Goal: Task Accomplishment & Management: Manage account settings

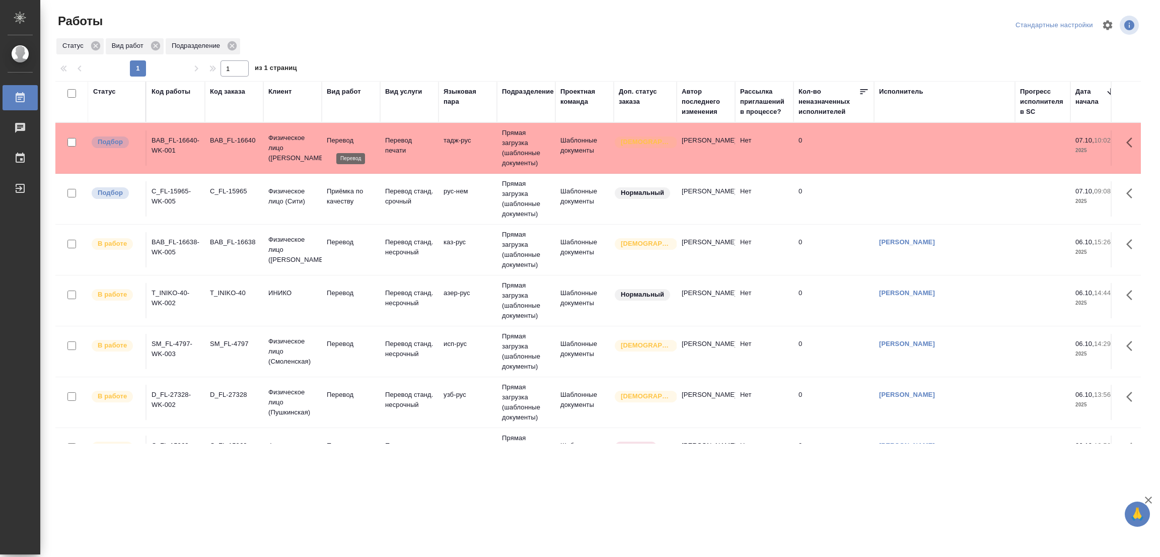
click at [334, 140] on p "Перевод" at bounding box center [351, 140] width 48 height 10
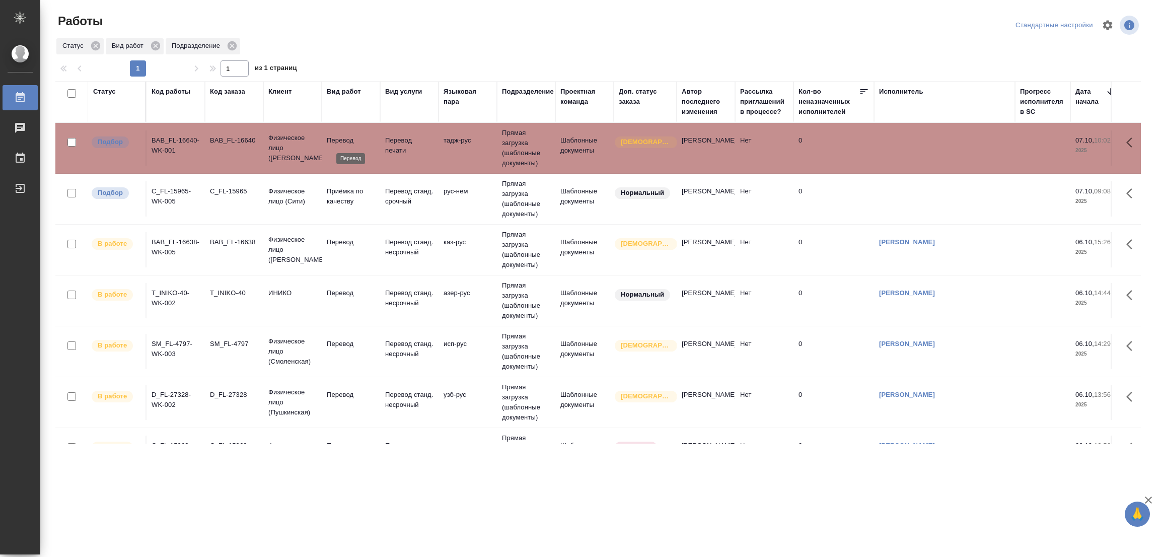
click at [337, 136] on p "Перевод" at bounding box center [351, 140] width 48 height 10
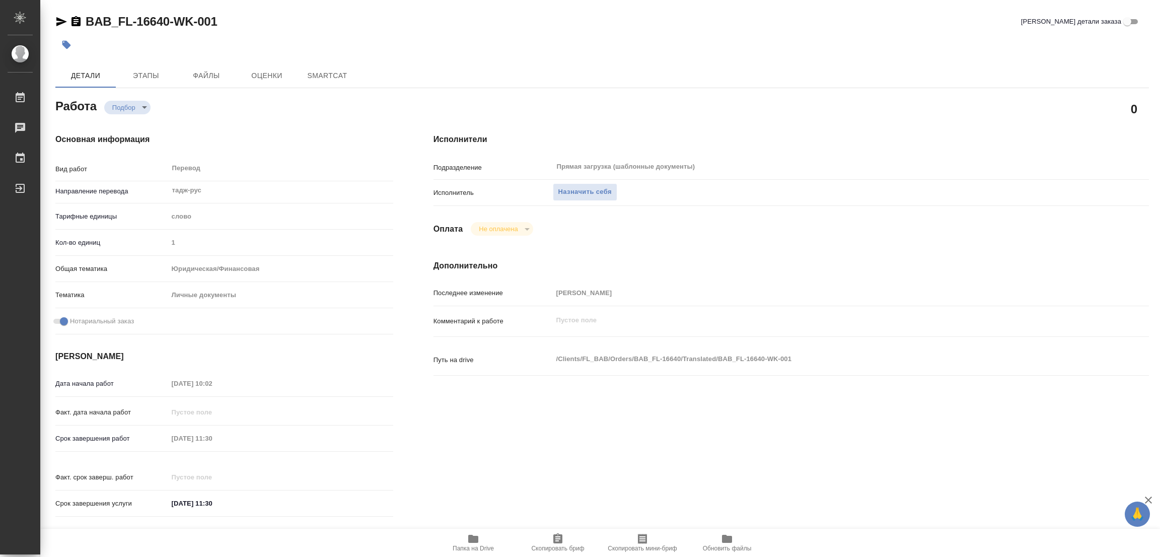
type textarea "x"
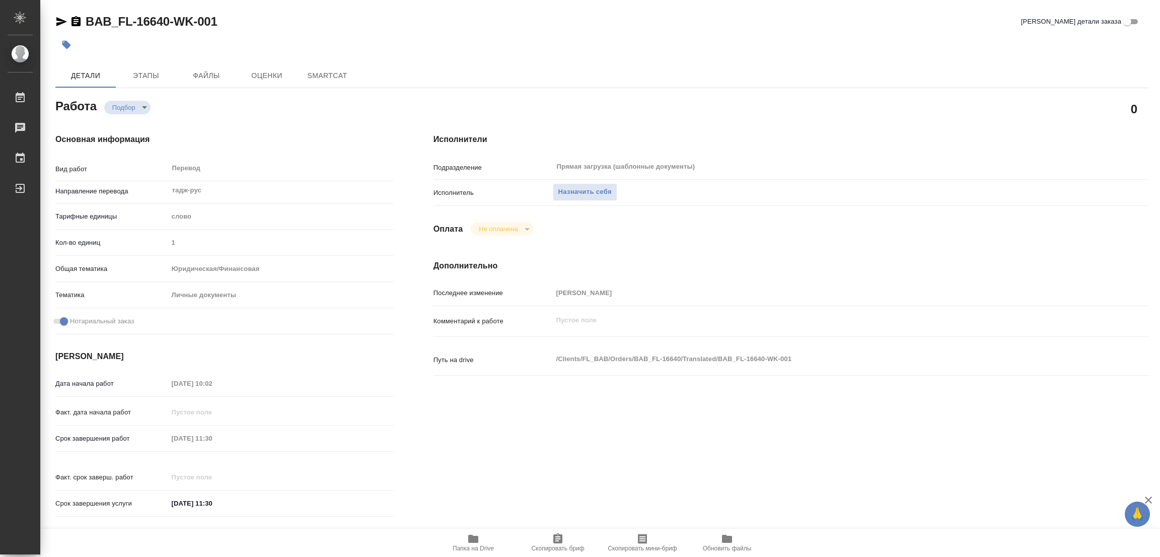
type textarea "x"
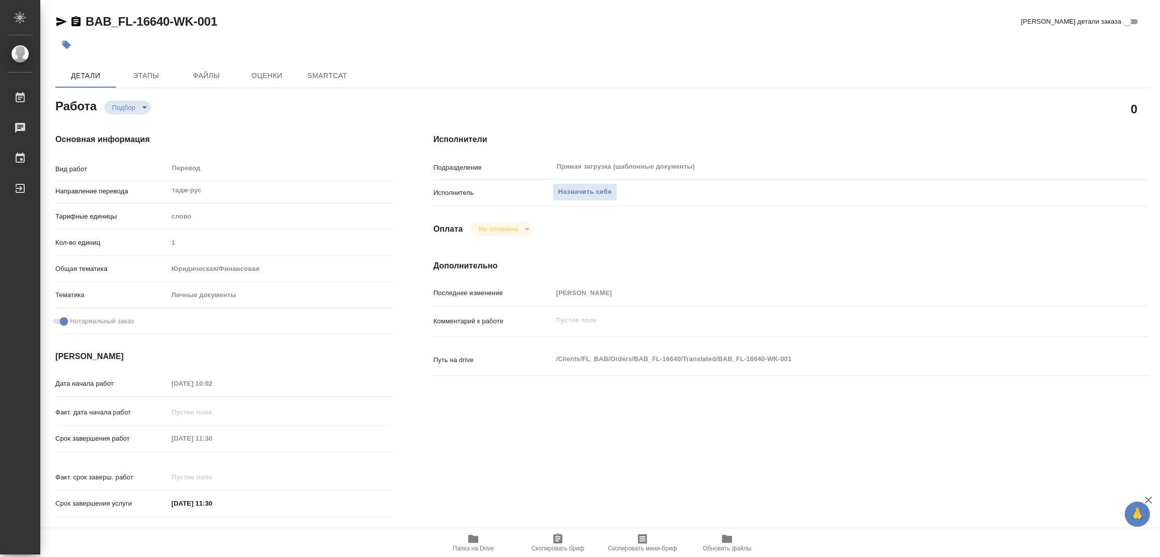
type textarea "x"
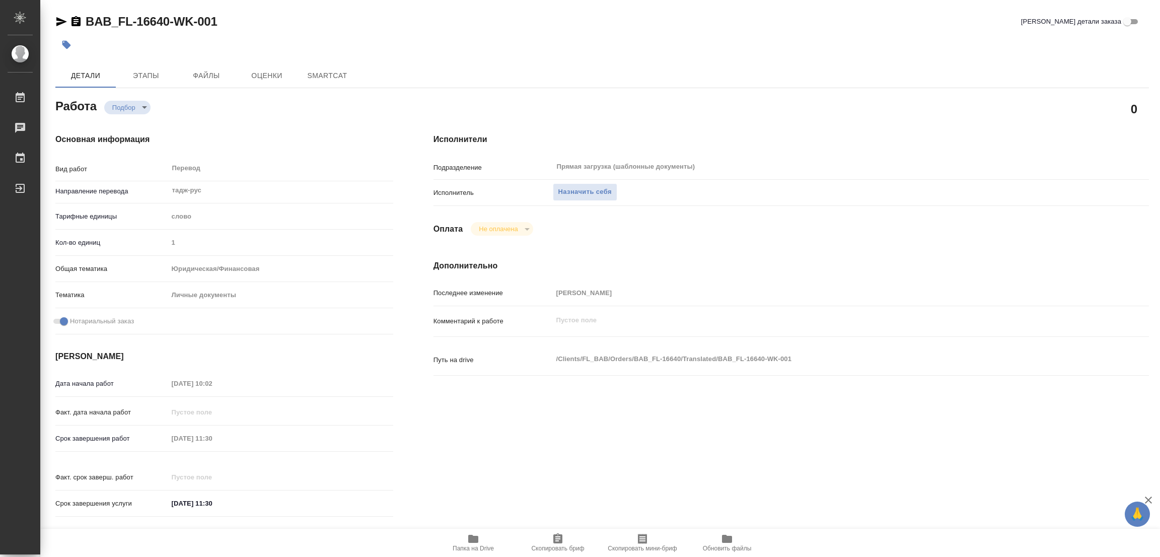
type textarea "x"
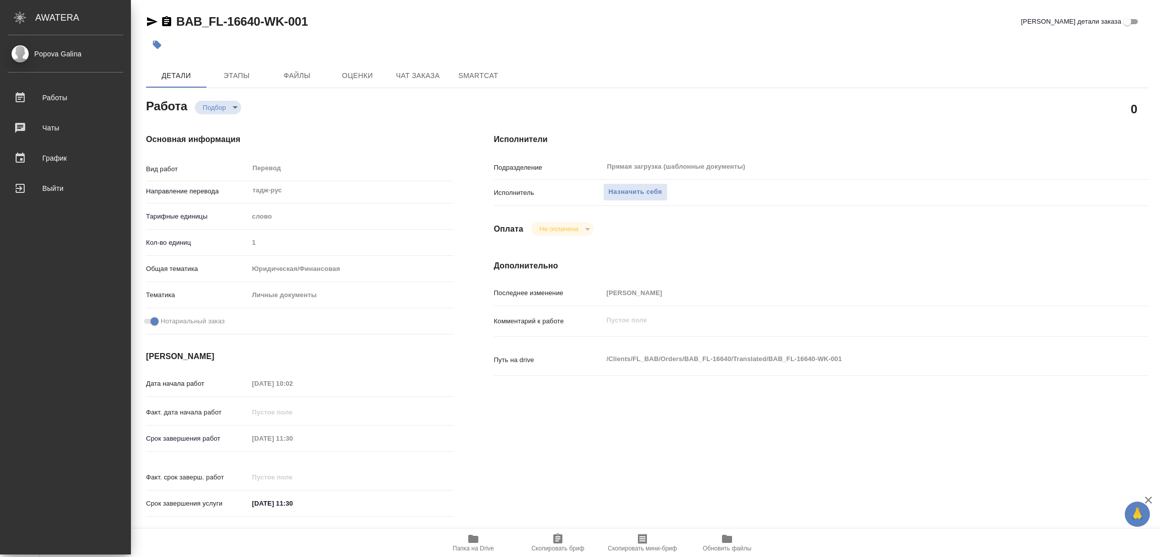
type textarea "x"
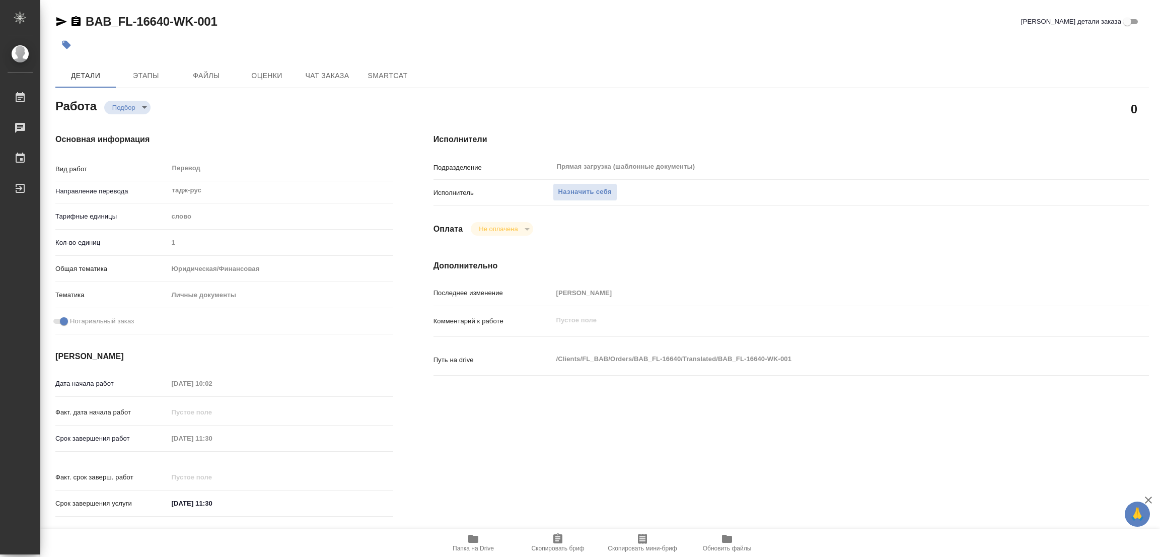
type textarea "x"
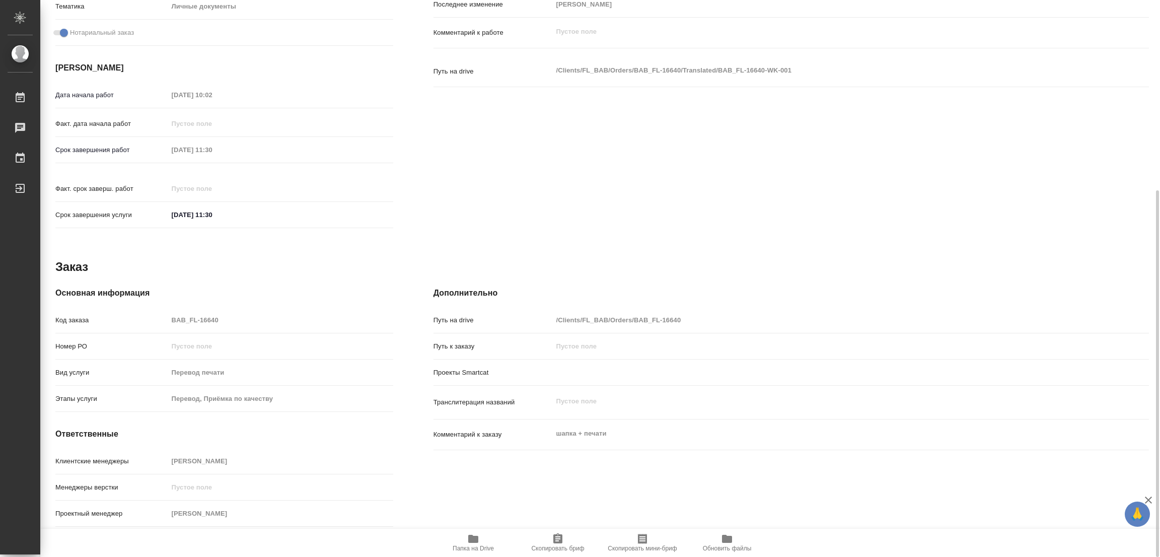
type textarea "x"
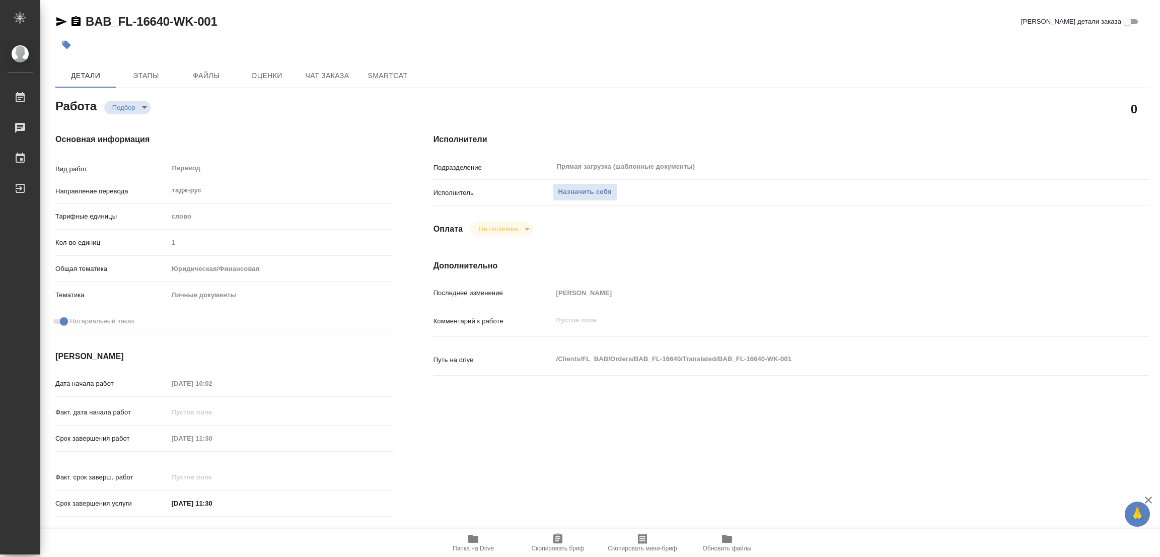
type textarea "x"
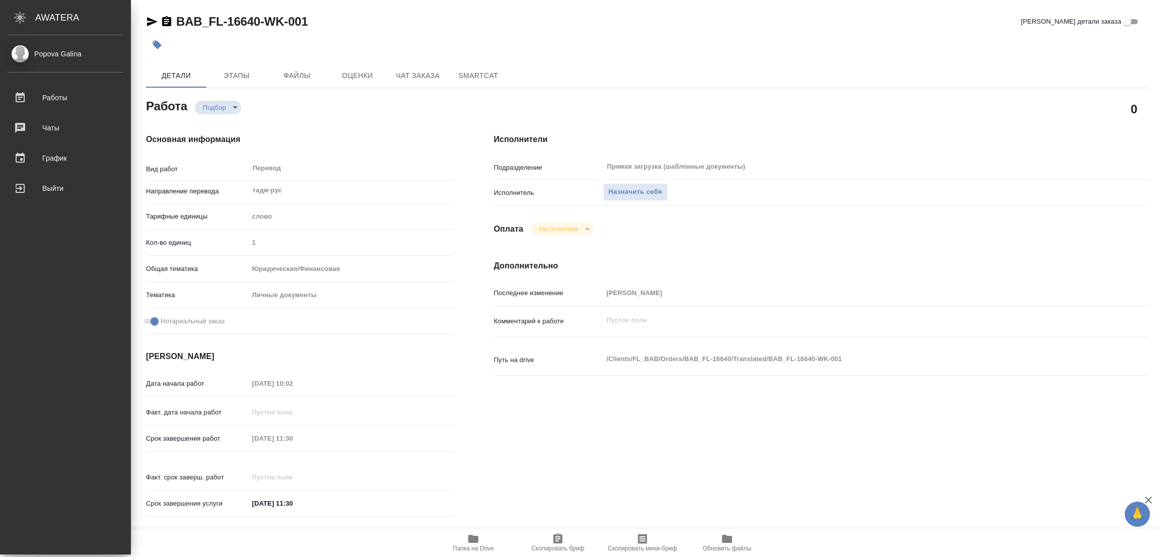
type textarea "x"
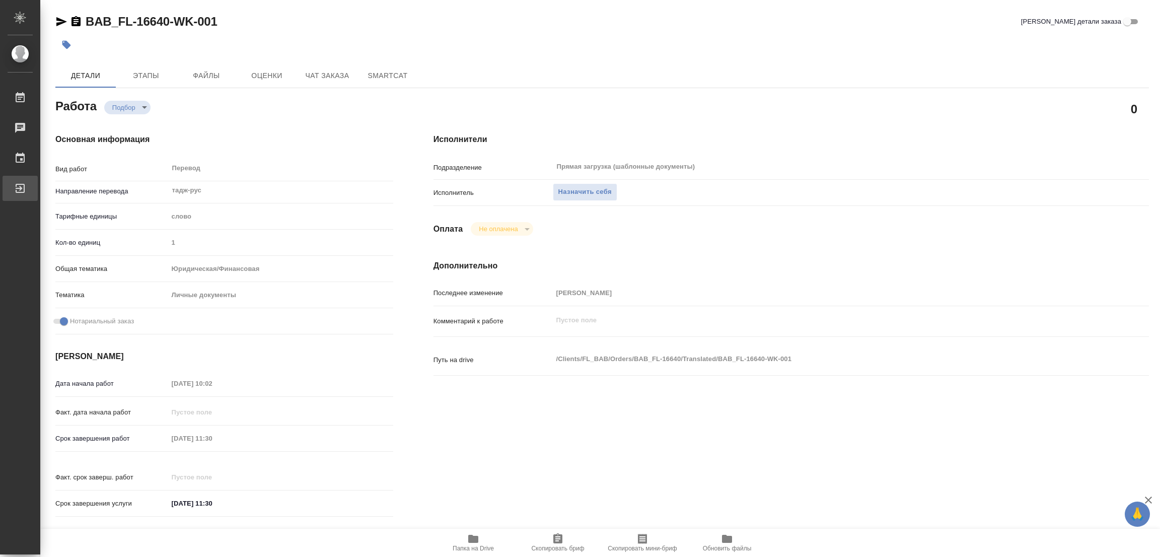
type textarea "x"
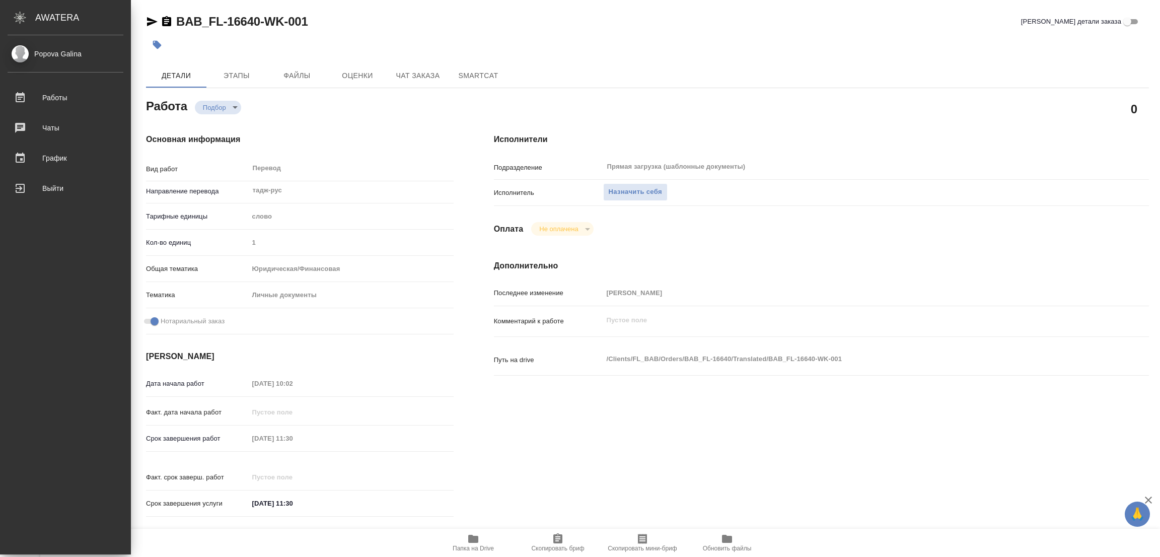
type textarea "x"
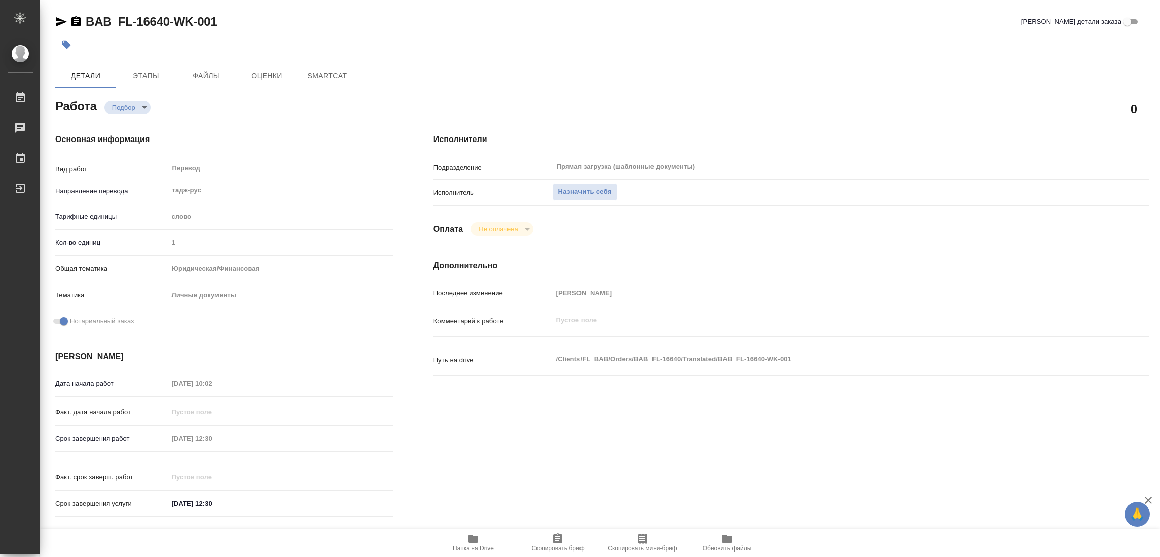
type textarea "x"
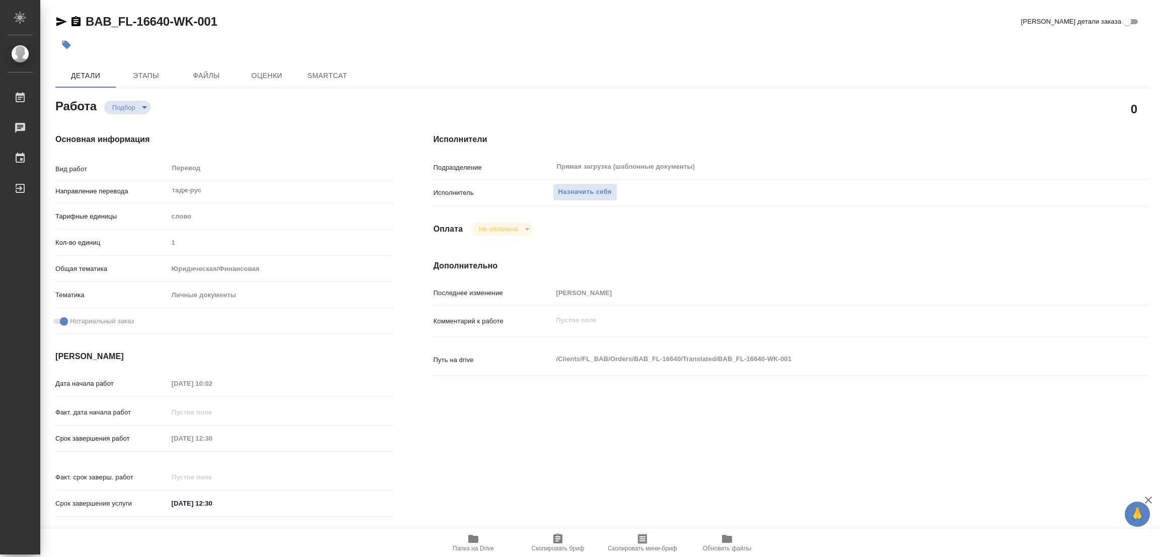
type textarea "x"
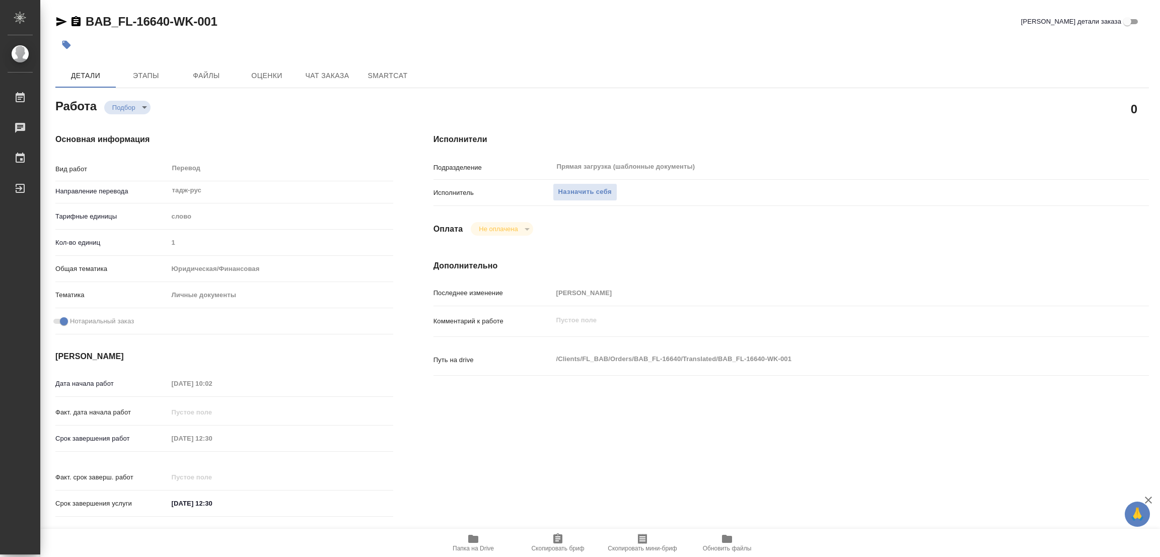
type textarea "x"
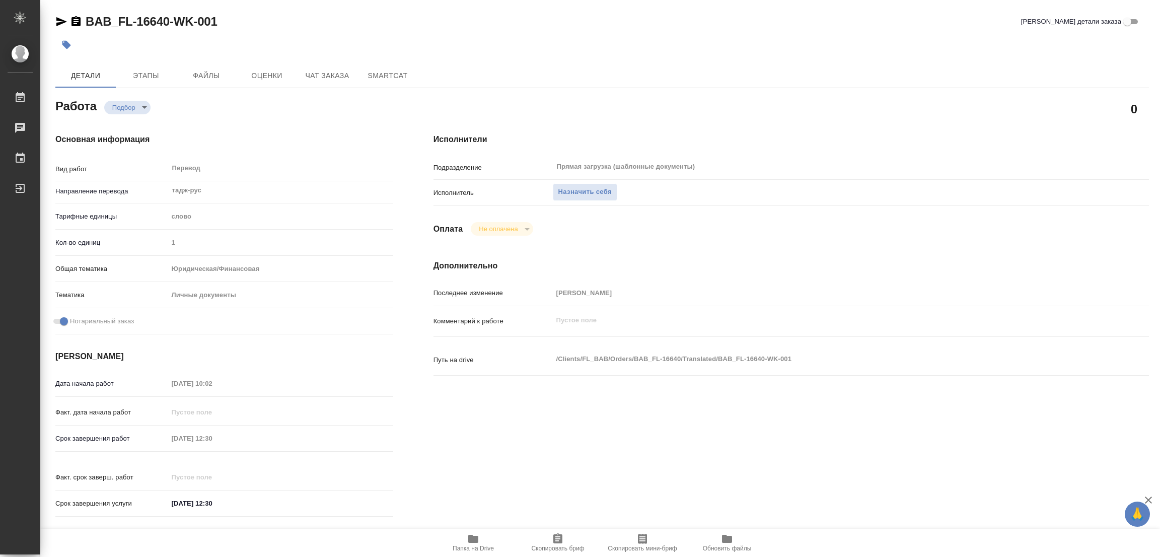
type textarea "x"
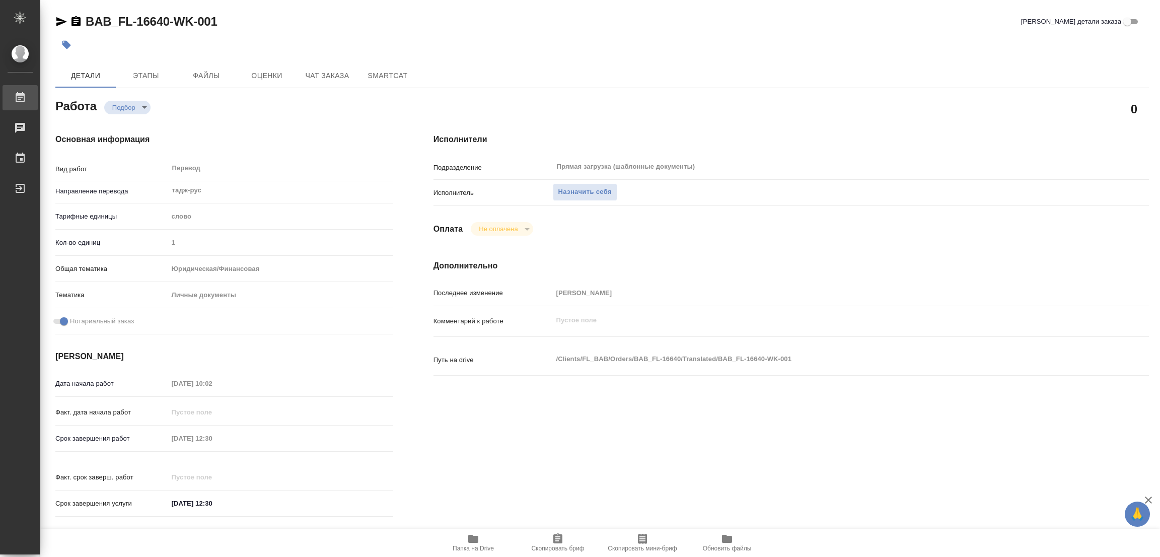
type textarea "x"
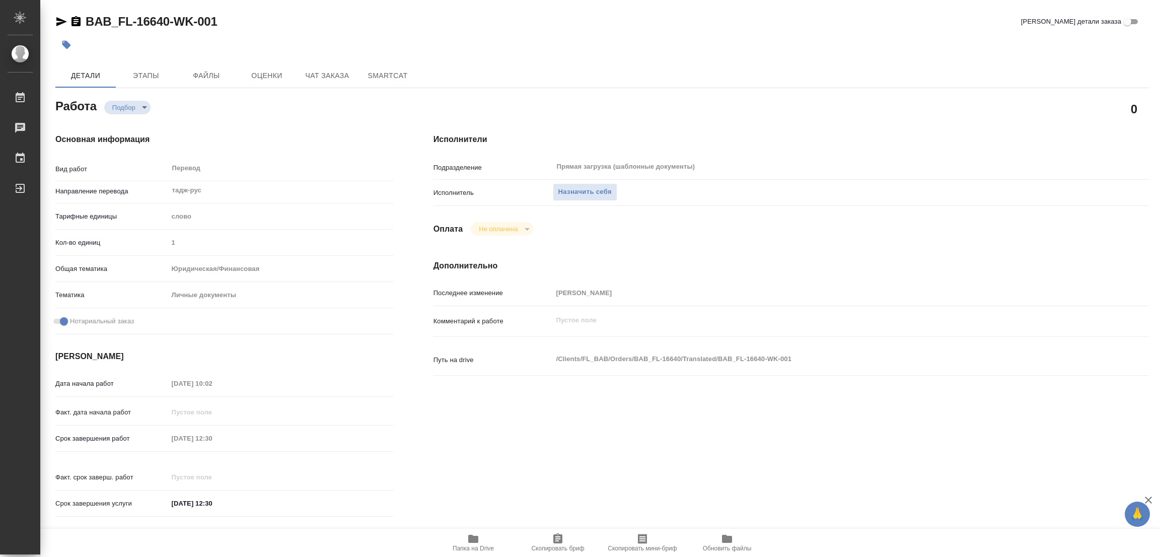
type textarea "x"
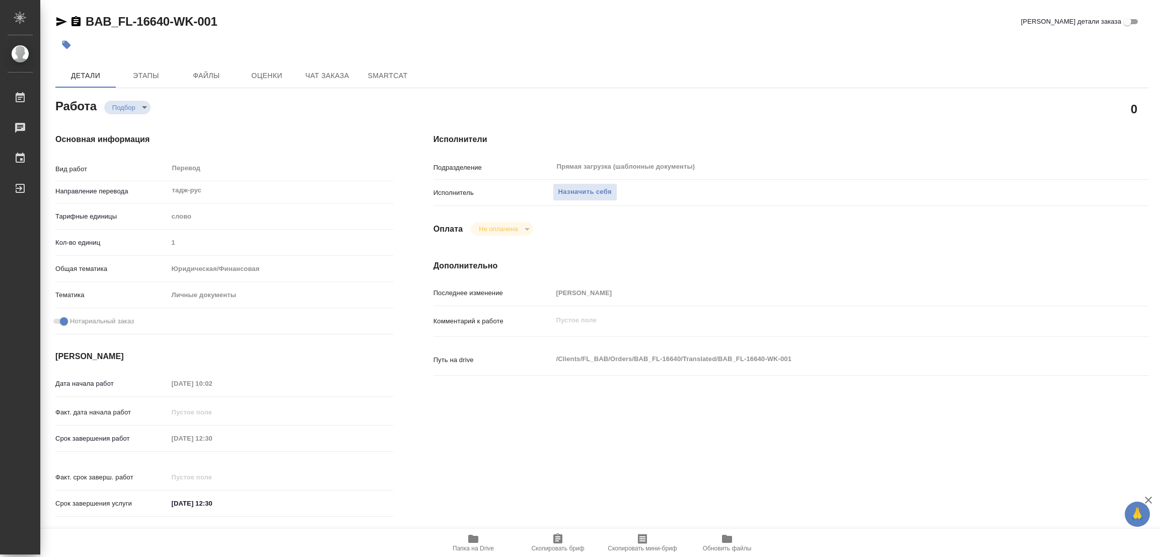
type textarea "x"
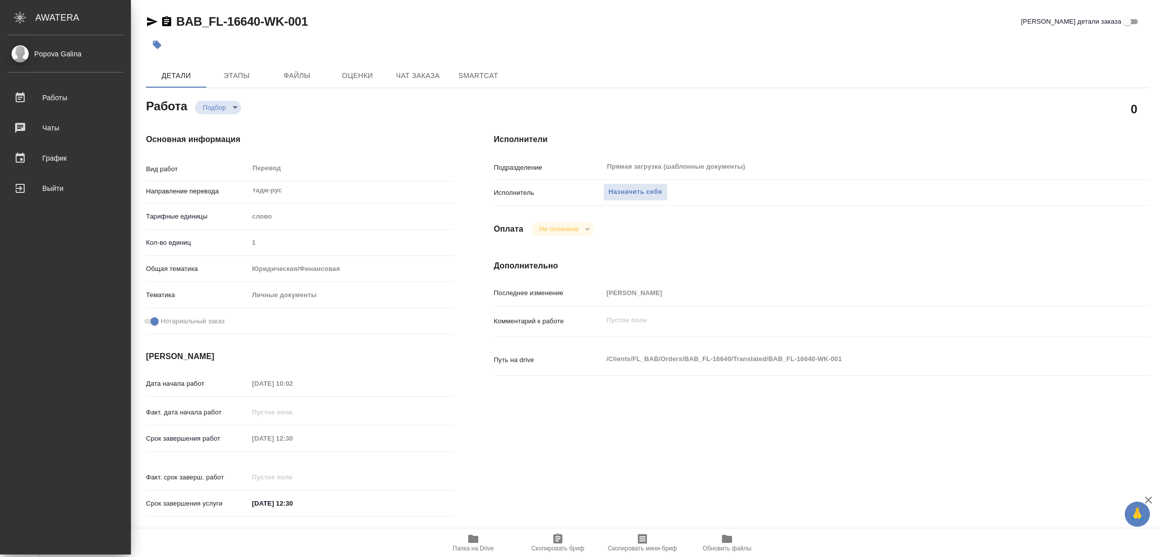
type textarea "x"
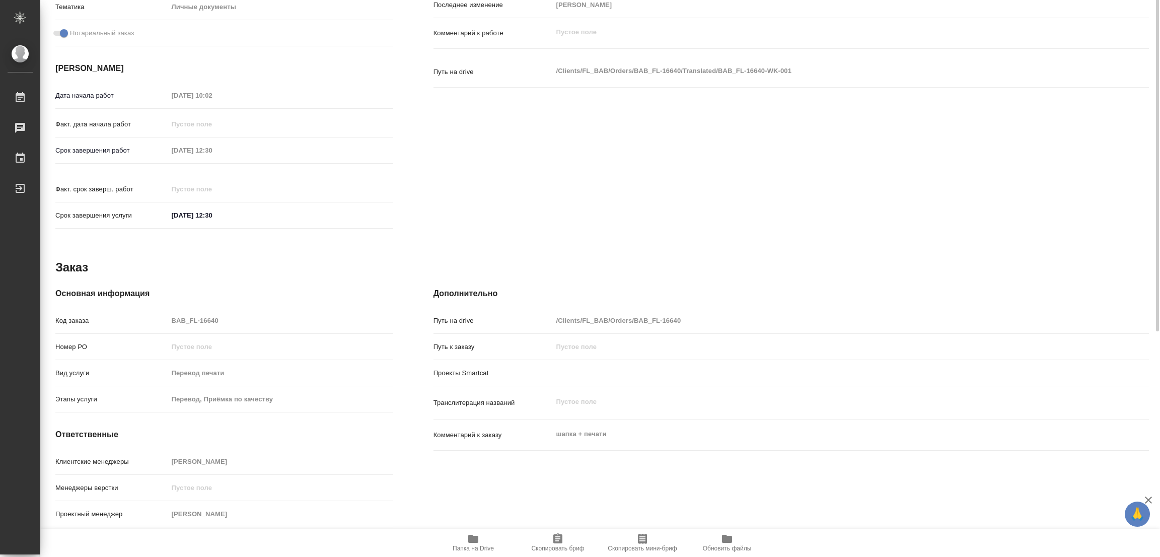
scroll to position [149, 0]
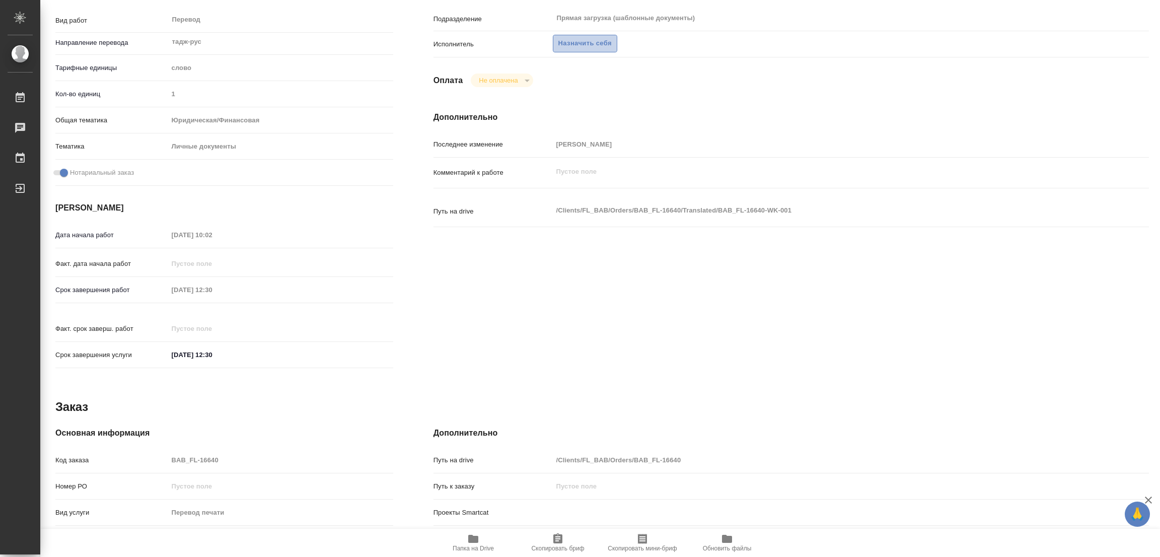
click at [583, 38] on span "Назначить себя" at bounding box center [584, 44] width 53 height 12
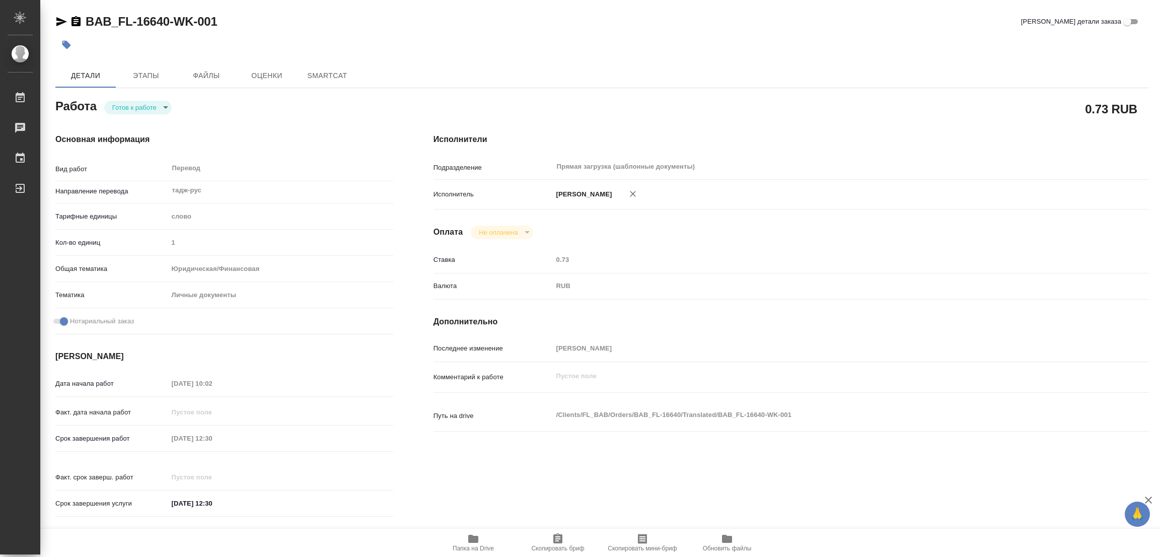
type textarea "x"
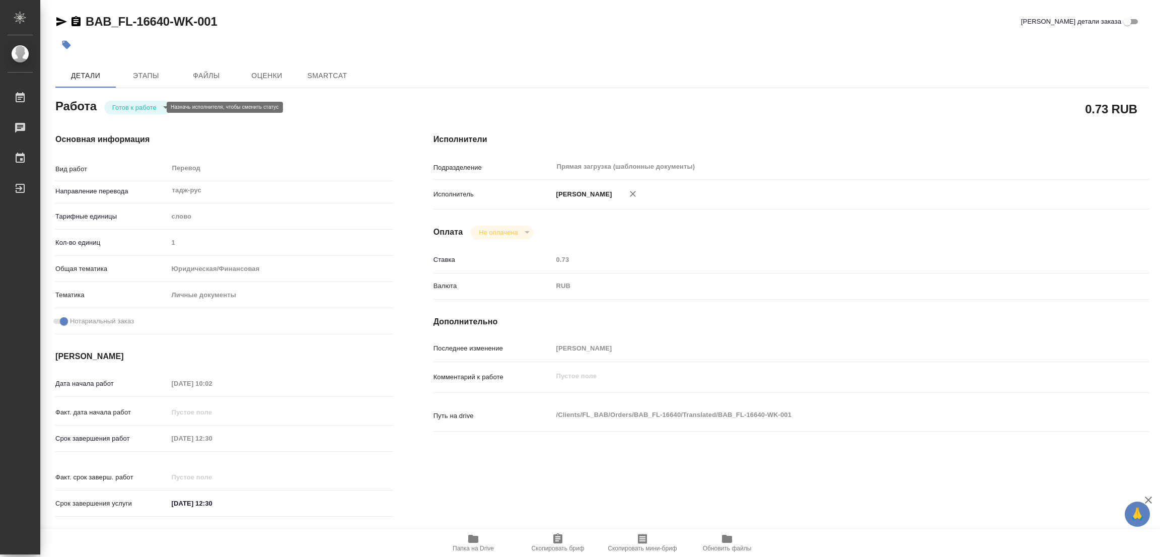
type textarea "x"
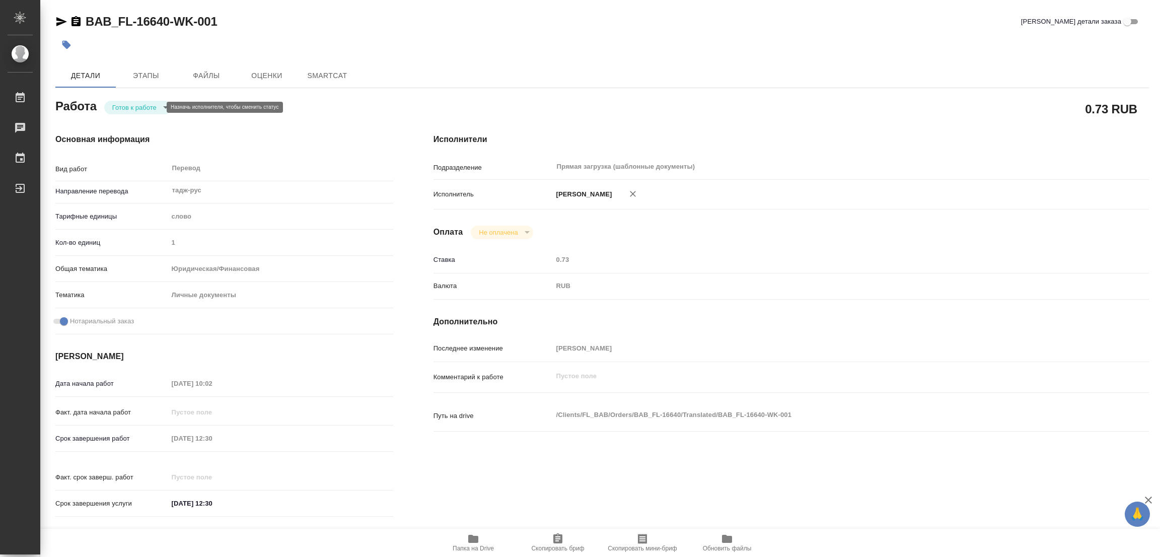
type textarea "x"
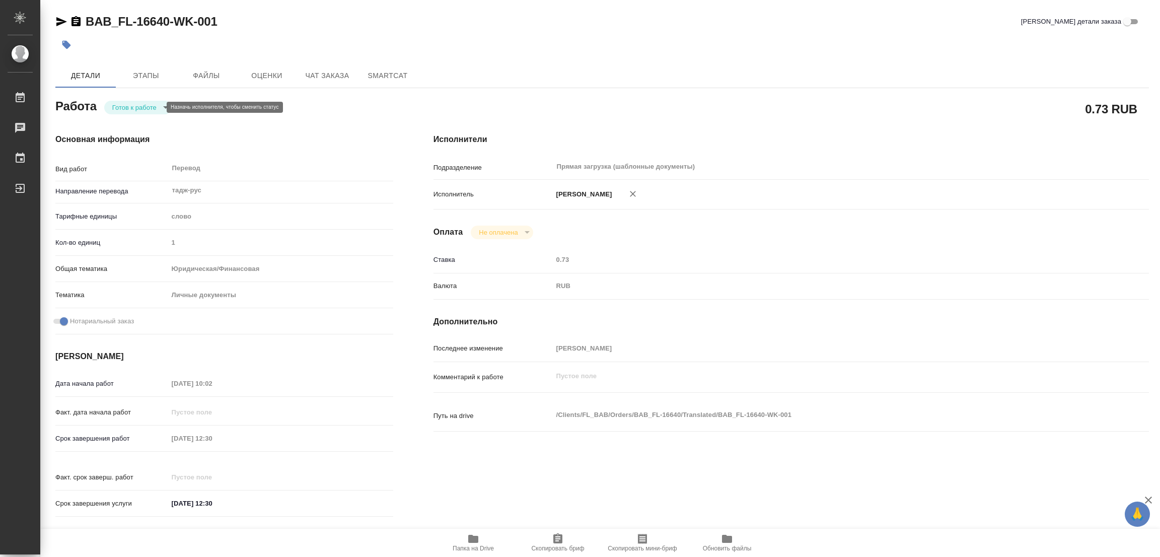
click at [134, 107] on body "🙏 .cls-1 fill:#fff; AWATERA Popova Galina Работы Чаты График Выйти BAB_FL-16640…" at bounding box center [580, 278] width 1160 height 557
click at [134, 107] on button "В работе" at bounding box center [128, 107] width 33 height 11
type textarea "x"
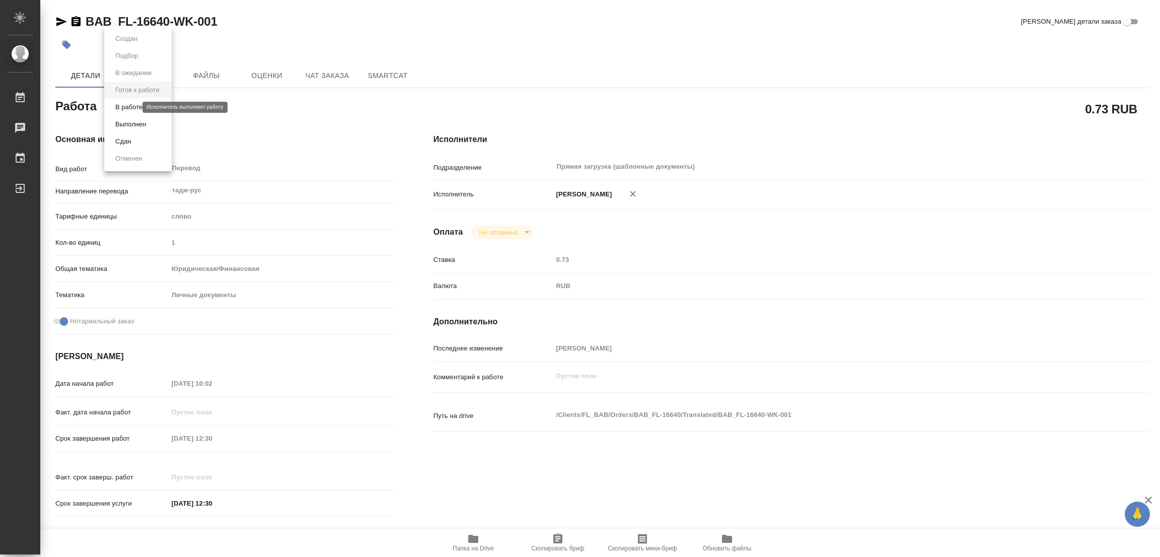
type textarea "x"
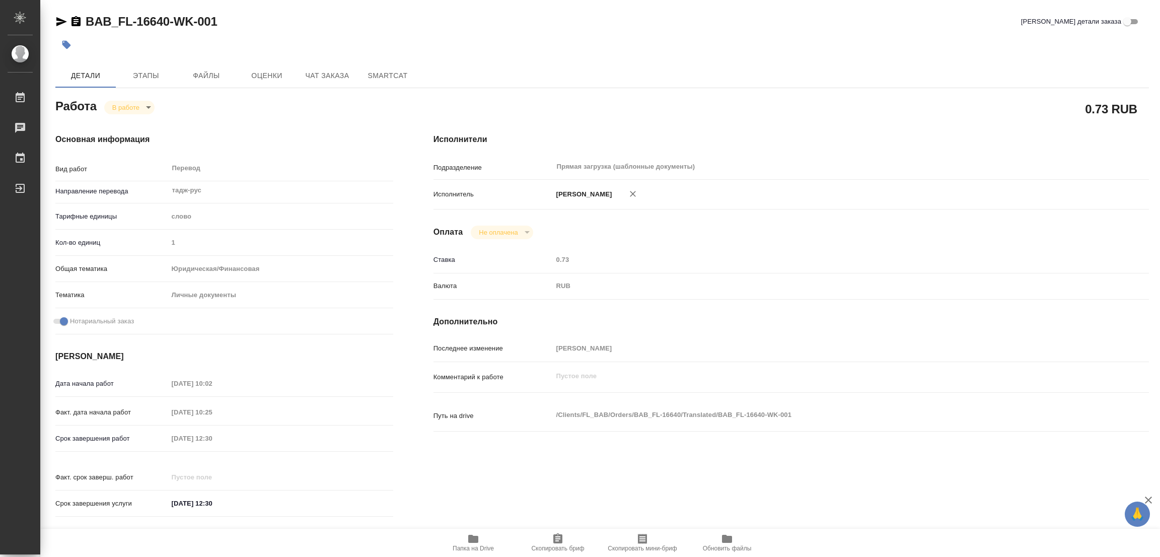
type textarea "x"
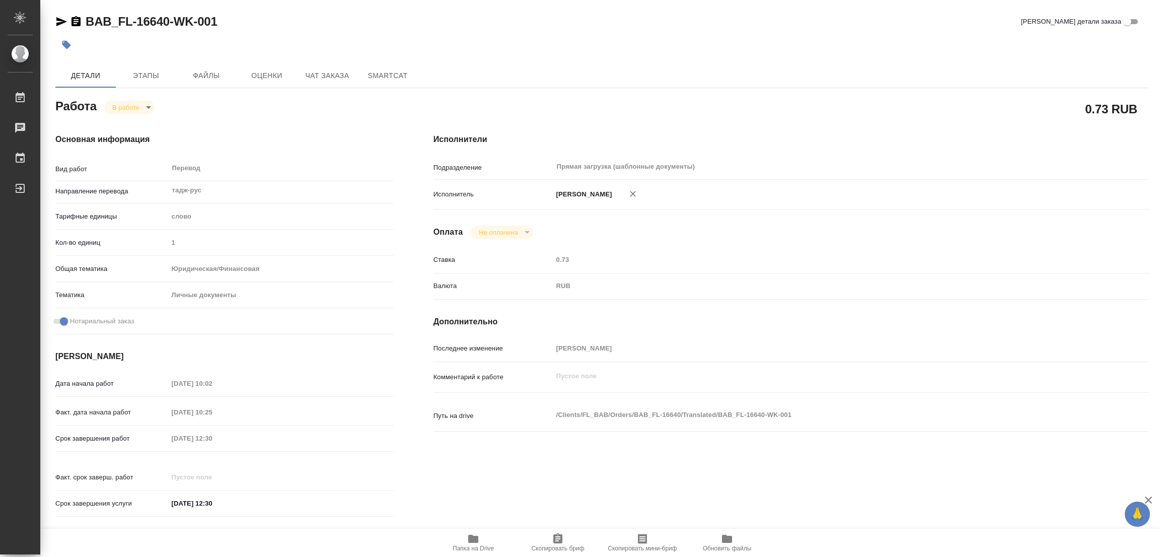
type textarea "x"
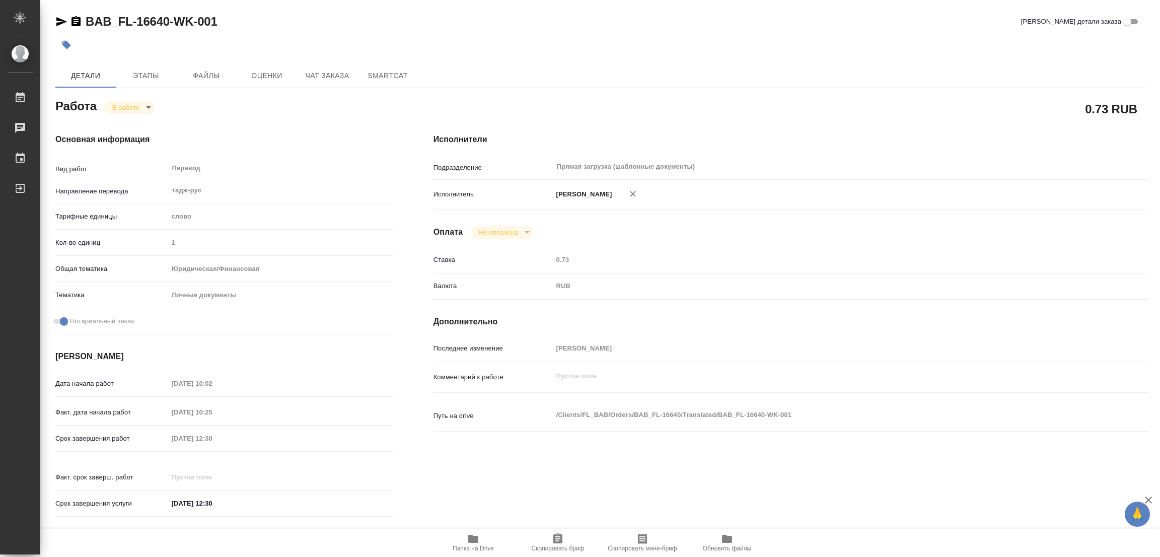
type textarea "x"
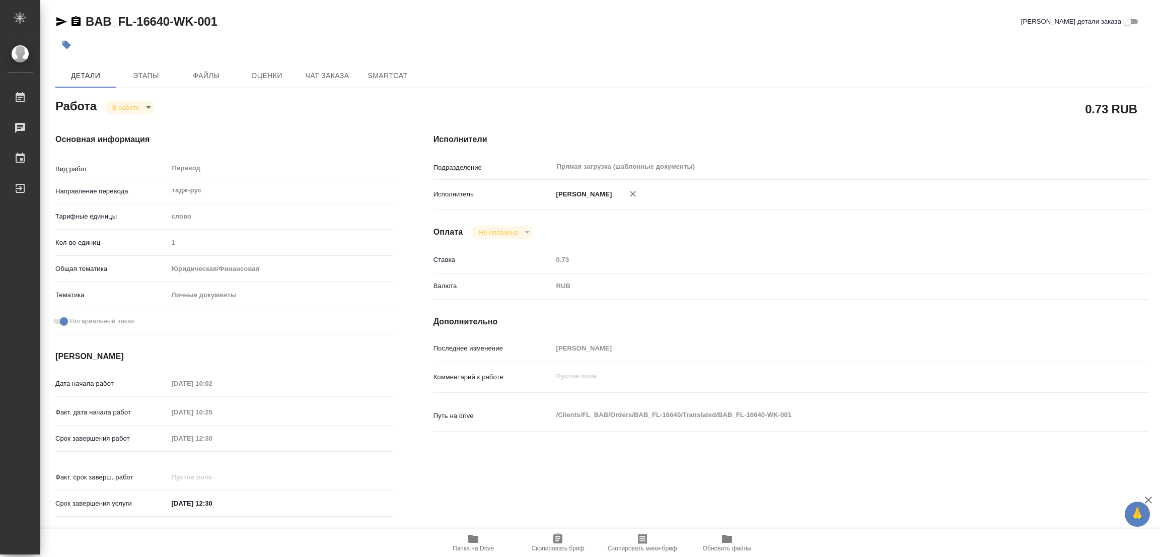
type textarea "x"
click at [467, 540] on icon "button" at bounding box center [473, 539] width 12 height 12
drag, startPoint x: 87, startPoint y: 9, endPoint x: 169, endPoint y: 19, distance: 82.7
click at [169, 19] on div "BAB_FL-16640-WK-001 Кратко детали заказа Детали Этапы Файлы Оценки Чат заказа S…" at bounding box center [602, 422] width 1105 height 845
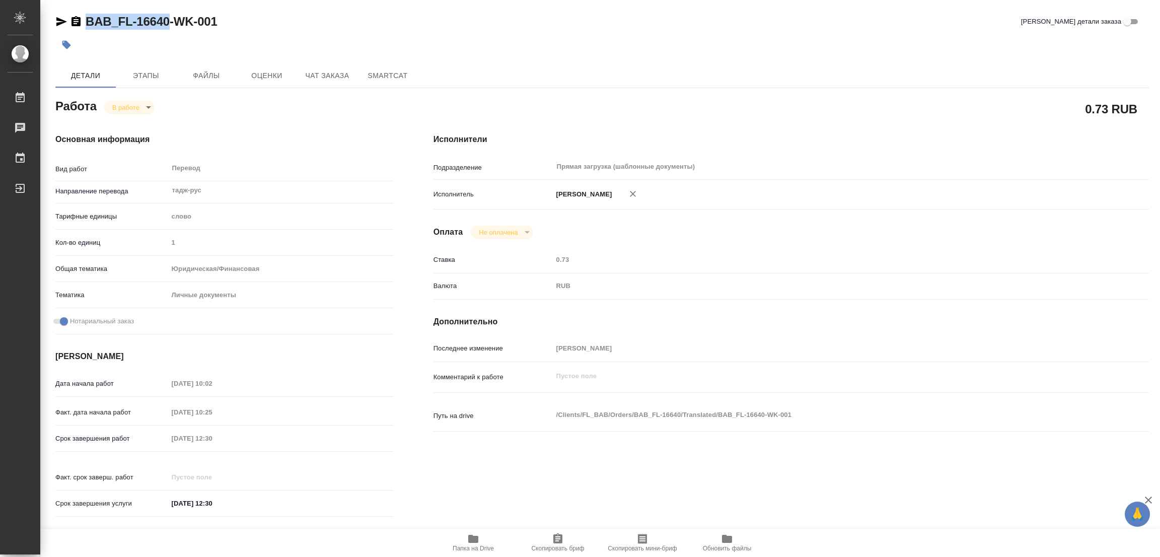
copy link "BAB_FL-16640"
drag, startPoint x: 546, startPoint y: 540, endPoint x: 520, endPoint y: 553, distance: 29.1
click at [546, 540] on span "Скопировать бриф" at bounding box center [558, 542] width 73 height 19
copy link "BAB_FL-16640"
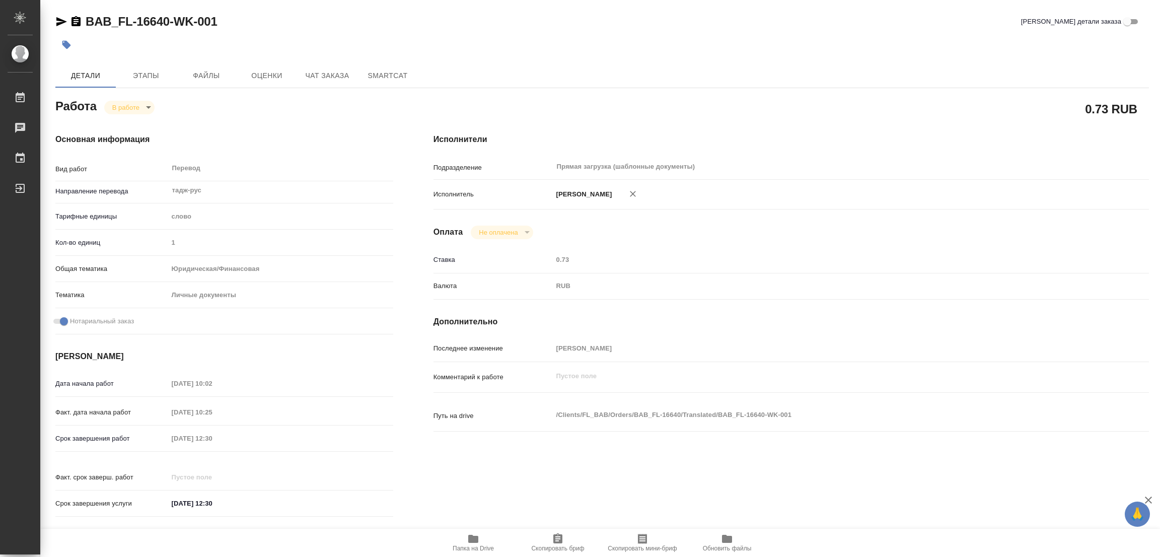
click at [110, 444] on div "Срок завершения работ 07.10.2025 12:30" at bounding box center [224, 439] width 338 height 18
type textarea "x"
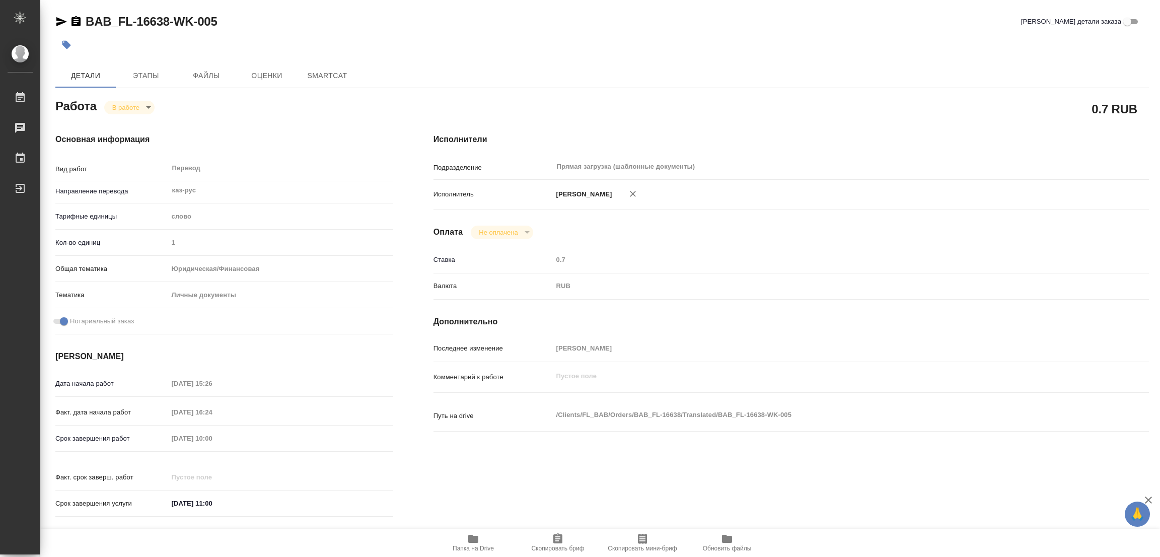
type textarea "x"
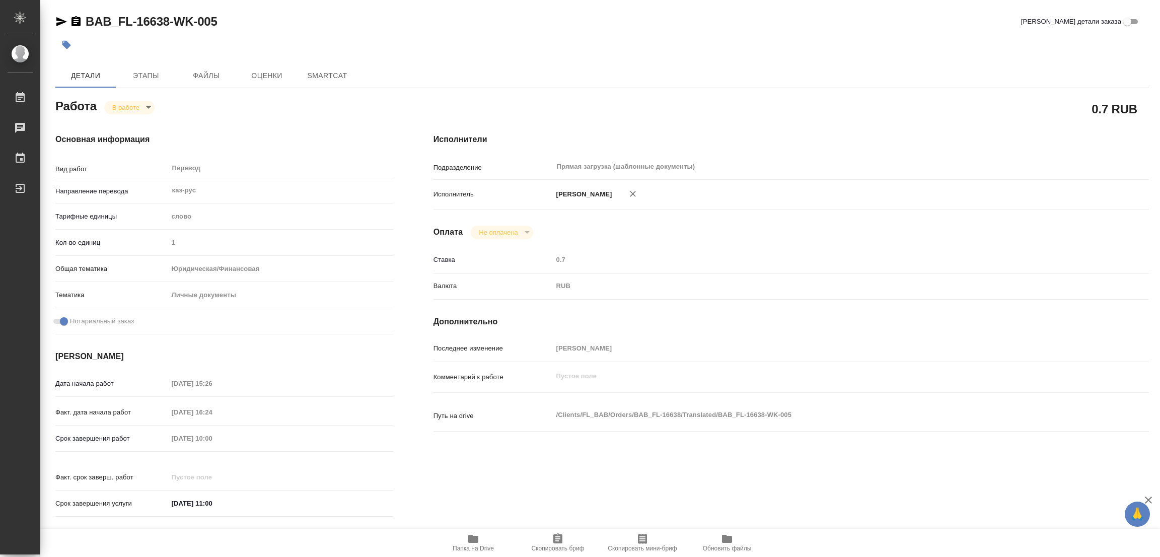
type textarea "x"
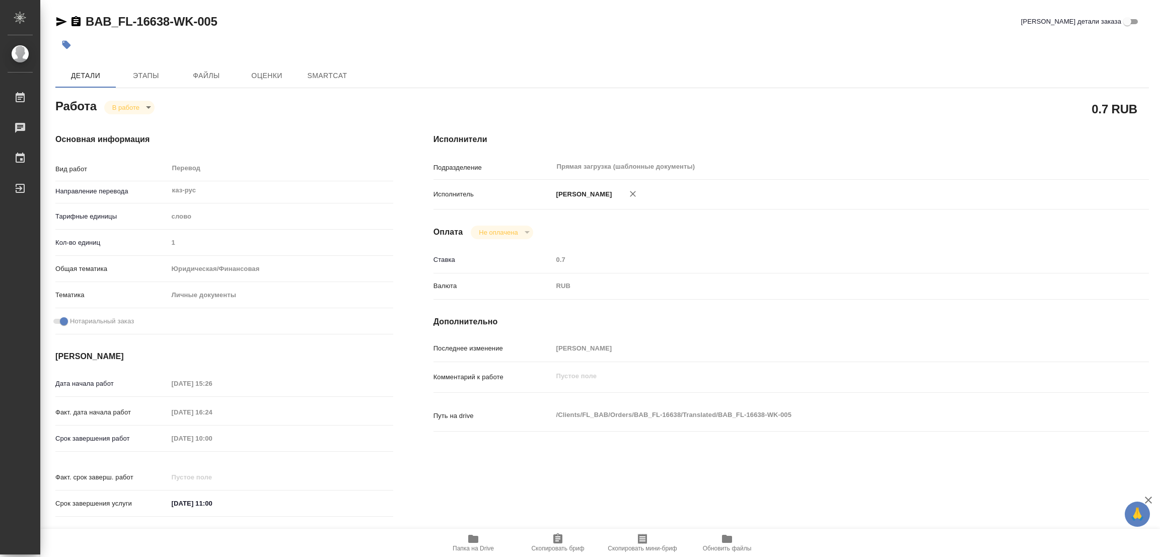
type textarea "x"
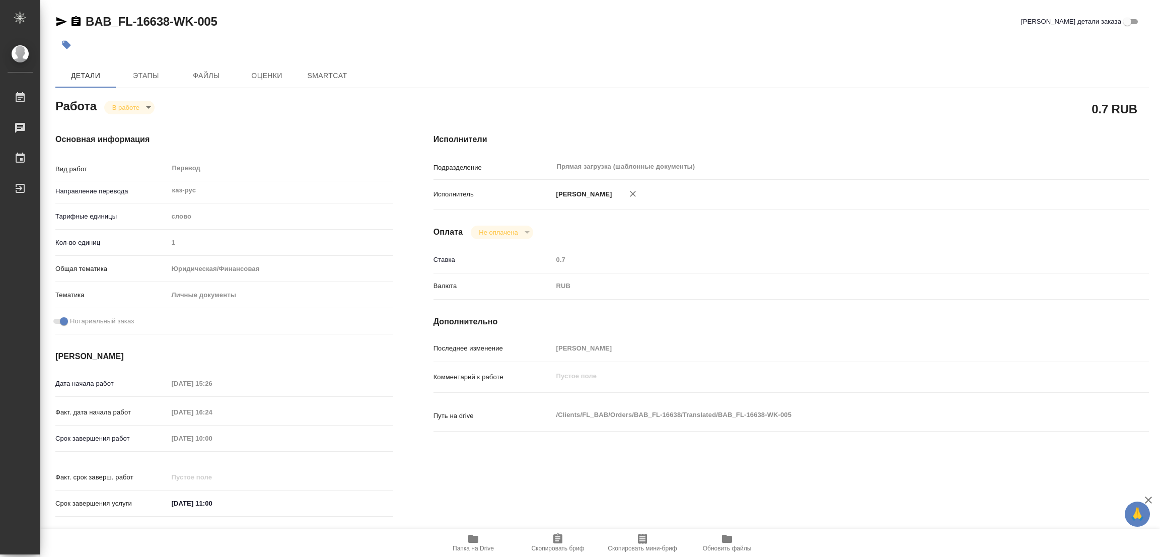
type textarea "x"
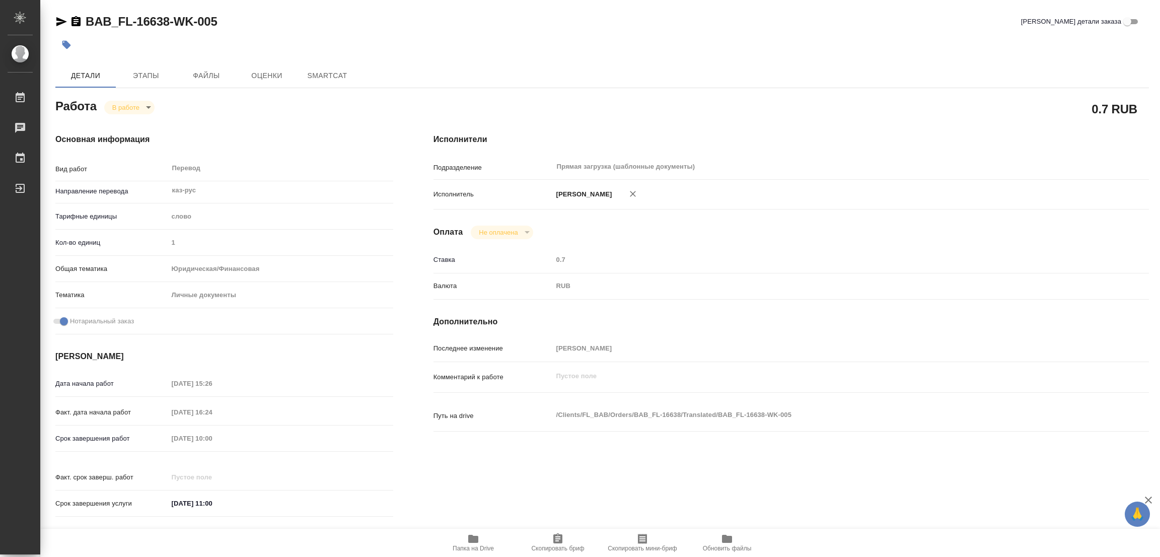
type textarea "x"
click at [473, 538] on icon "button" at bounding box center [473, 539] width 10 height 8
type textarea "x"
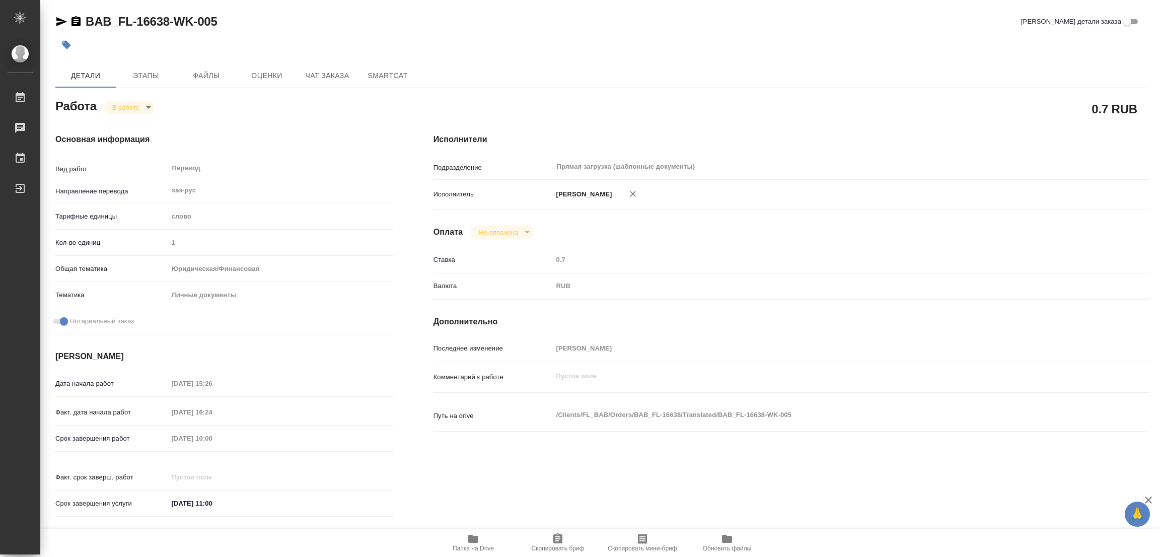
type textarea "x"
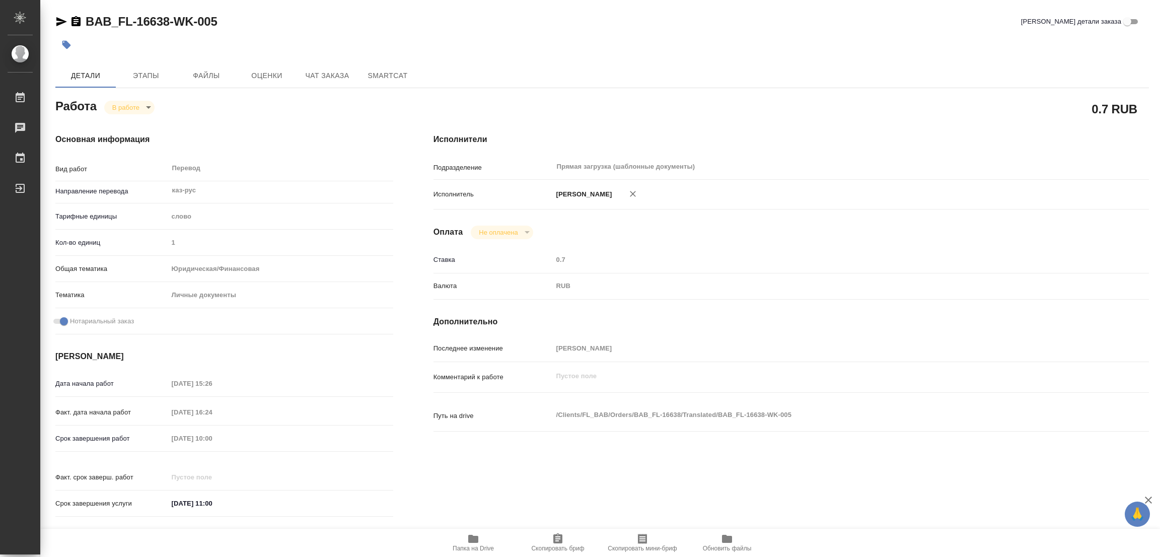
type textarea "x"
click at [117, 103] on body "🙏 .cls-1 fill:#fff; AWATERA [PERSON_NAME] Работы 0 Чаты График Выйти BAB_FL-166…" at bounding box center [580, 278] width 1160 height 557
click at [303, 128] on div at bounding box center [580, 278] width 1160 height 557
click at [147, 79] on span "Этапы" at bounding box center [146, 75] width 48 height 13
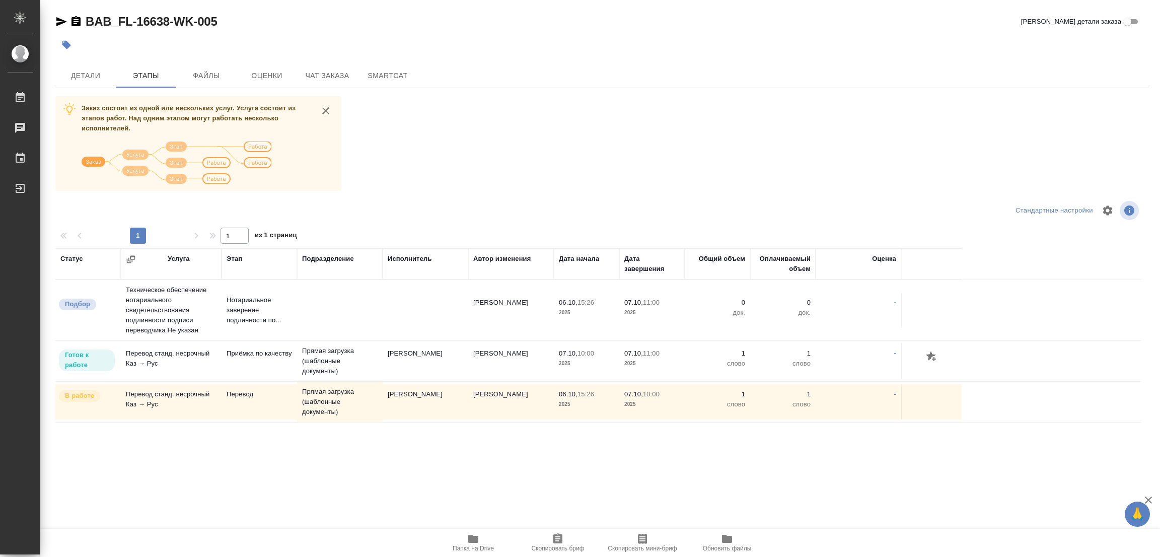
drag, startPoint x: 585, startPoint y: 149, endPoint x: 597, endPoint y: 8, distance: 141.5
click at [588, 149] on div "Заказ состоит из одной или нескольких услуг. Услуга состоит из этапов работ. На…" at bounding box center [602, 285] width 1094 height 379
click at [80, 72] on span "Детали" at bounding box center [85, 75] width 48 height 13
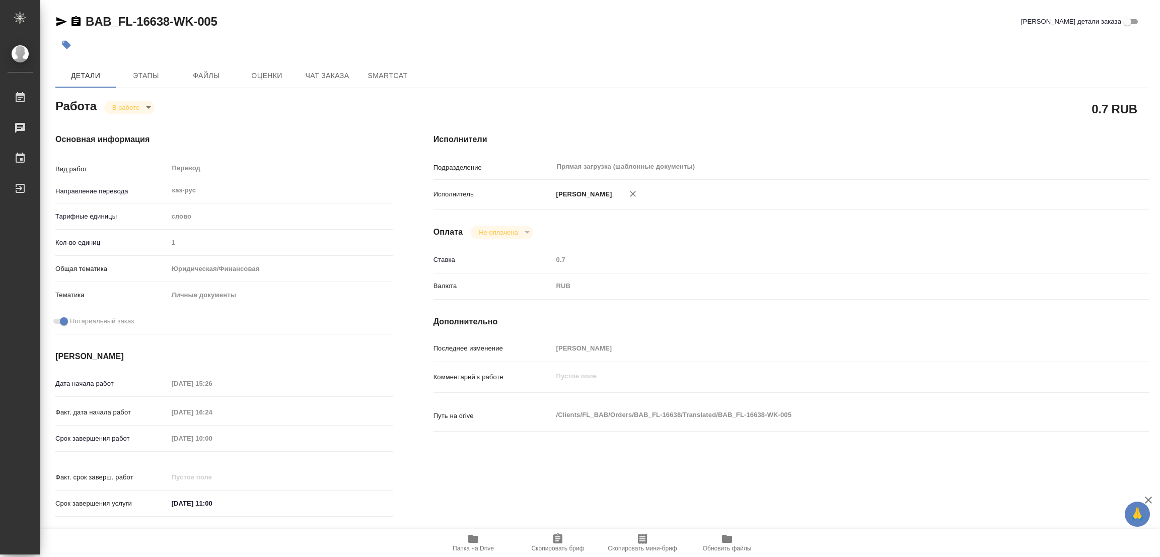
type textarea "x"
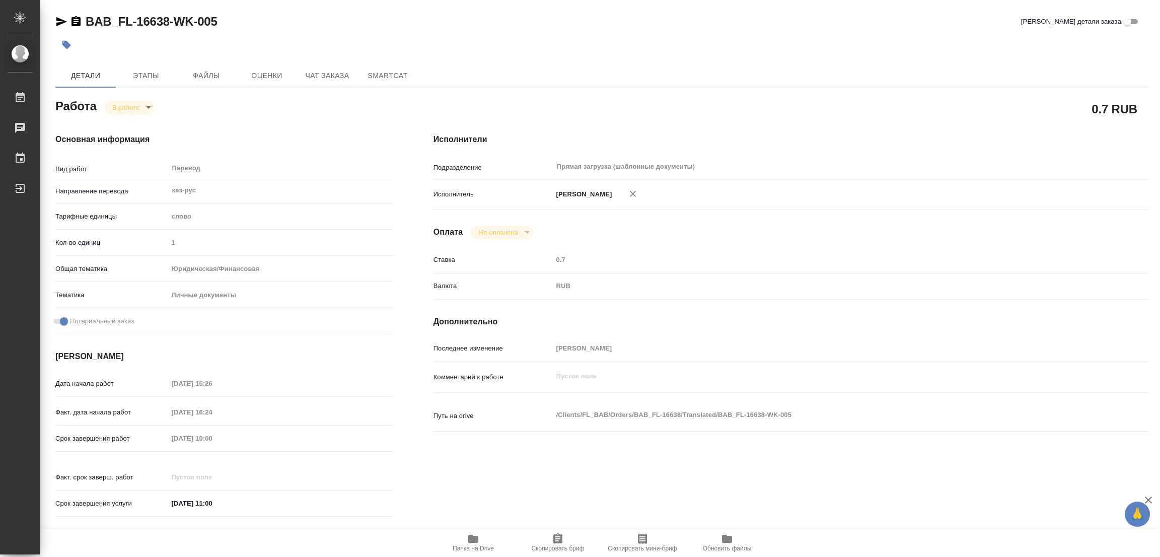
type textarea "x"
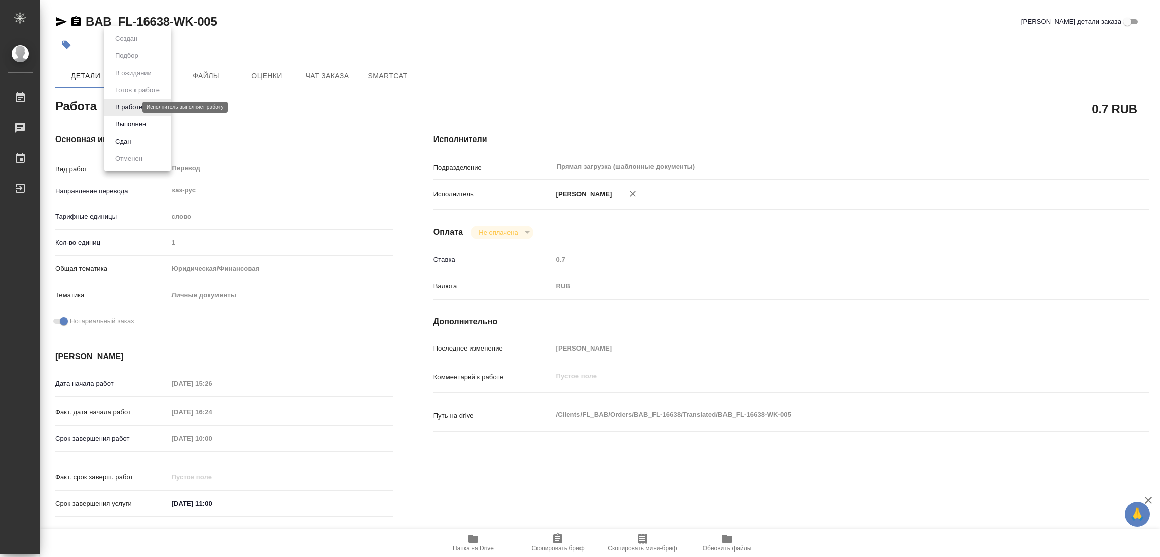
click at [132, 105] on body "🙏 .cls-1 fill:#fff; AWATERA Popova Galina Работы 0 Чаты График Выйти BAB_FL-166…" at bounding box center [580, 278] width 1160 height 557
type textarea "x"
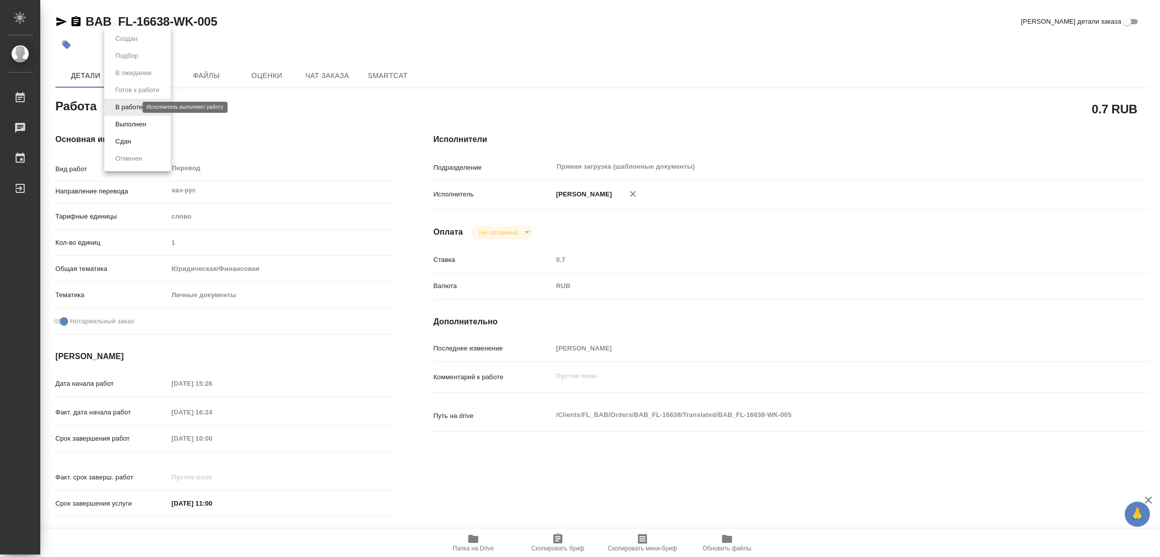
type textarea "x"
click at [122, 120] on button "Выполнен" at bounding box center [130, 124] width 37 height 11
click at [70, 43] on icon "button" at bounding box center [66, 45] width 10 height 10
type textarea "x"
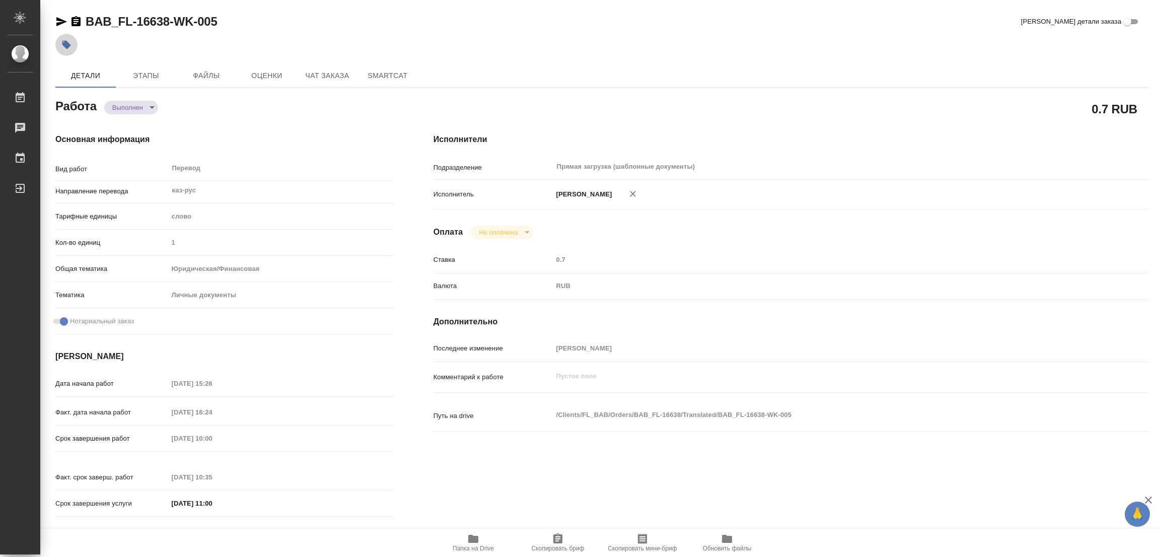
type textarea "x"
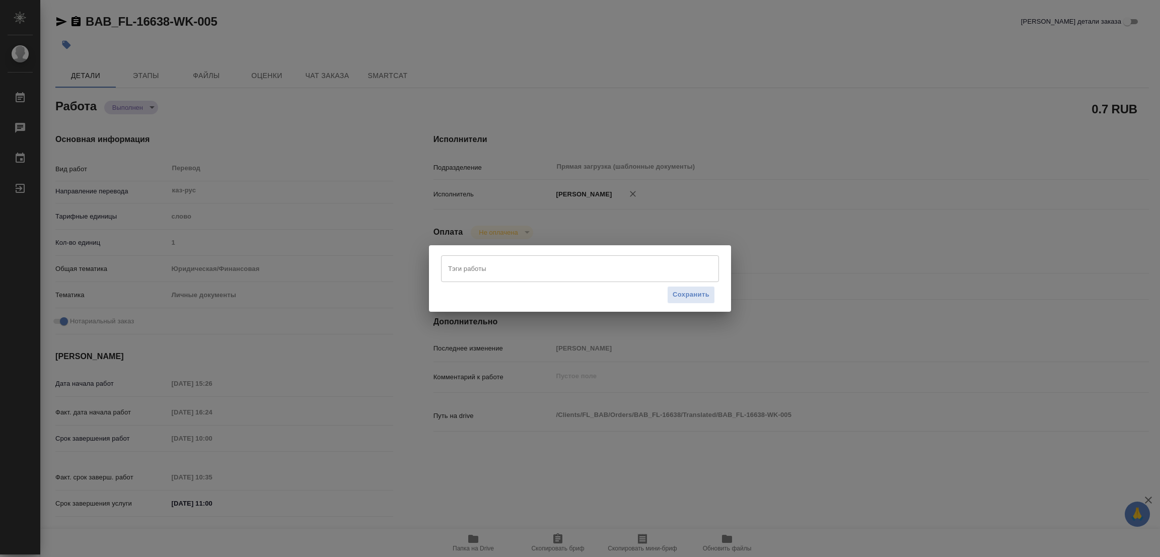
type textarea "x"
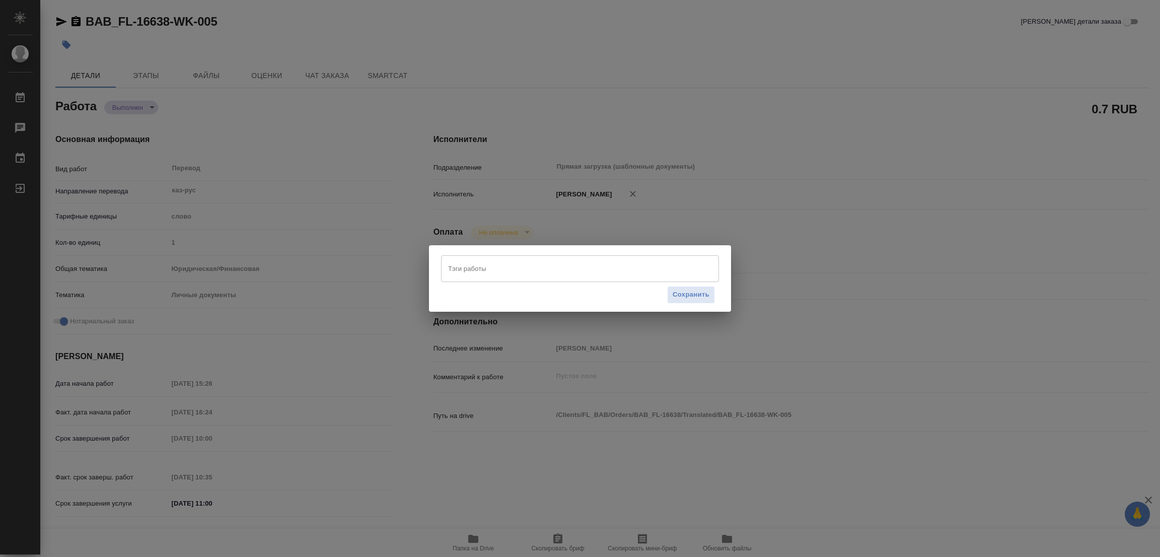
type textarea "x"
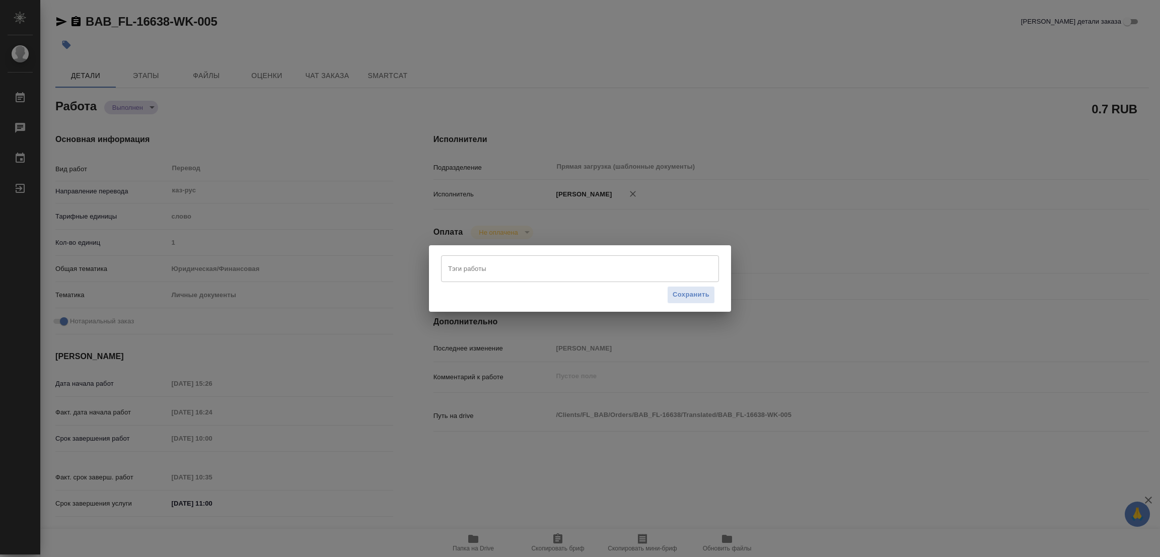
drag, startPoint x: 569, startPoint y: 257, endPoint x: 564, endPoint y: 261, distance: 7.2
click at [567, 259] on div "Тэги работы" at bounding box center [580, 268] width 278 height 26
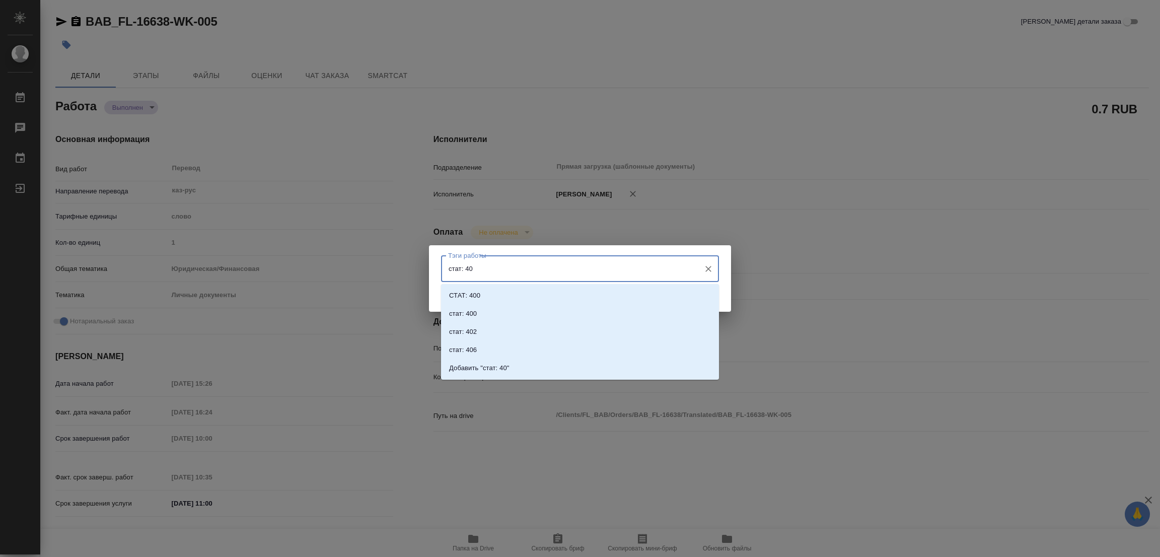
type input "стат: 400"
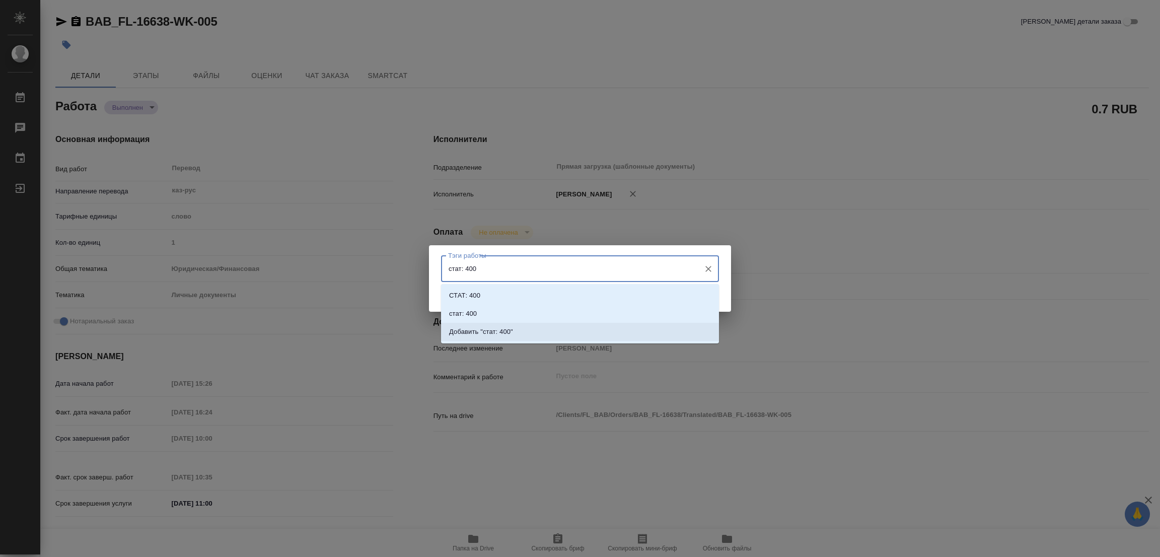
click at [499, 330] on p "Добавить "стат: 400"" at bounding box center [481, 332] width 64 height 10
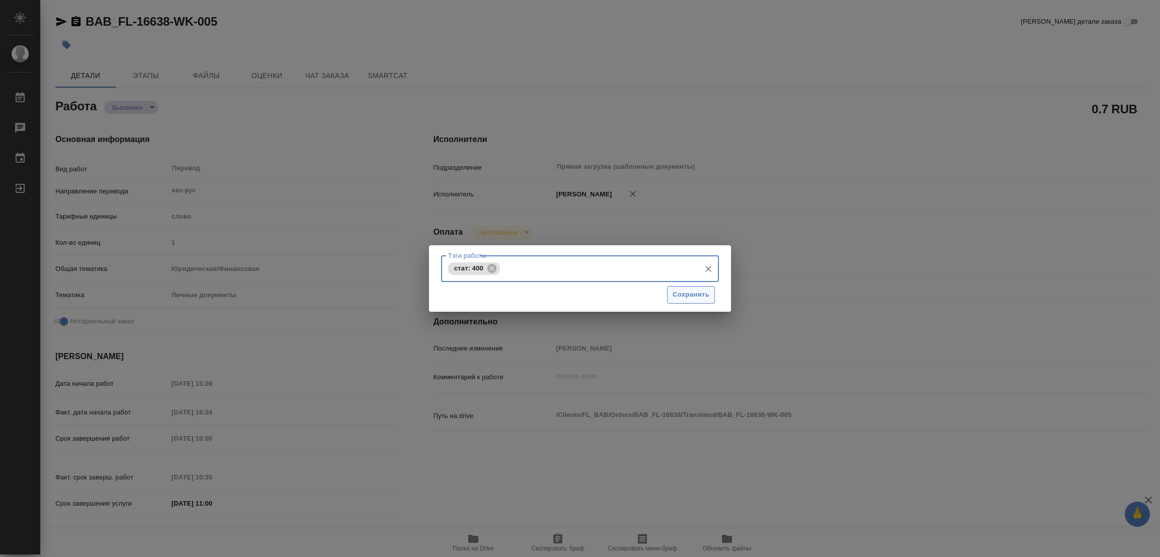
click at [693, 296] on span "Сохранить" at bounding box center [691, 295] width 37 height 12
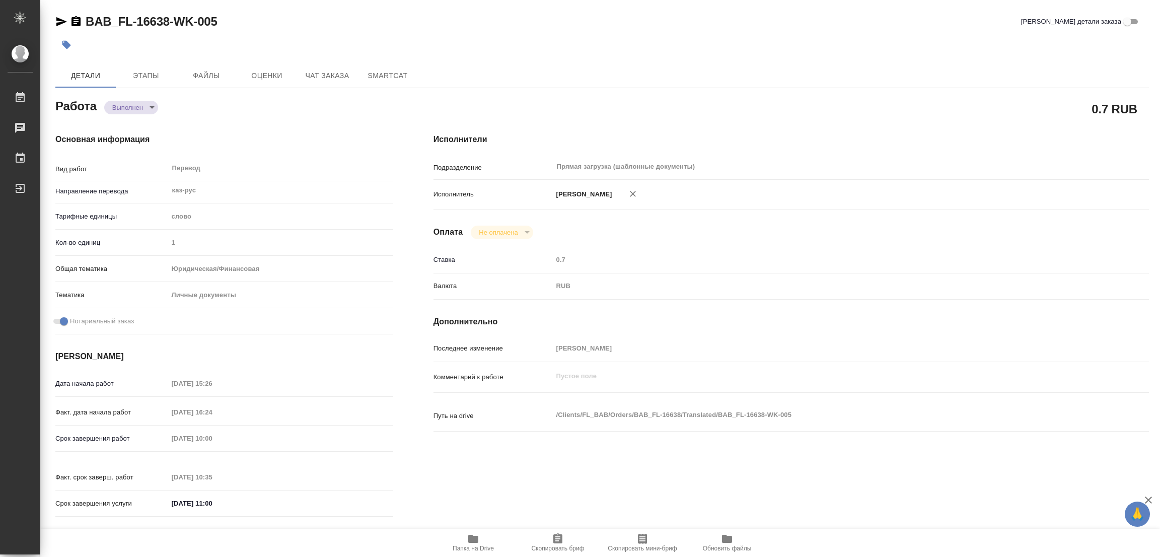
type input "completed"
type textarea "Перевод"
type textarea "x"
type input "каз-рус"
type input "5a8b1489cc6b4906c91bfd90"
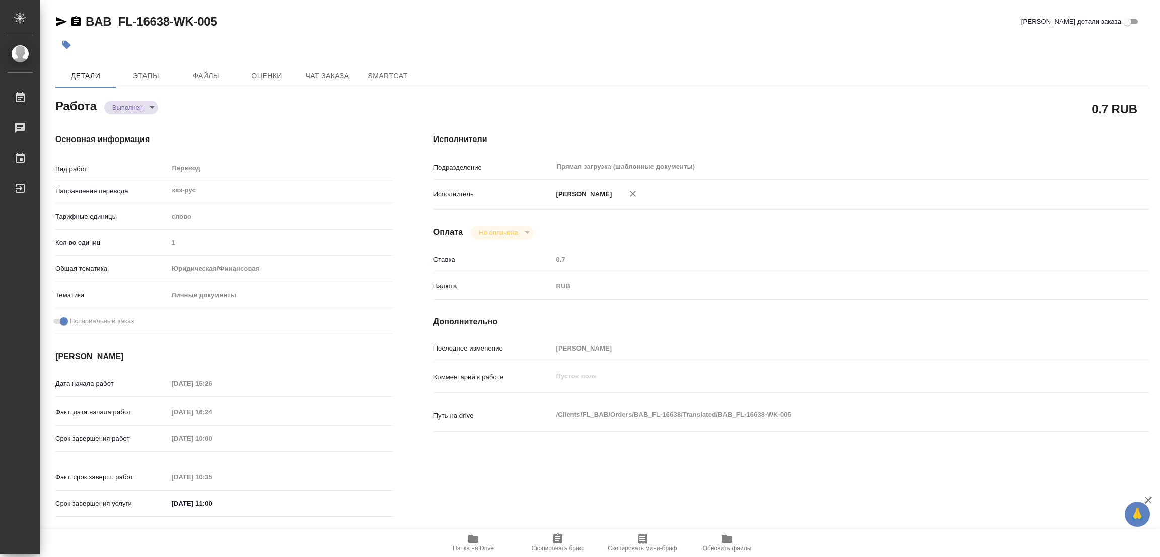
type input "1"
type input "yr-fn"
type input "5a8b8b956a9677013d343cfe"
checkbox input "true"
type input "[DATE] 15:26"
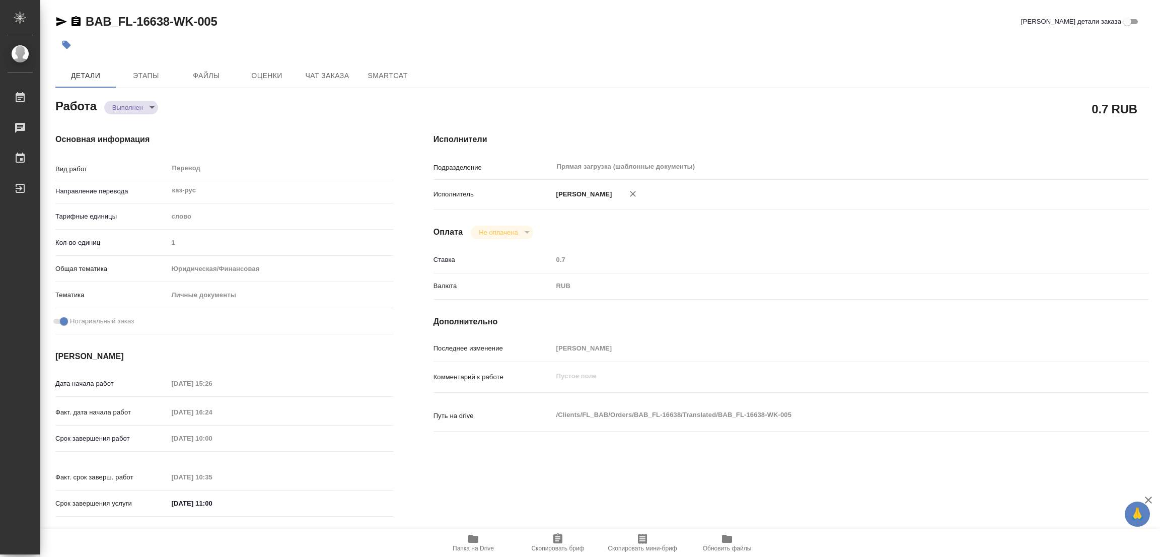
type input "[DATE] 16:24"
type input "[DATE] 10:00"
type input "07.10.2025 10:35"
type input "07.10.2025 11:00"
type input "Прямая загрузка (шаблонные документы)"
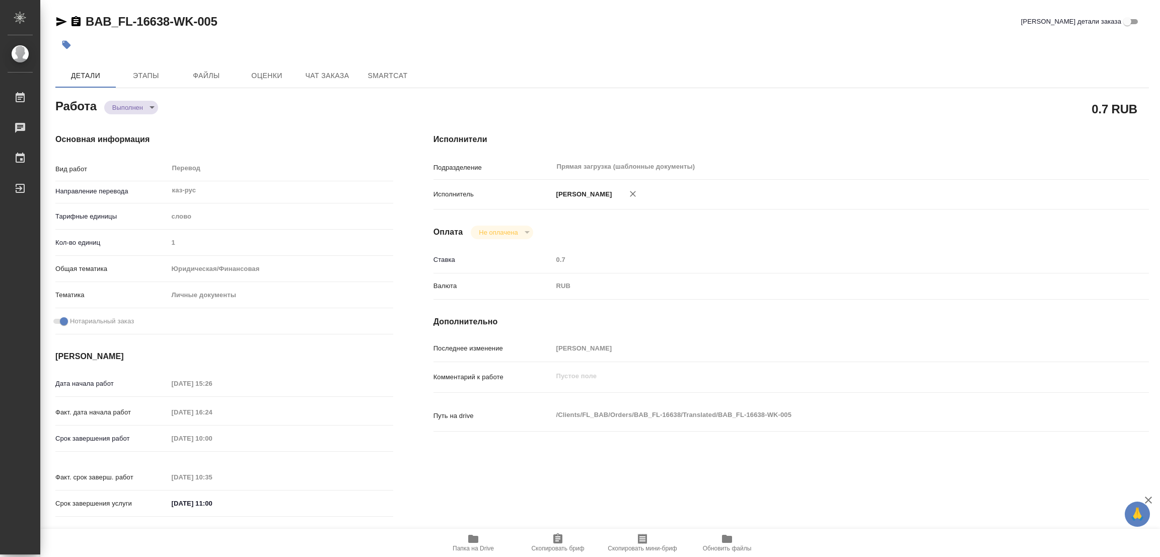
type input "notPayed"
type input "0.7"
type input "RUB"
type input "[PERSON_NAME]"
type textarea "x"
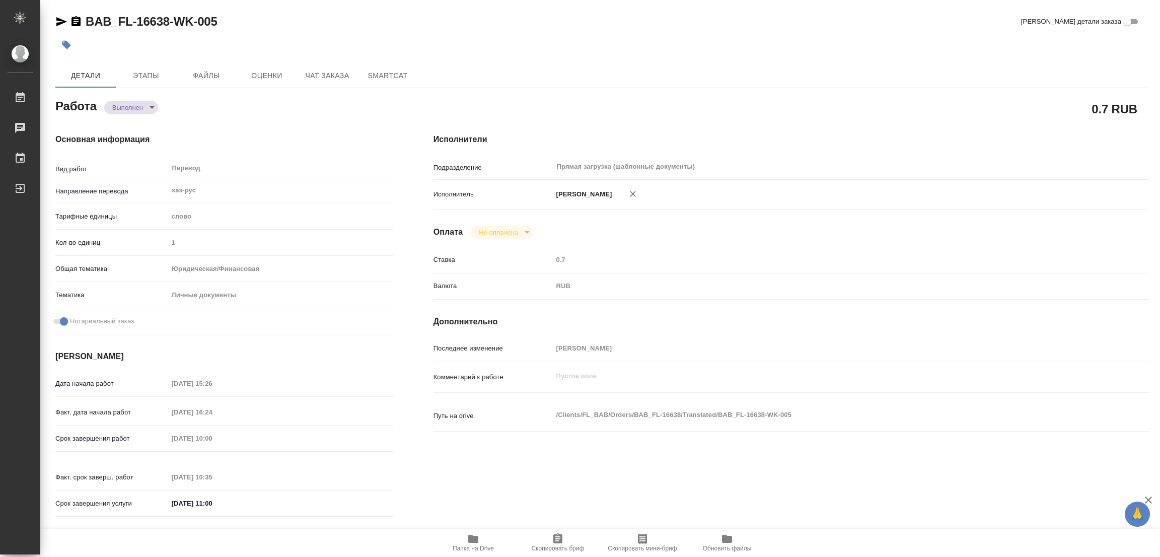
type textarea "/Clients/FL_BAB/Orders/BAB_FL-16638/Translated/BAB_FL-16638-WK-005"
type textarea "x"
type input "BAB_FL-16638"
type input "Перевод станд. несрочный"
type input "Корректура, Редактура, Постредактура машинного перевода, Приёмка по качеству, П…"
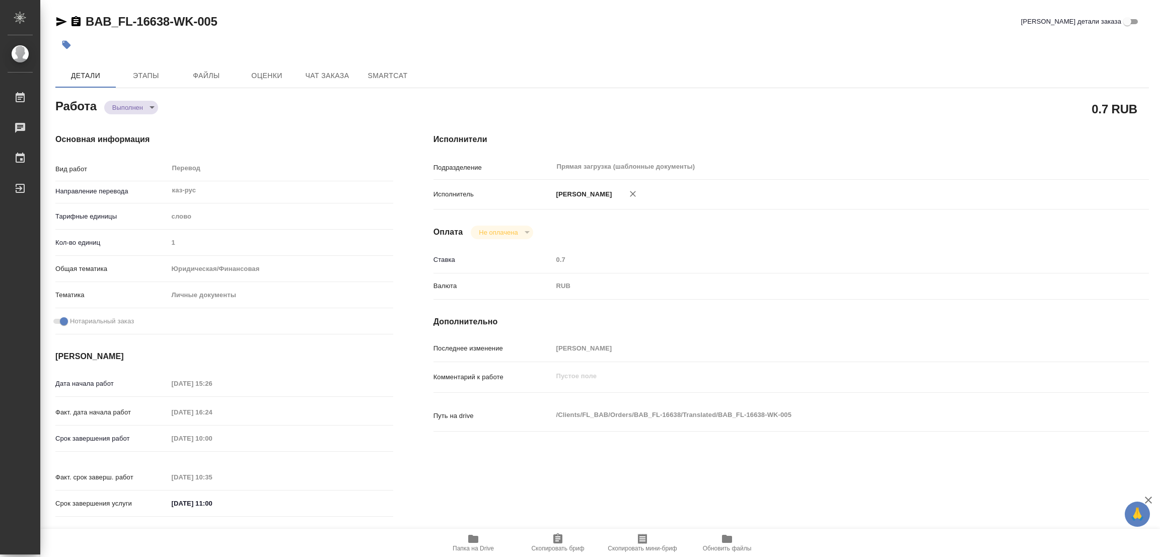
type input "Голубев Дмитрий"
type input "/Clients/FL_BAB/Orders/BAB_FL-16638"
type textarea "x"
type textarea "Сахарово"
type textarea "x"
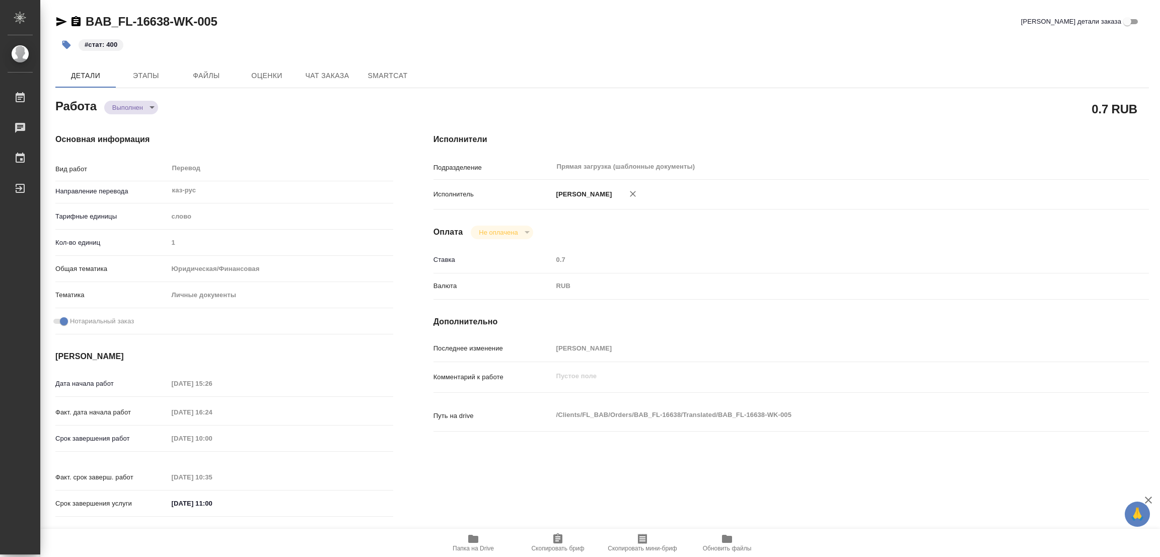
type textarea "x"
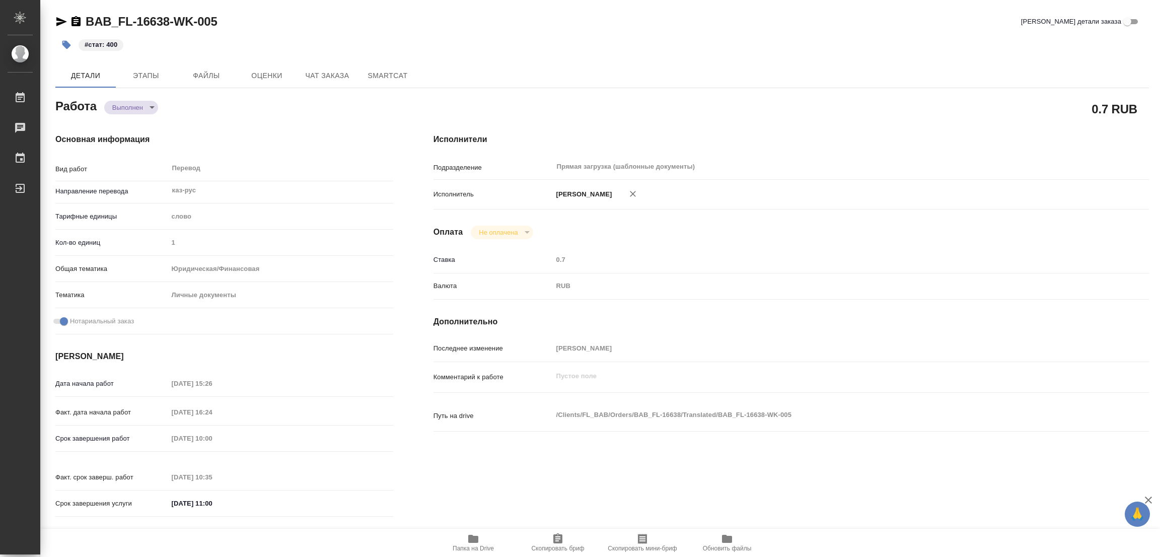
type textarea "x"
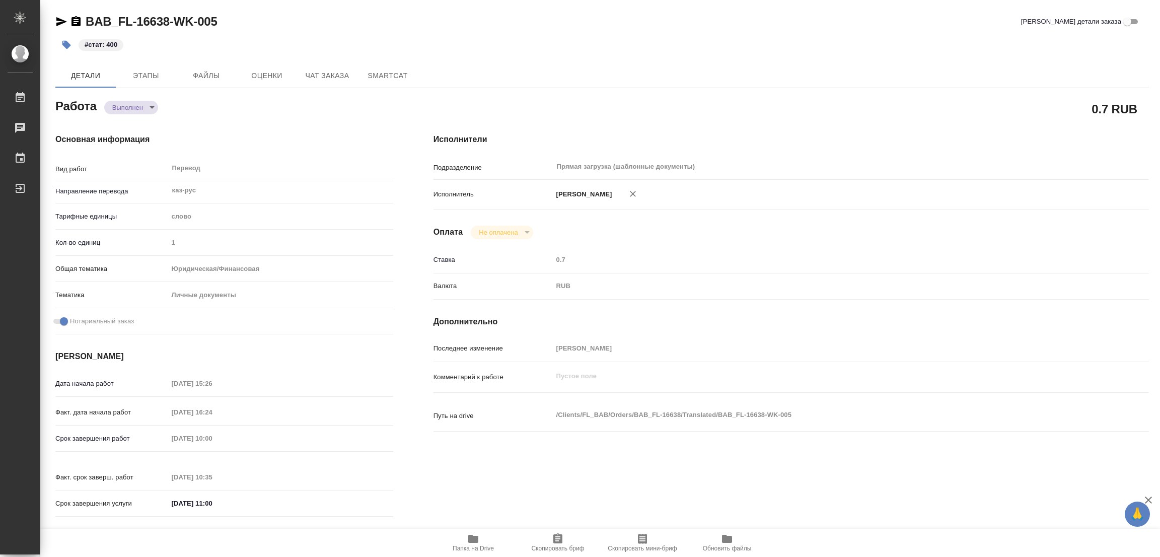
type textarea "x"
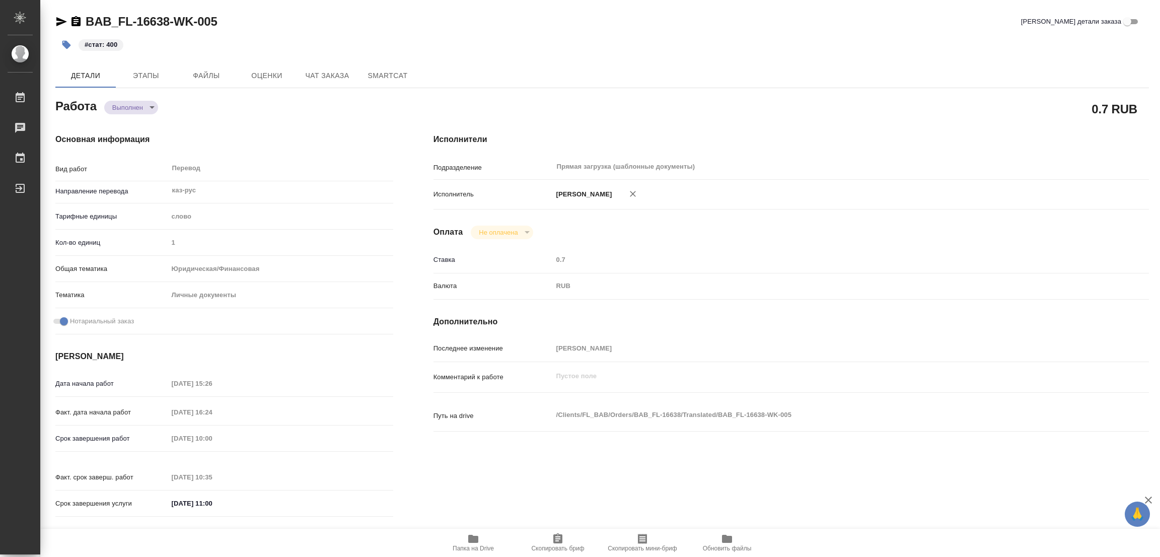
click at [609, 39] on div "#стат: 400" at bounding box center [419, 45] width 729 height 22
drag, startPoint x: 569, startPoint y: 483, endPoint x: 289, endPoint y: 11, distance: 549.7
click at [569, 481] on div "Исполнители Подразделение Прямая загрузка (шаблонные документы) ​ Исполнитель П…" at bounding box center [791, 328] width 756 height 430
type textarea "x"
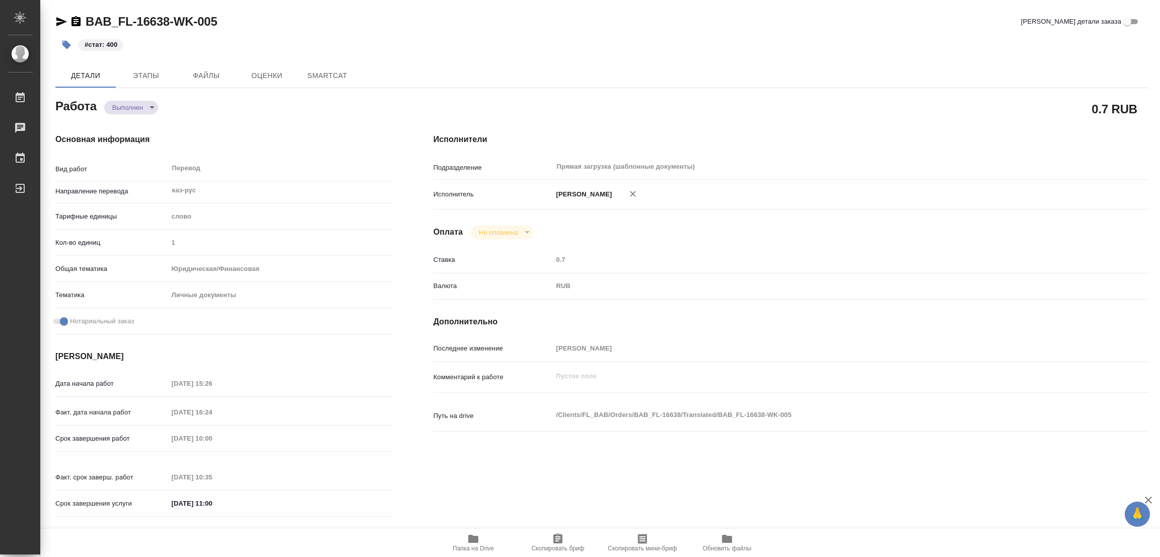
type textarea "x"
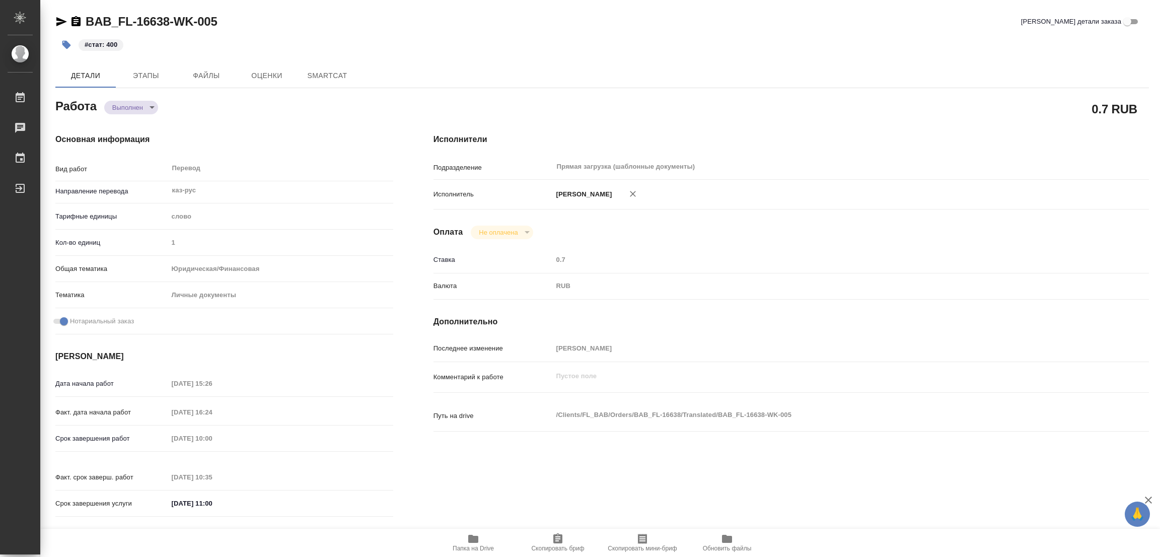
type textarea "x"
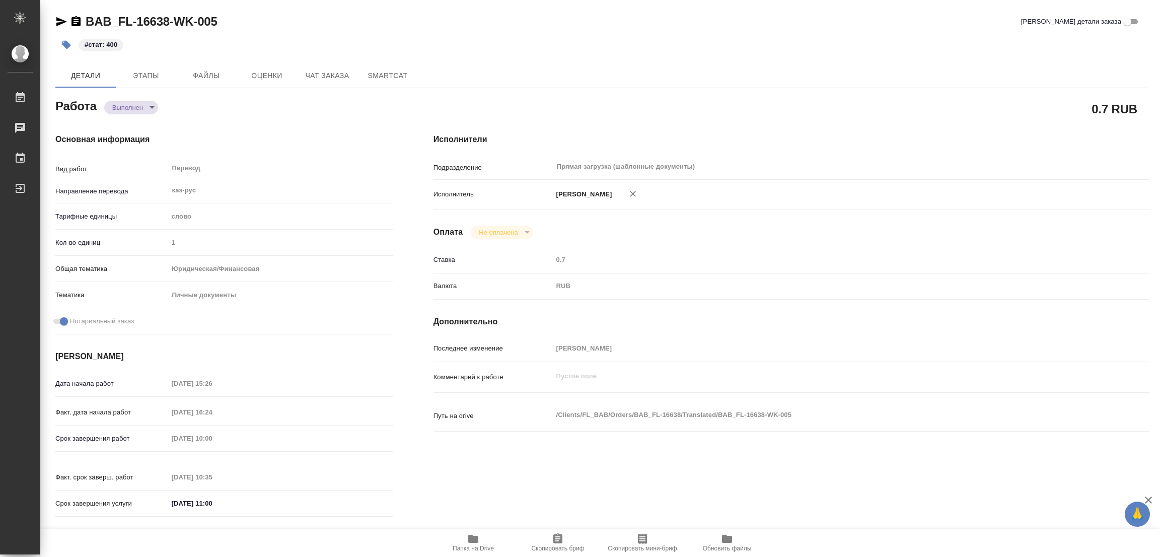
type textarea "x"
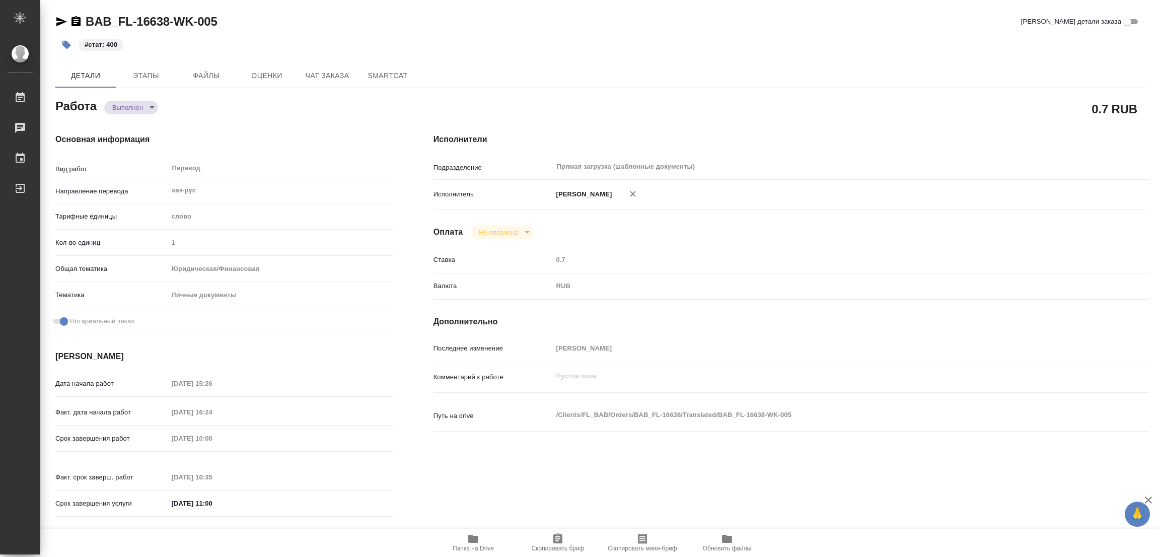
type textarea "x"
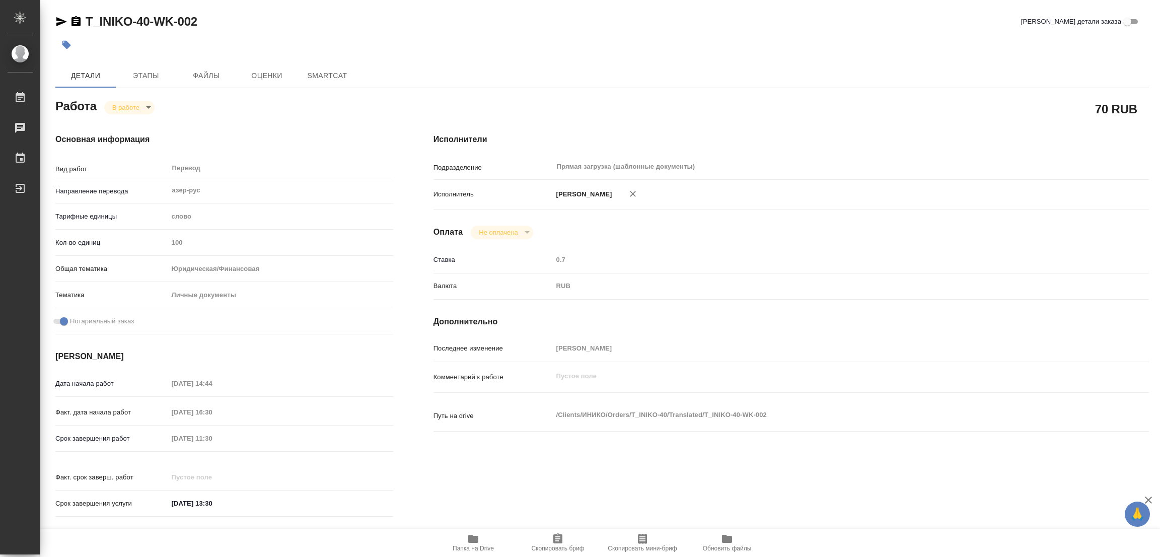
type textarea "x"
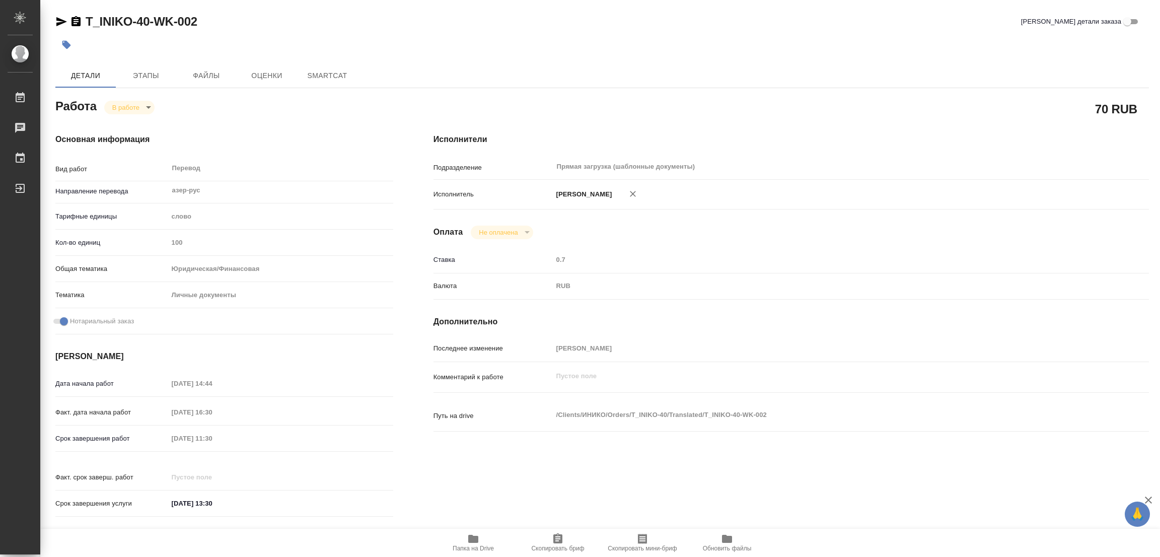
type textarea "x"
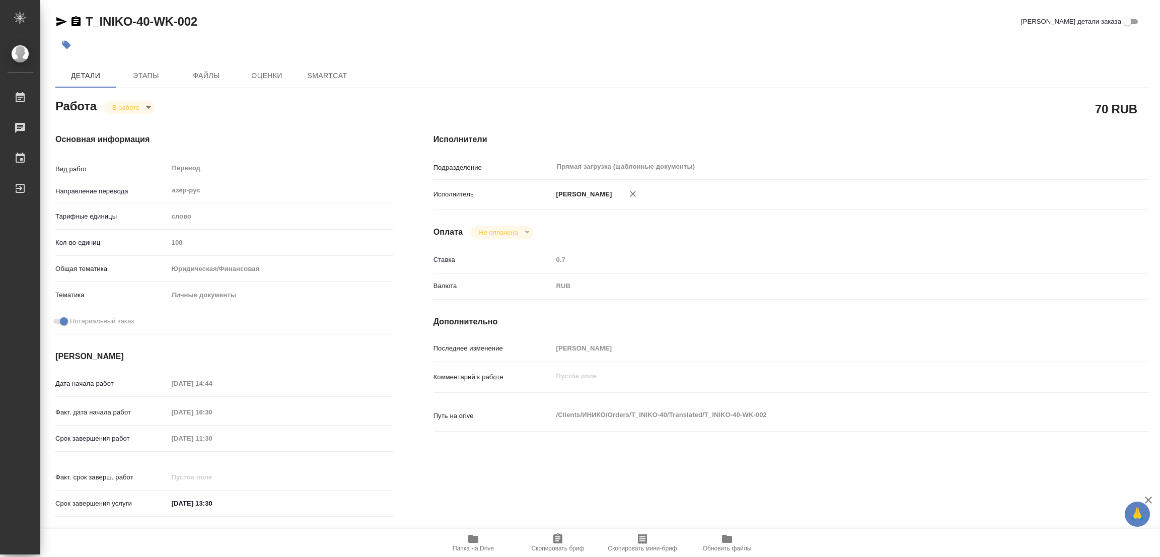
type textarea "x"
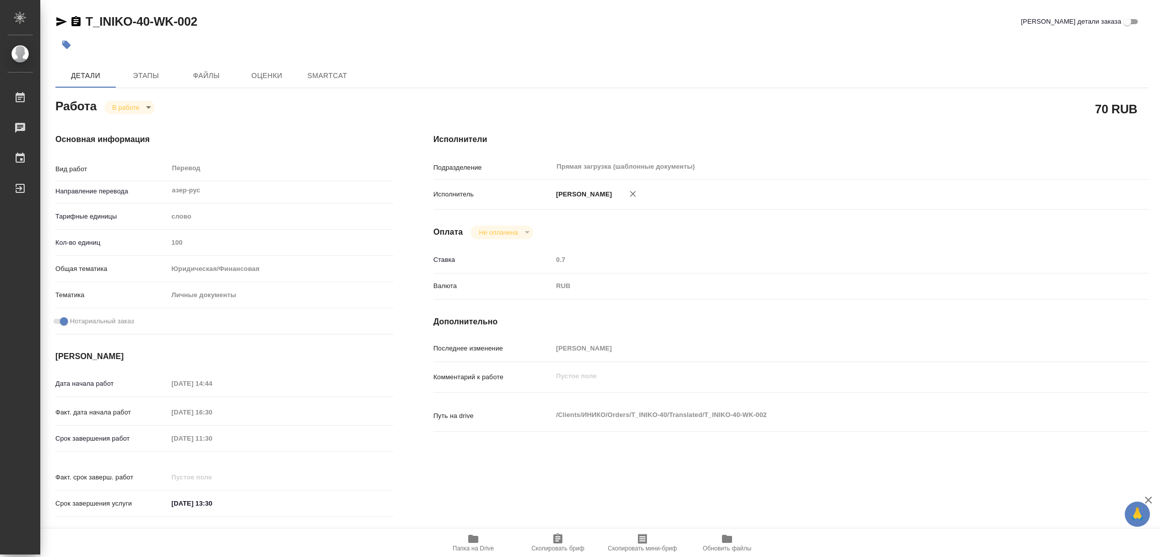
type textarea "x"
click at [470, 544] on icon "button" at bounding box center [473, 539] width 12 height 12
type textarea "x"
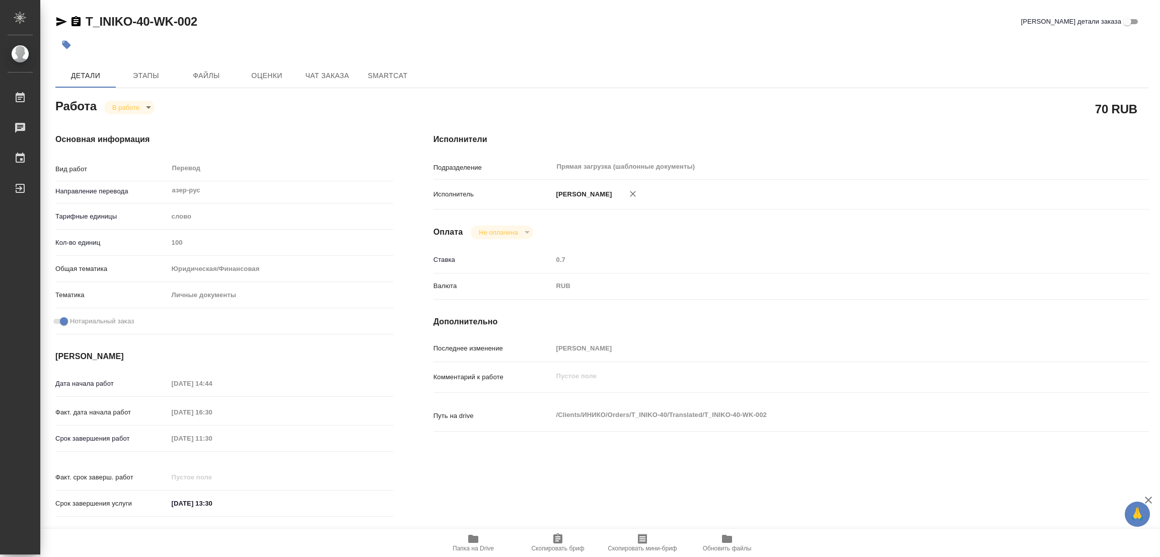
type textarea "x"
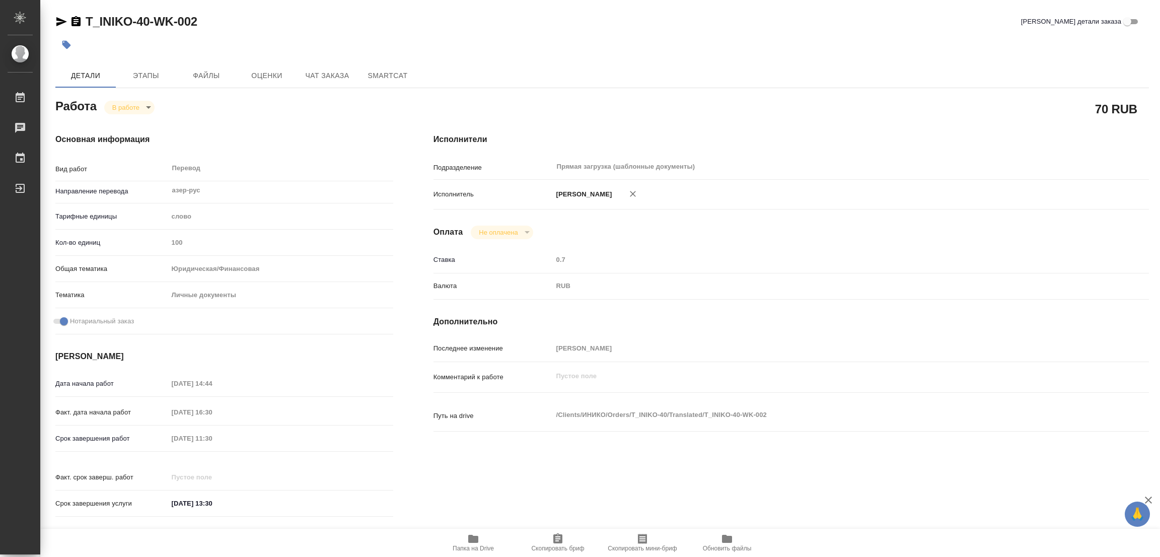
type textarea "x"
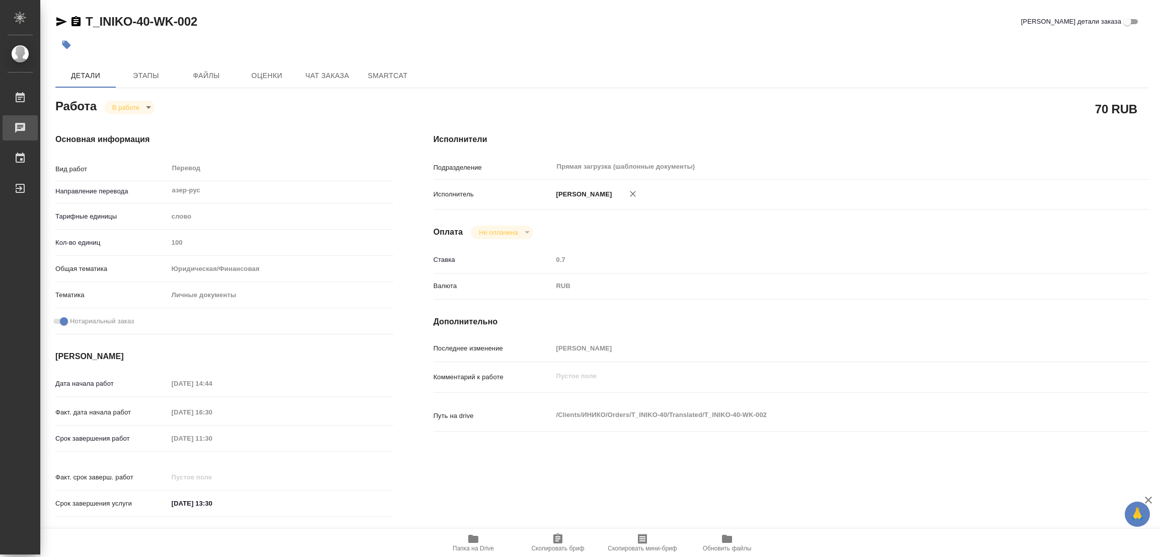
type textarea "x"
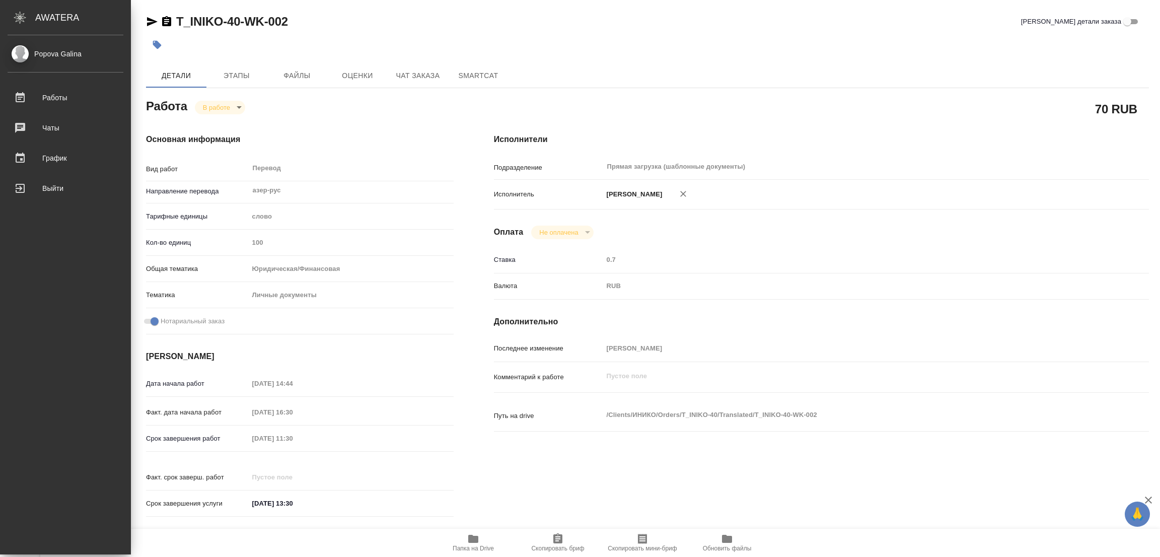
type textarea "x"
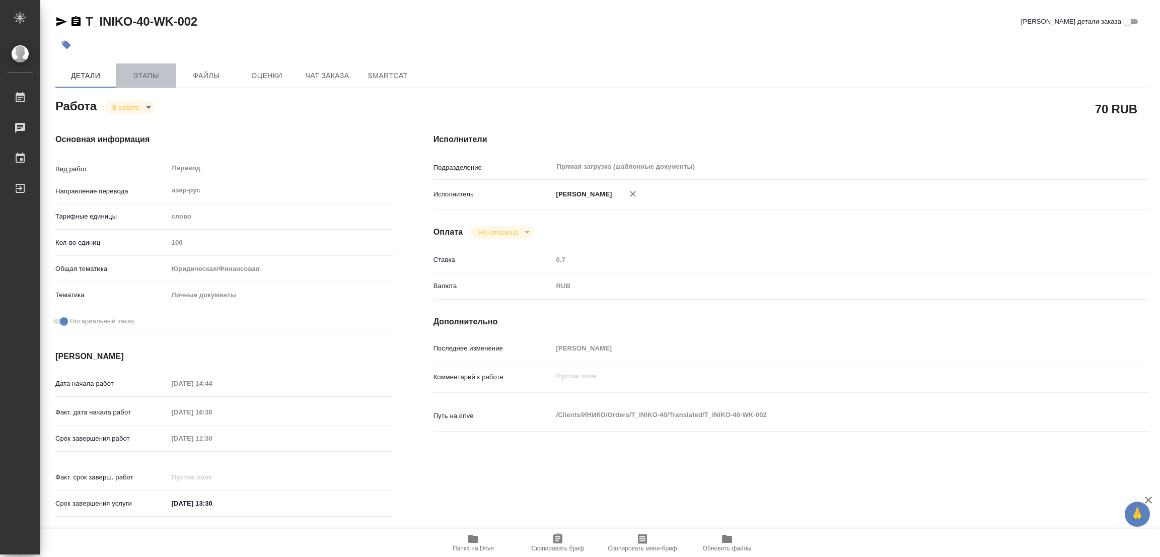
click at [148, 73] on span "Этапы" at bounding box center [146, 75] width 48 height 13
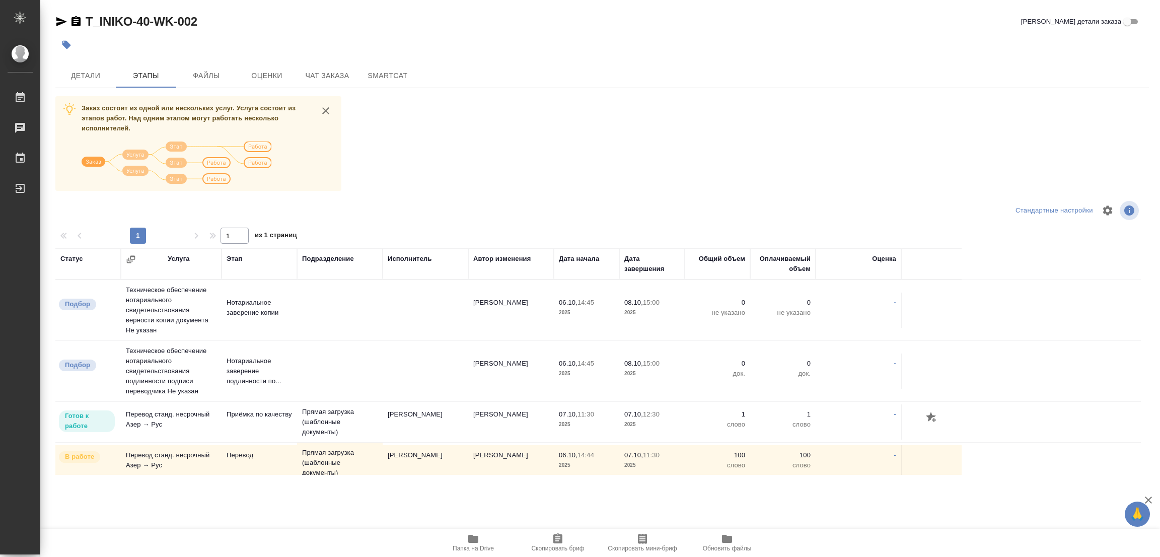
click at [579, 115] on div "Заказ состоит из одной или нескольких услуг. Услуга состоит из этапов работ. На…" at bounding box center [602, 285] width 1094 height 379
click at [89, 76] on span "Детали" at bounding box center [85, 75] width 48 height 13
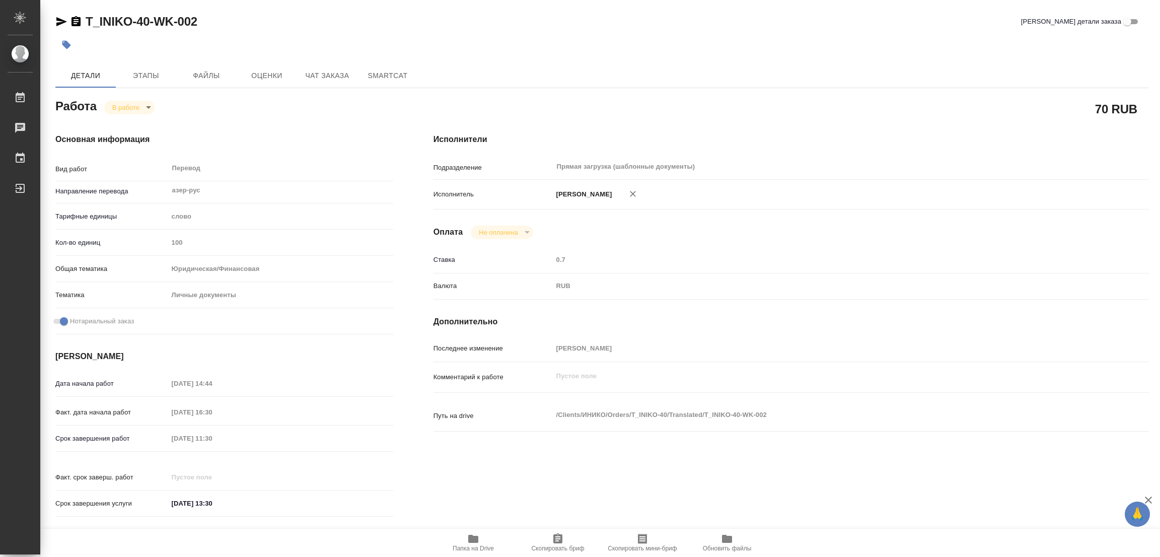
type textarea "x"
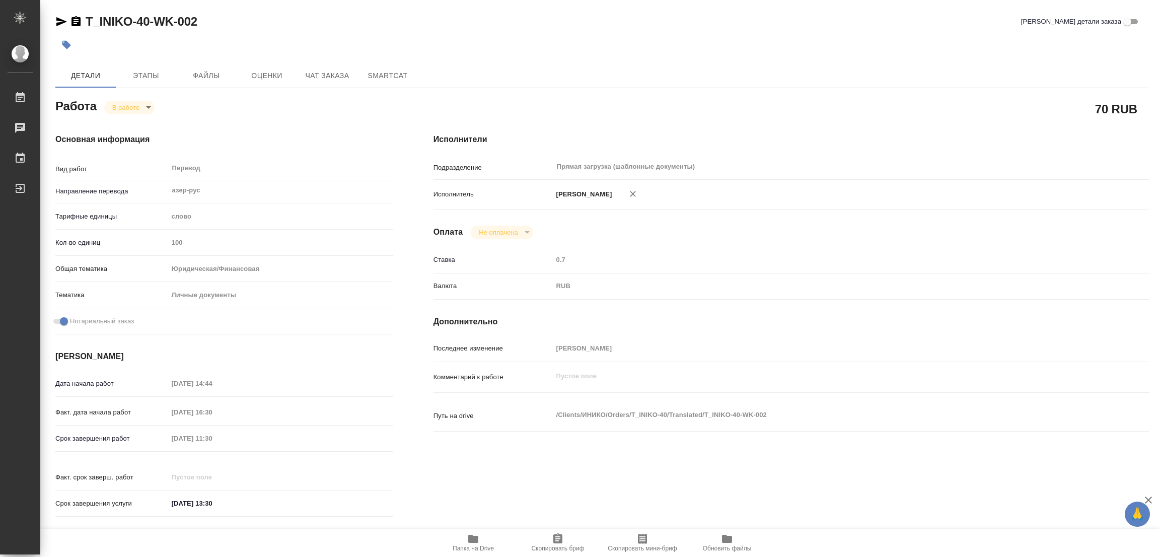
type textarea "x"
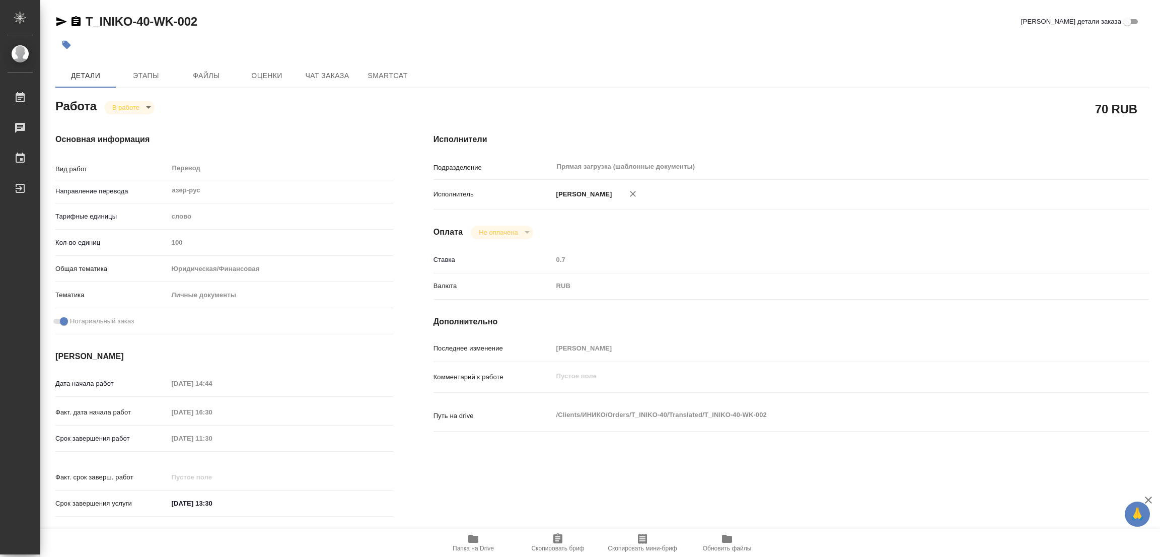
type textarea "x"
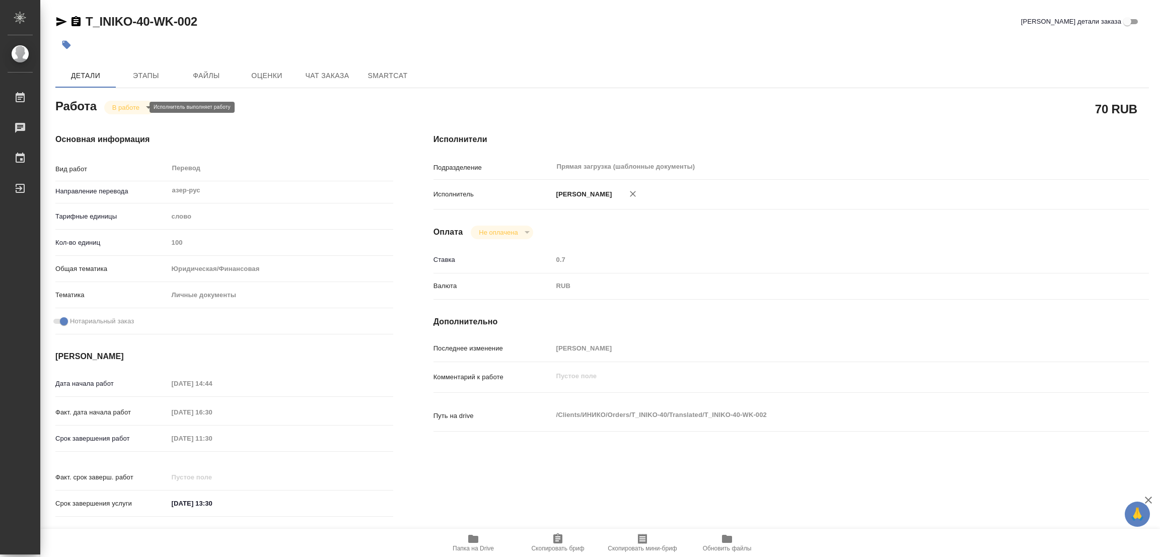
click at [125, 107] on body "🙏 .cls-1 fill:#fff; AWATERA Popova Galina Работы 0 Чаты График Выйти T_INIKO-40…" at bounding box center [580, 278] width 1160 height 557
click at [128, 124] on button "Выполнен" at bounding box center [130, 124] width 37 height 11
type textarea "x"
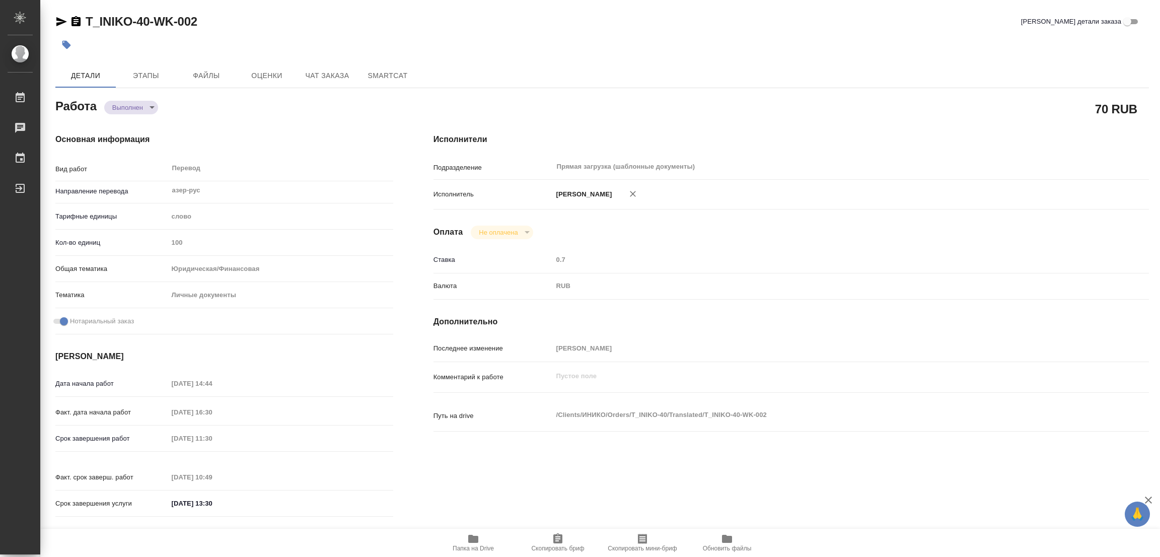
type textarea "x"
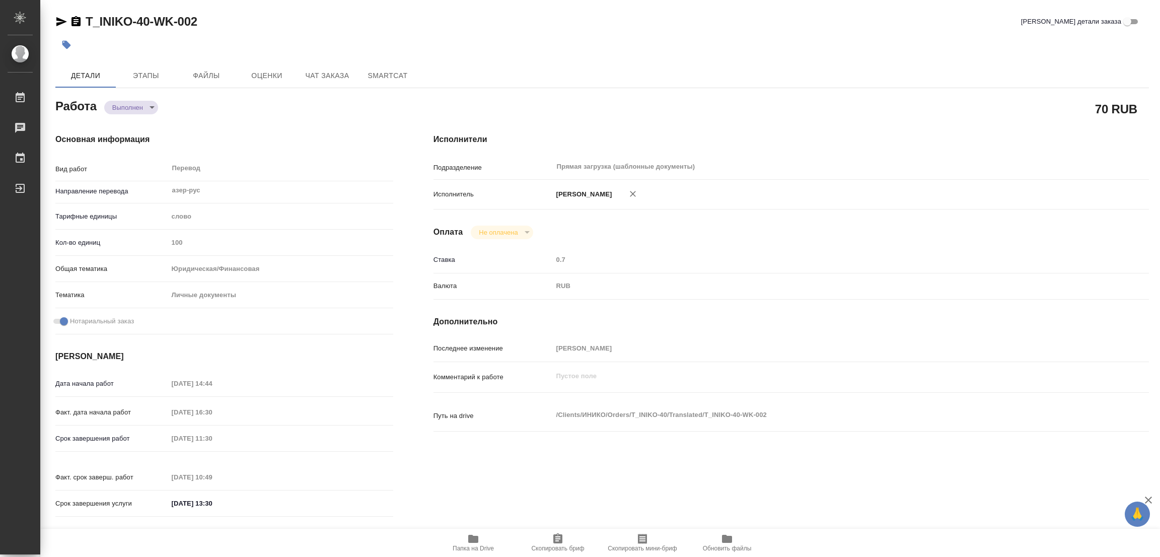
type textarea "x"
click at [65, 40] on icon "button" at bounding box center [66, 45] width 10 height 10
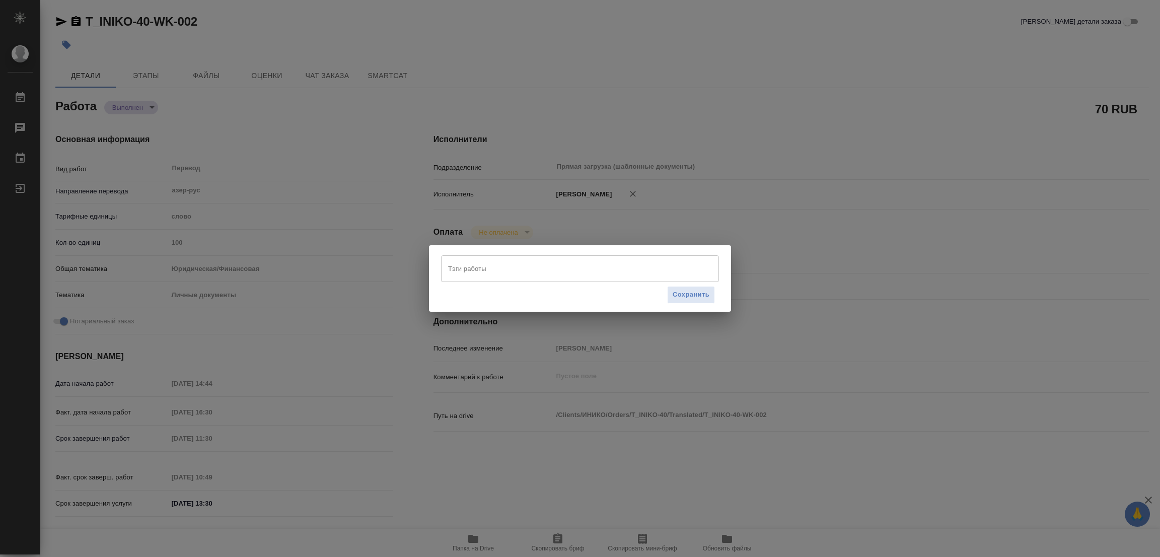
type textarea "x"
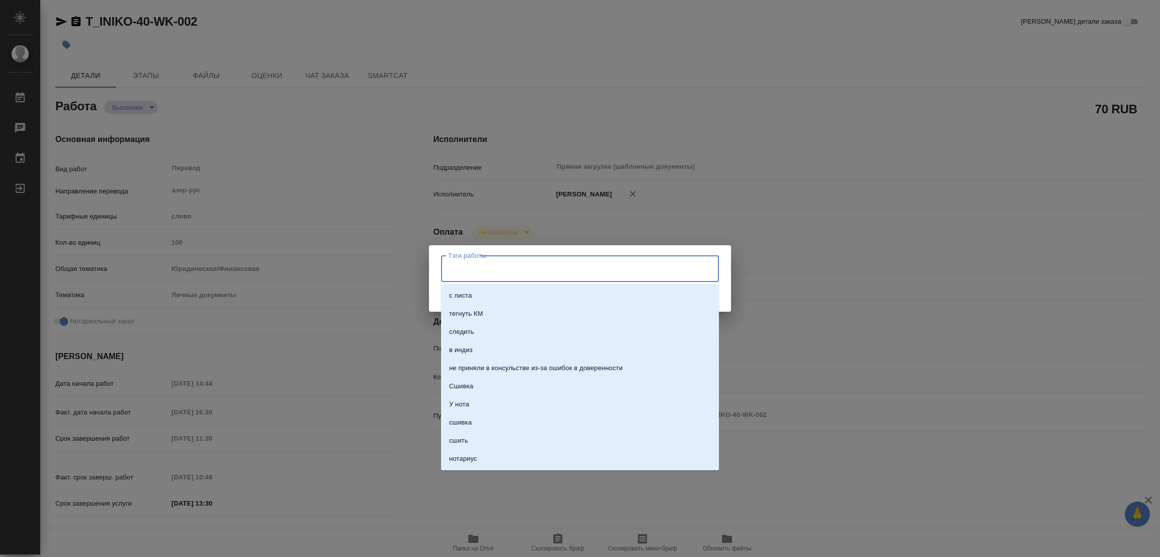
click at [454, 272] on input "Тэги работы" at bounding box center [571, 268] width 250 height 17
type input "стат: 100"
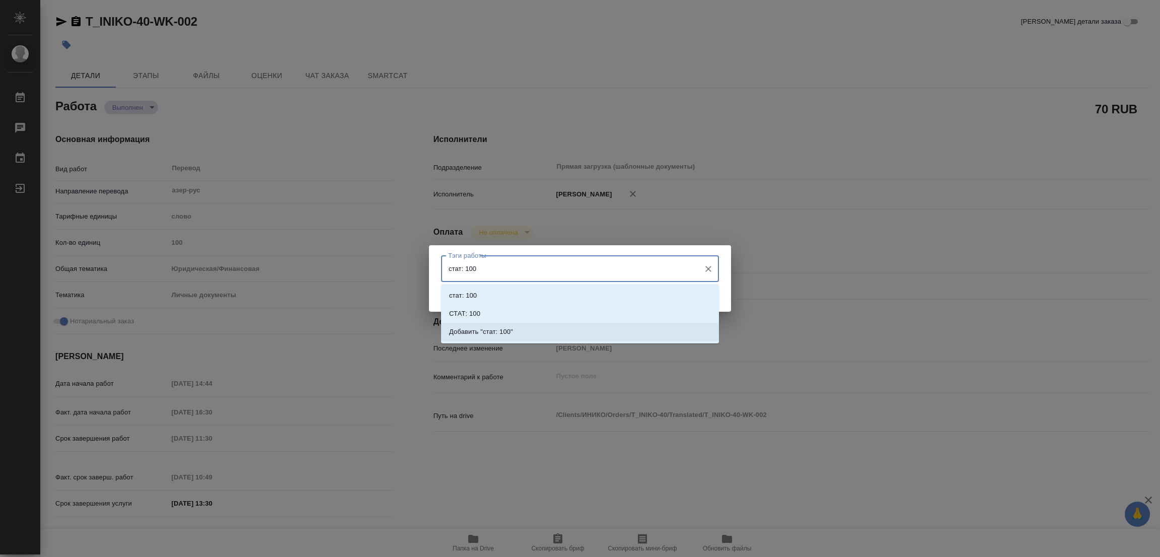
click at [486, 330] on p "Добавить "стат: 100"" at bounding box center [481, 332] width 64 height 10
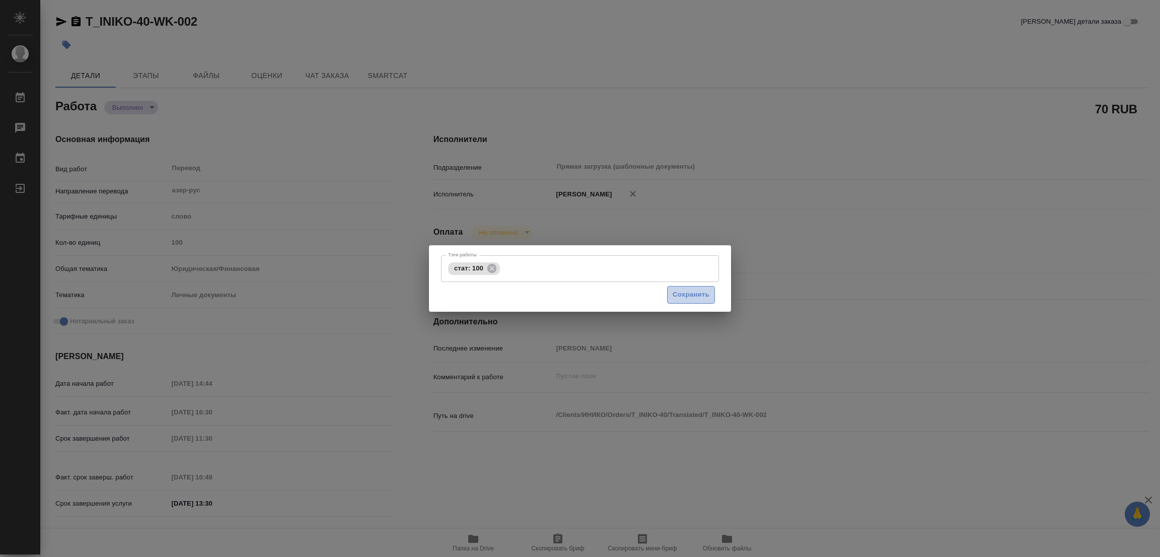
click at [684, 296] on span "Сохранить" at bounding box center [691, 295] width 37 height 12
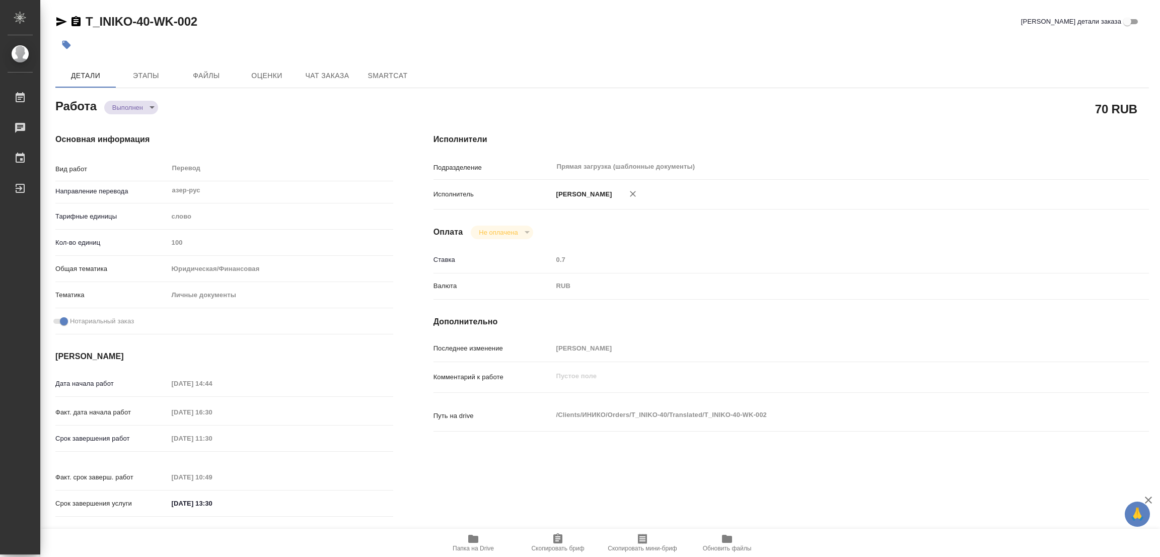
type input "completed"
type textarea "Перевод"
type textarea "x"
type input "азер-рус"
type input "5a8b1489cc6b4906c91bfd90"
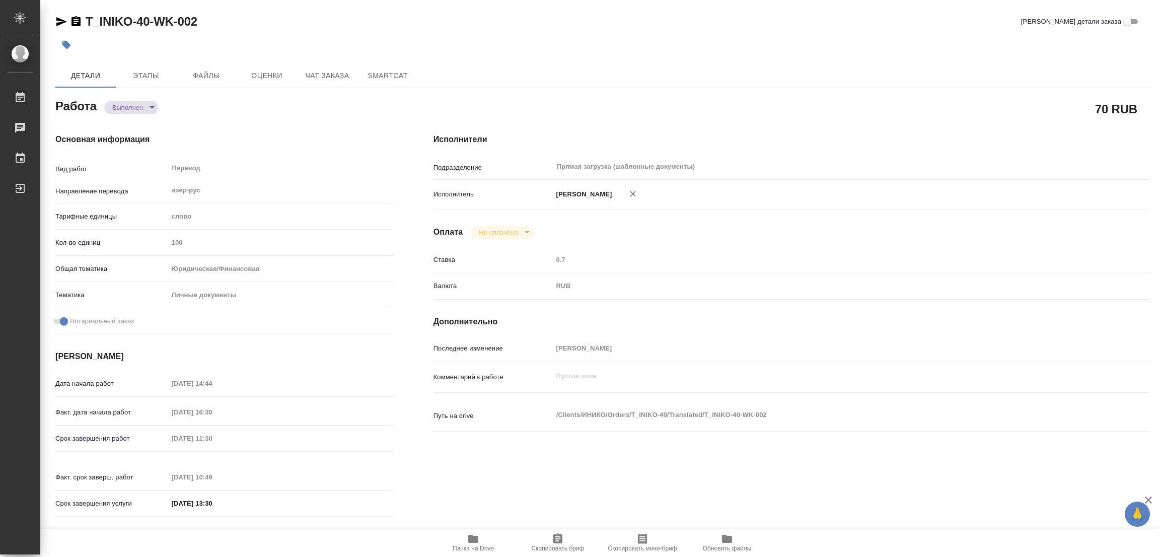
type input "100"
type input "yr-fn"
type input "5a8b8b956a9677013d343cfe"
checkbox input "true"
type input "06.10.2025 14:44"
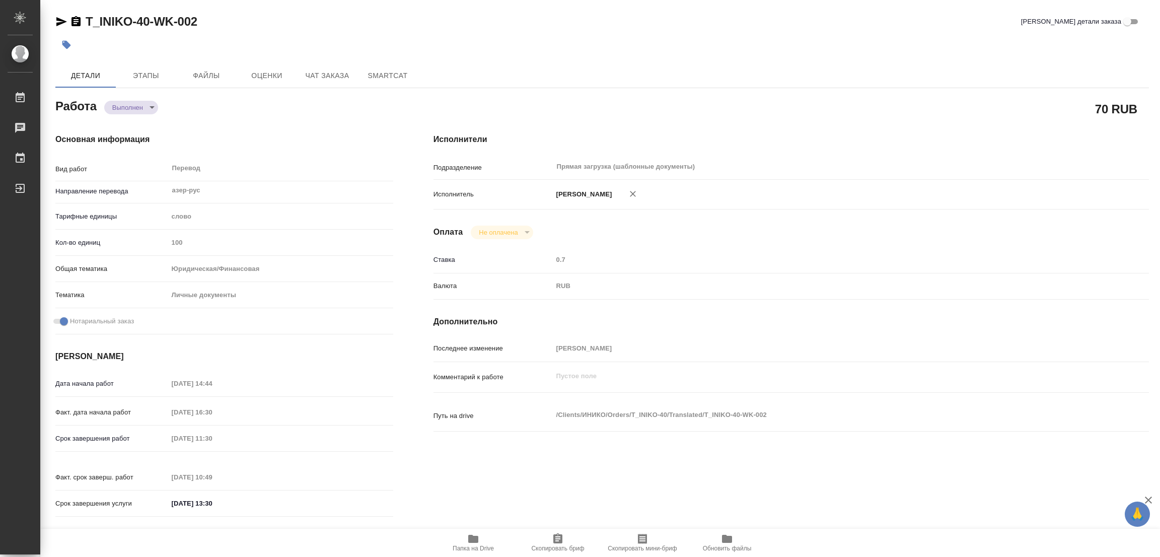
type input "06.10.2025 16:30"
type input "07.10.2025 11:30"
type input "07.10.2025 10:49"
type input "07.10.2025 13:30"
type input "Прямая загрузка (шаблонные документы)"
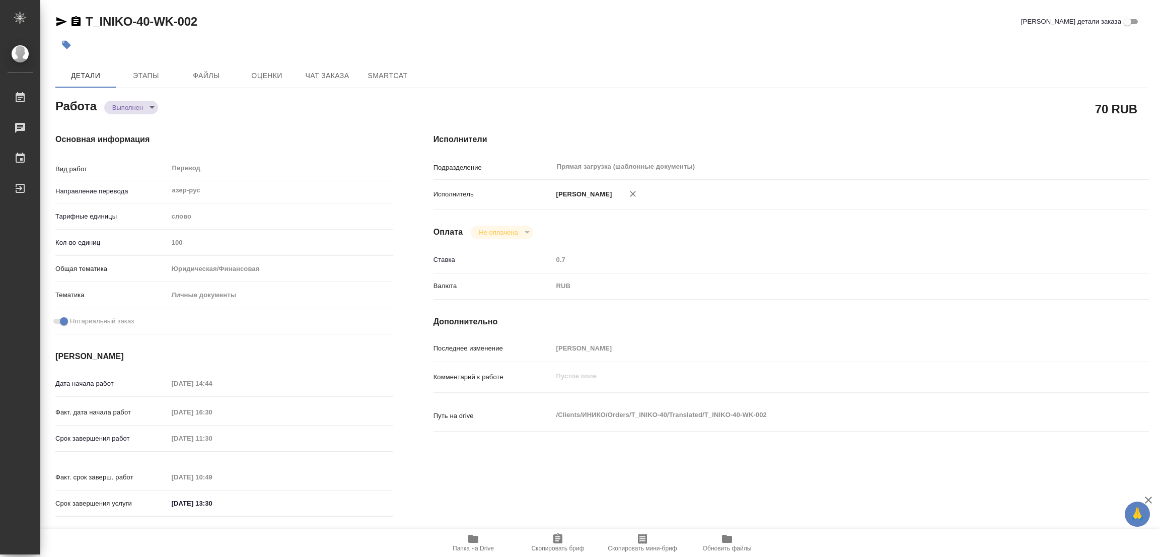
type input "notPayed"
type input "0.7"
type input "RUB"
type input "[PERSON_NAME]"
type textarea "x"
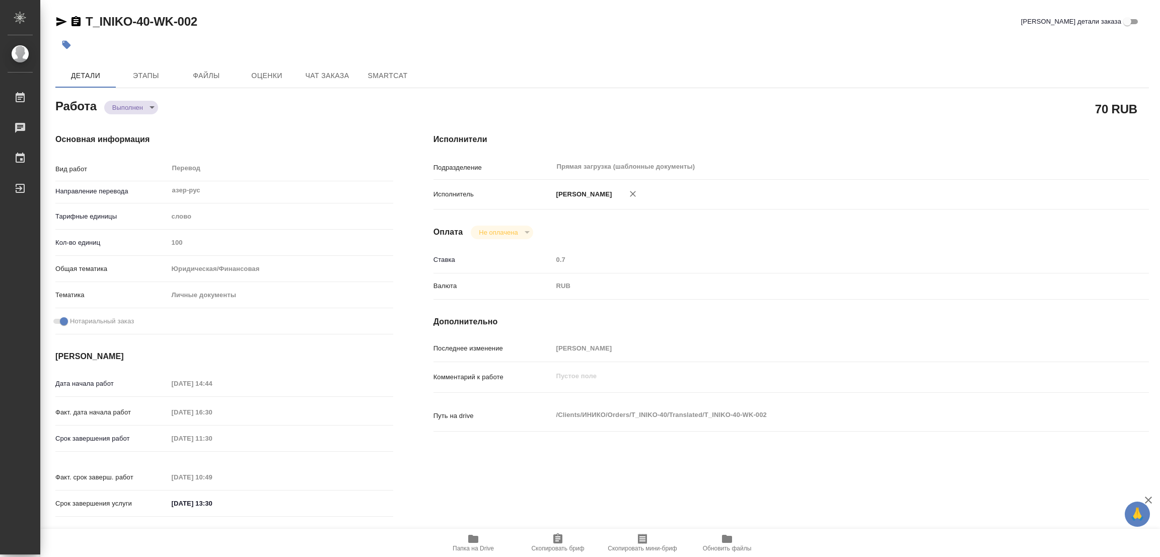
type textarea "/Clients/ИНИКО/Orders/T_INIKO-40/Translated/T_INIKO-40-WK-002"
type textarea "x"
type input "T_INIKO-40"
type input "Перевод станд. несрочный"
type input "Редактура, Корректура, Перевод, Постредактура машинного перевода, Приёмка по ка…"
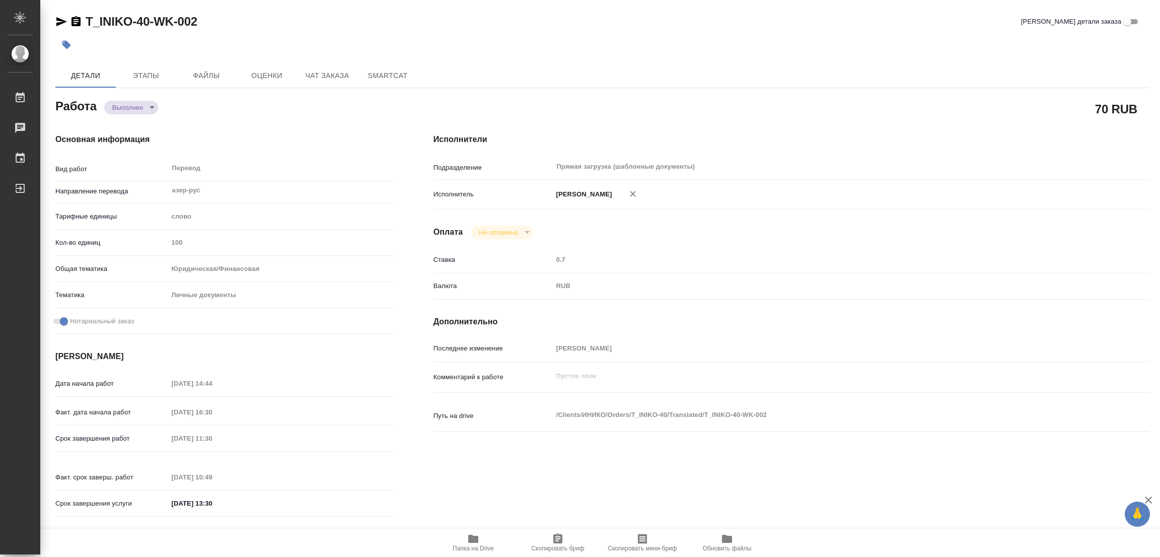
type input "Прохорова Анастасия"
type input "/Clients/ИНИКО/Orders/T_INIKO-40"
type textarea "x"
type textarea "азер-рус под нот + снять нзк с нзп"
type textarea "x"
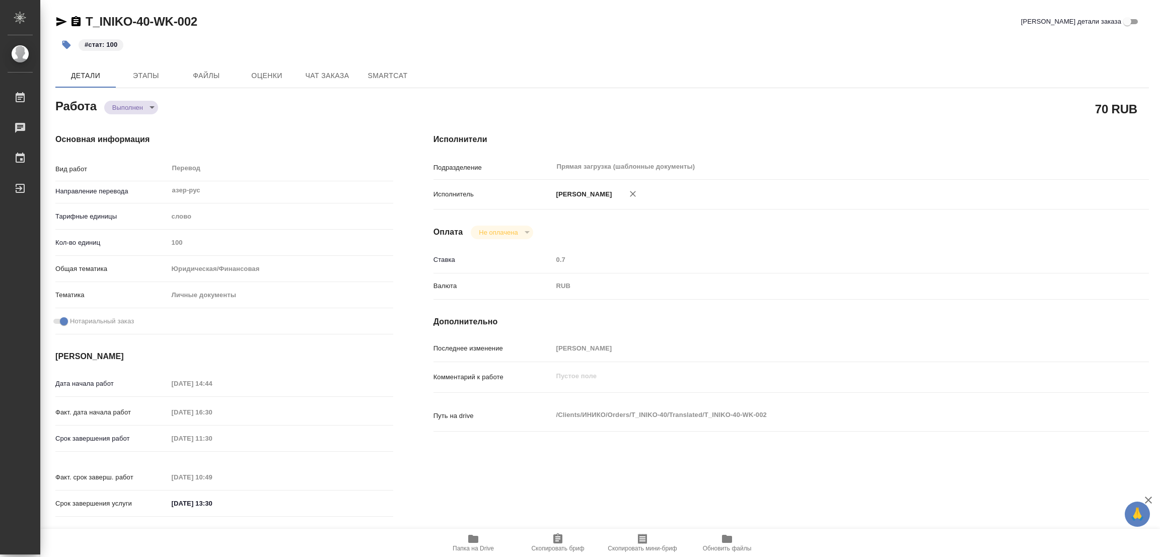
type textarea "x"
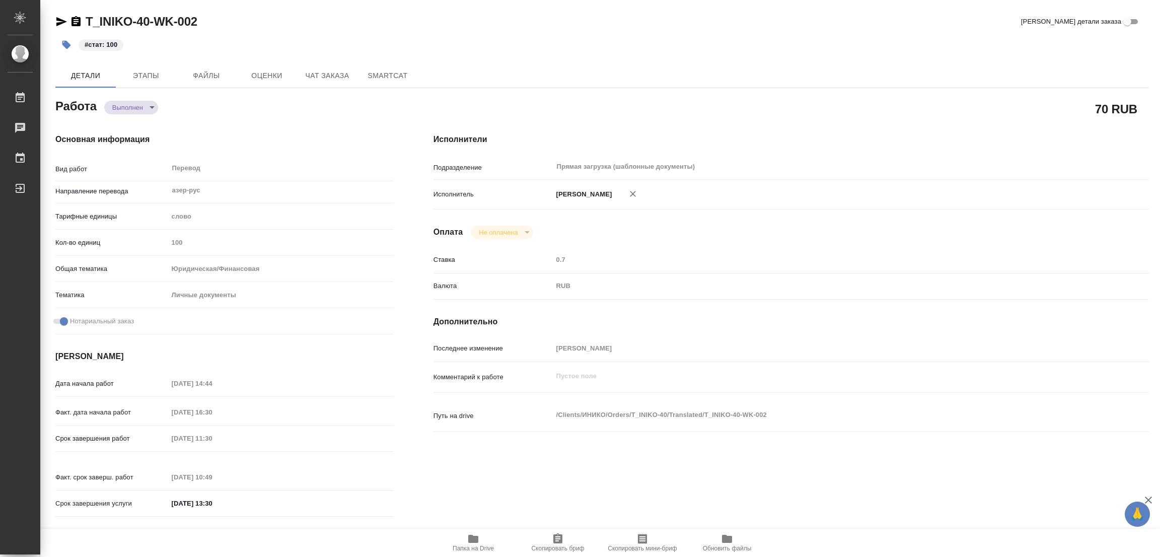
type textarea "x"
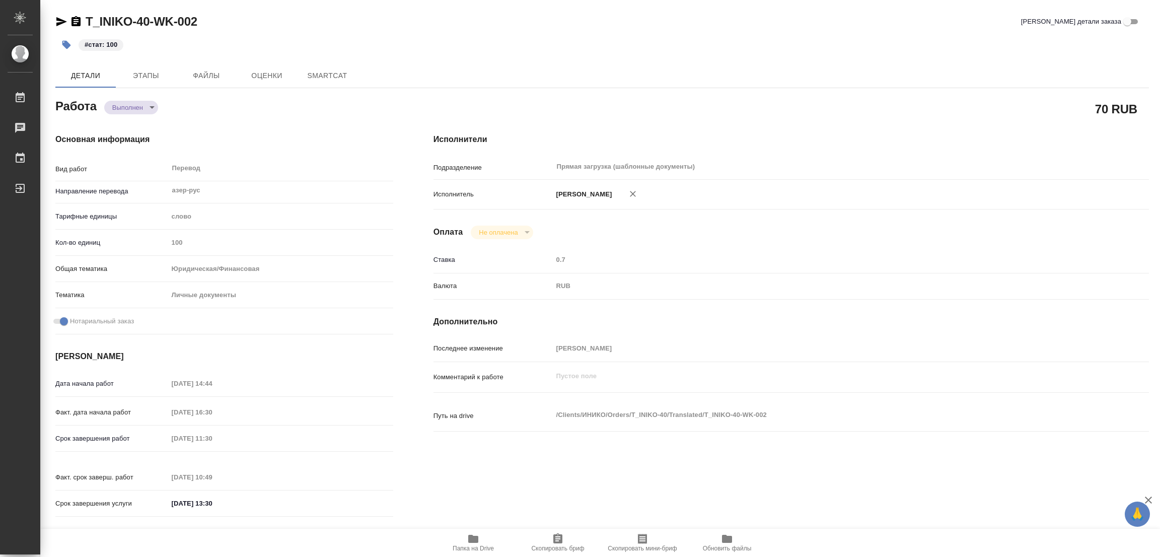
type textarea "x"
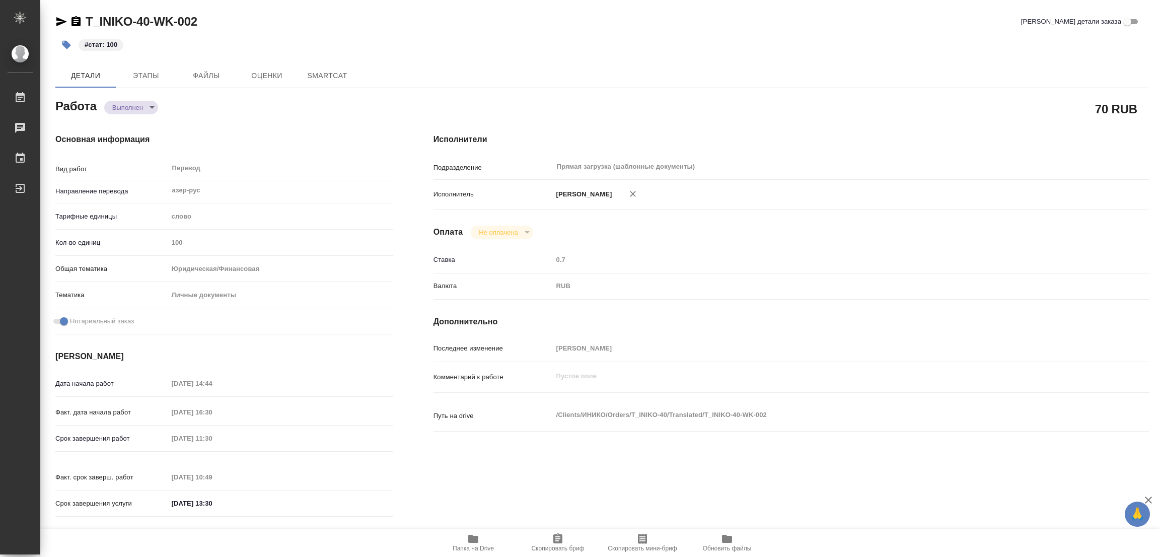
type textarea "x"
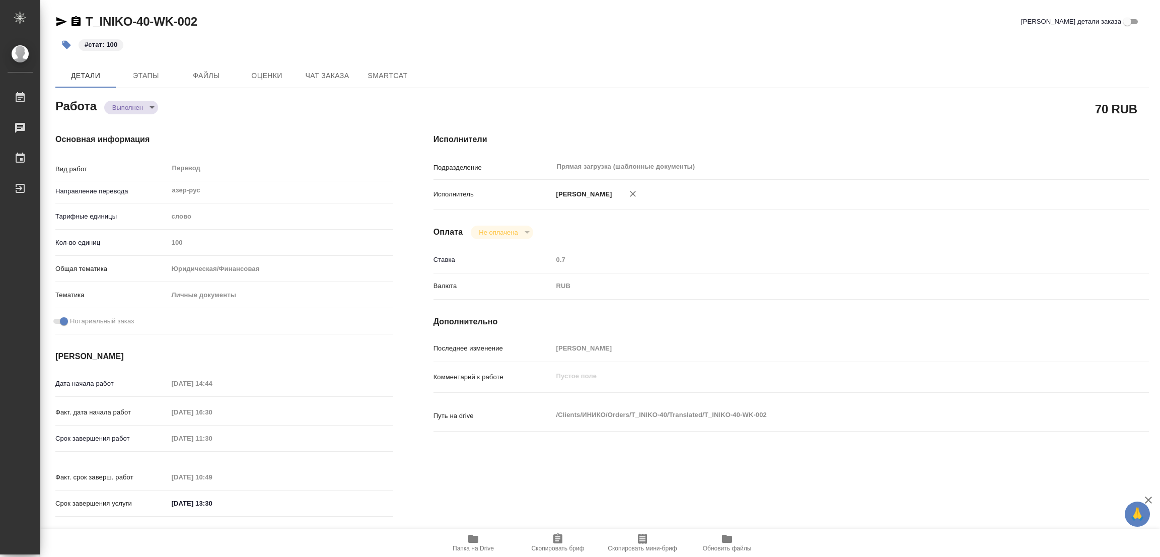
type textarea "x"
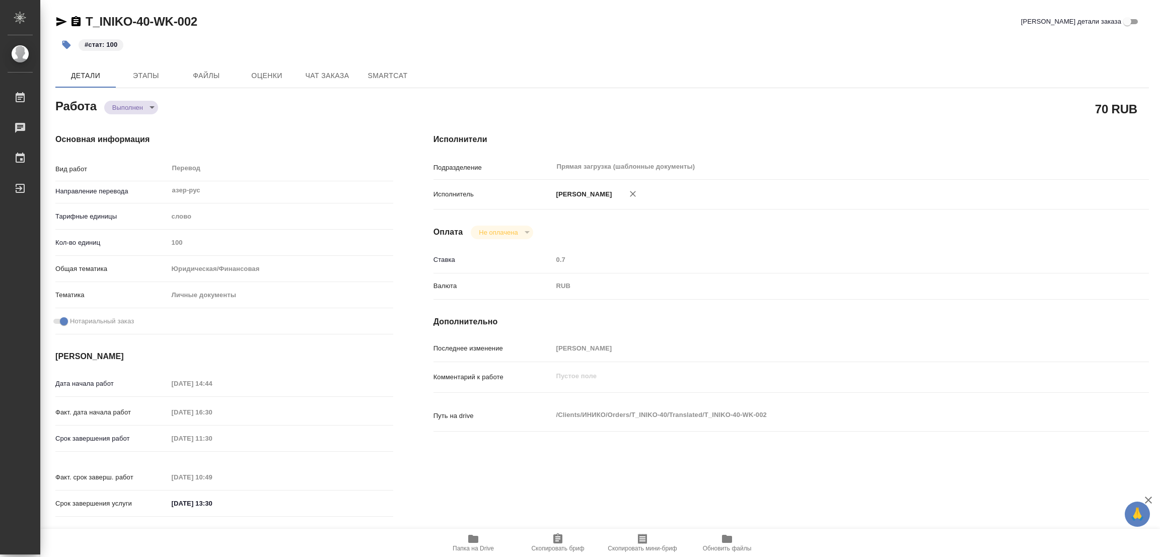
type textarea "x"
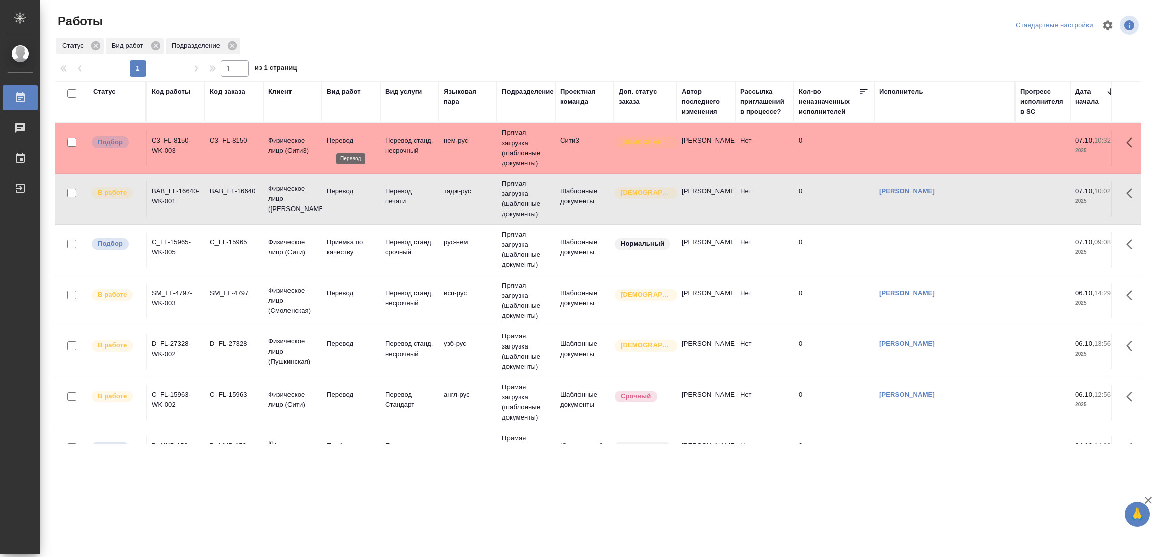
click at [334, 137] on p "Перевод" at bounding box center [351, 140] width 48 height 10
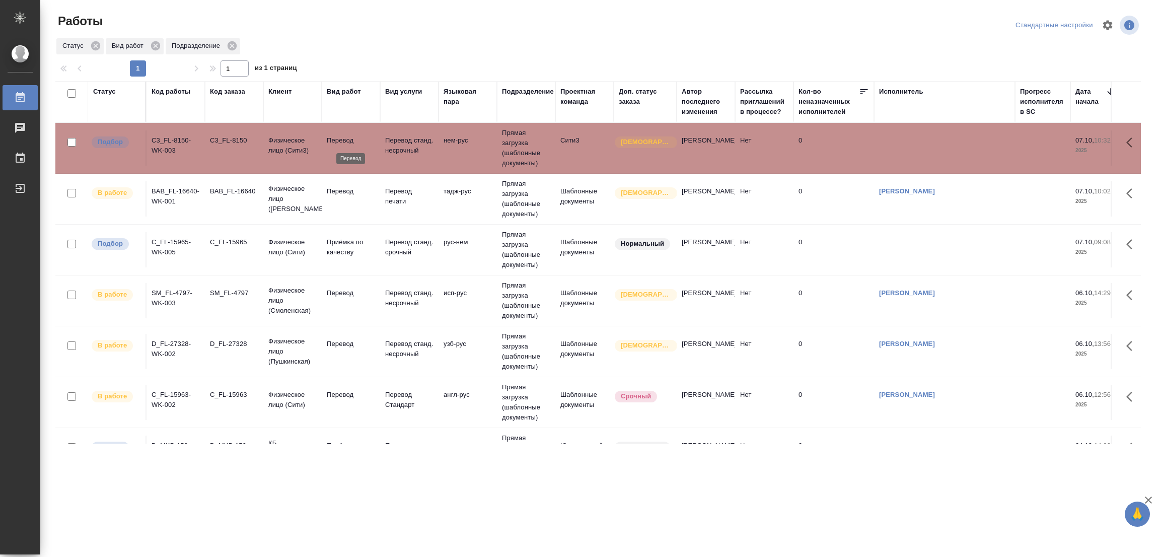
click at [334, 137] on p "Перевод" at bounding box center [351, 140] width 48 height 10
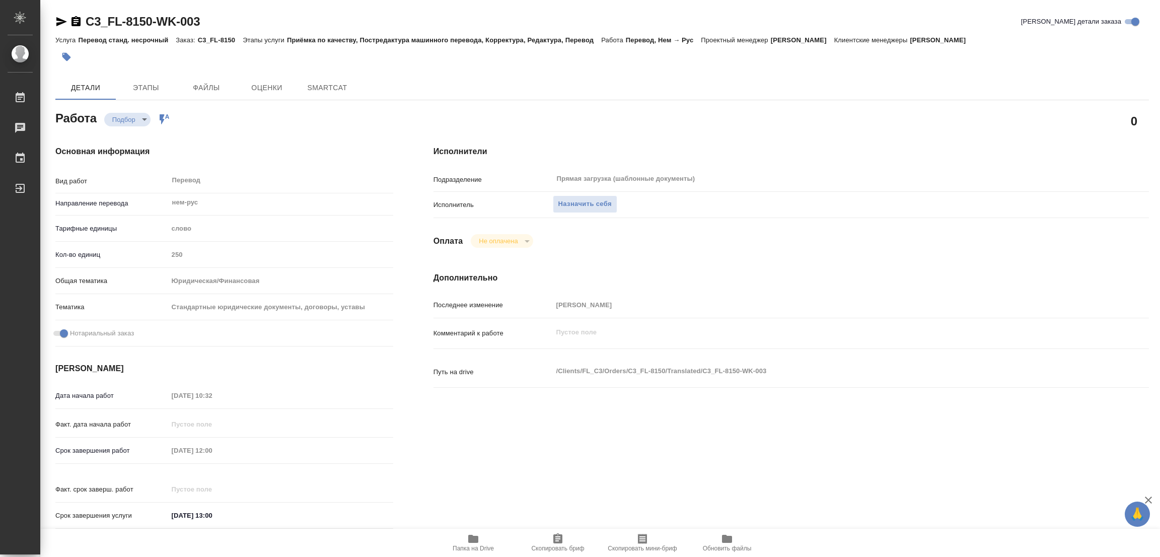
type textarea "x"
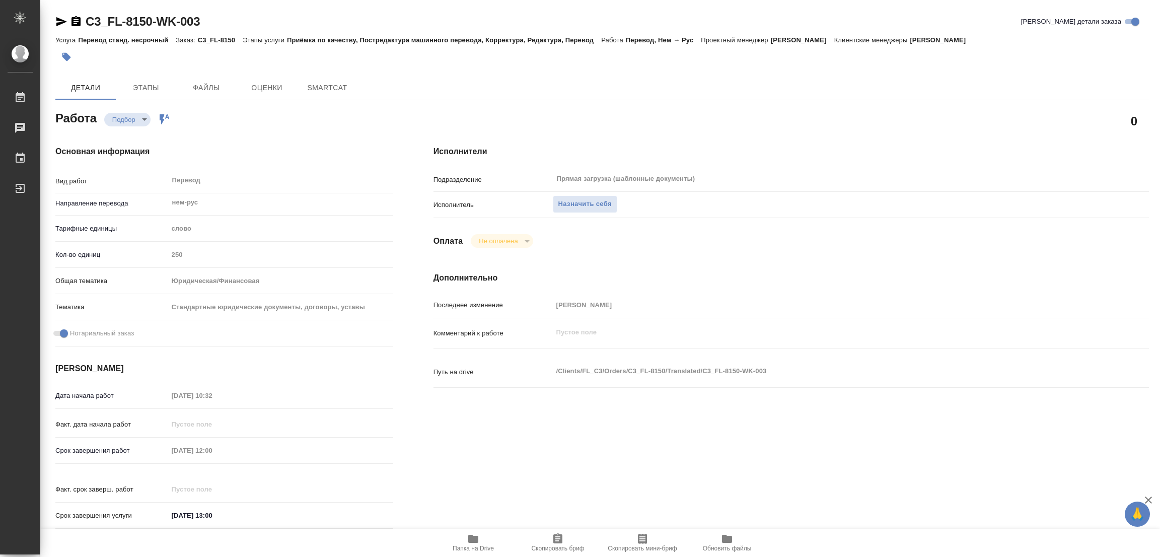
type textarea "x"
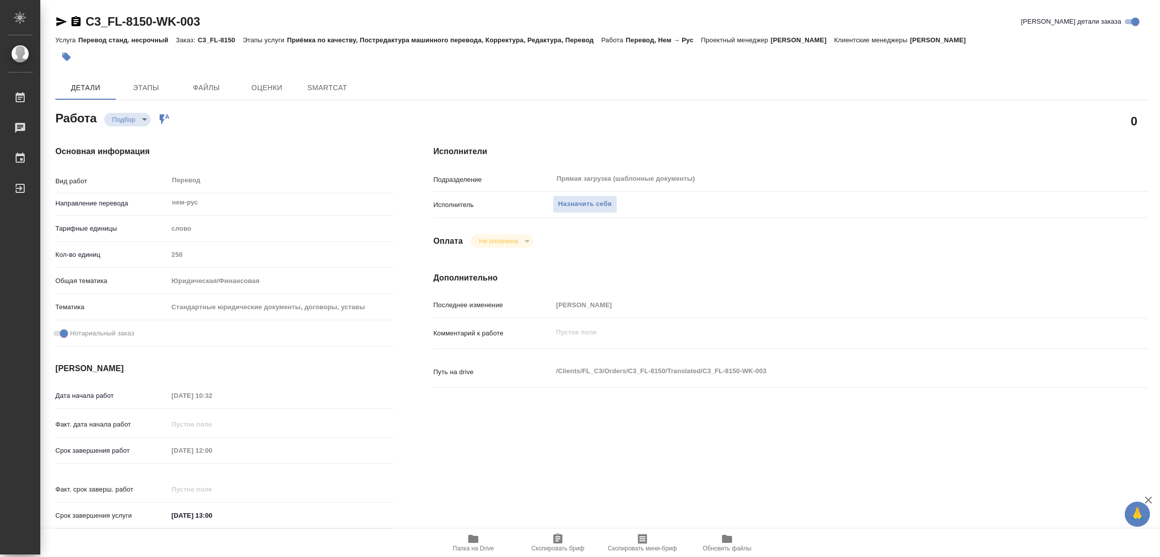
type textarea "x"
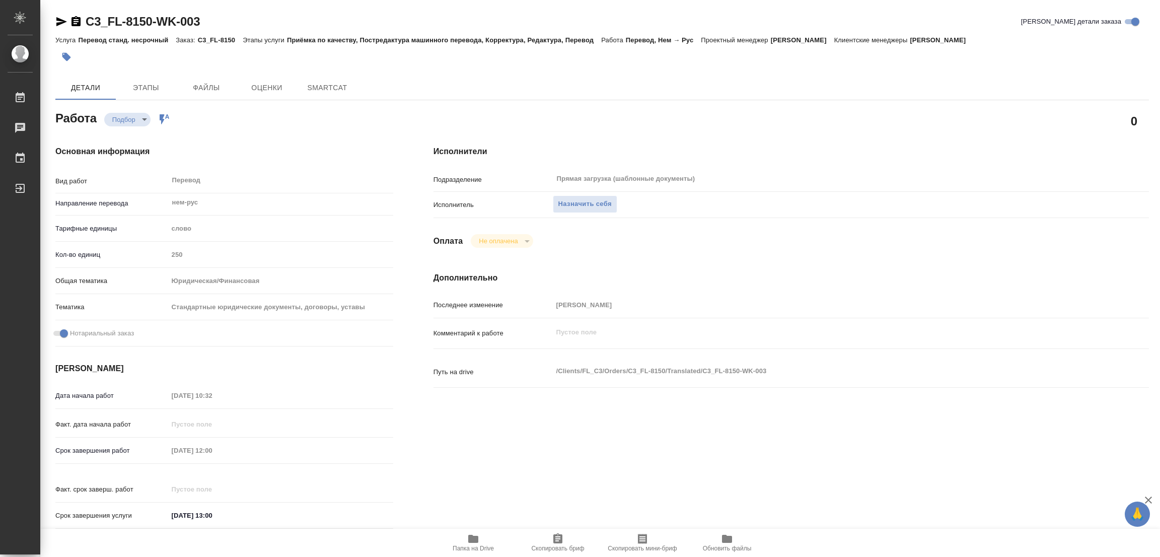
type textarea "x"
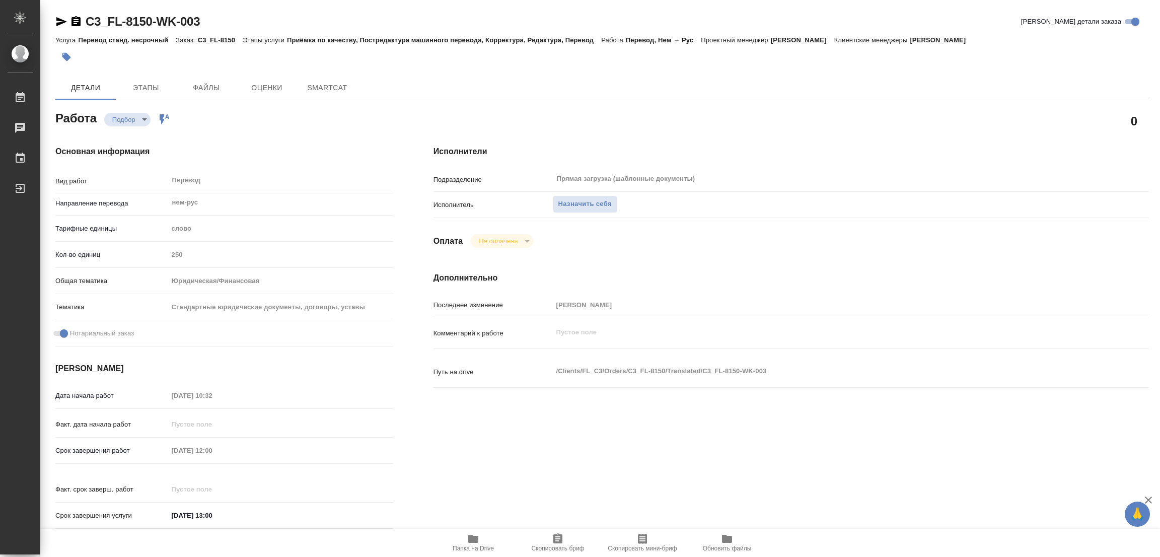
type textarea "x"
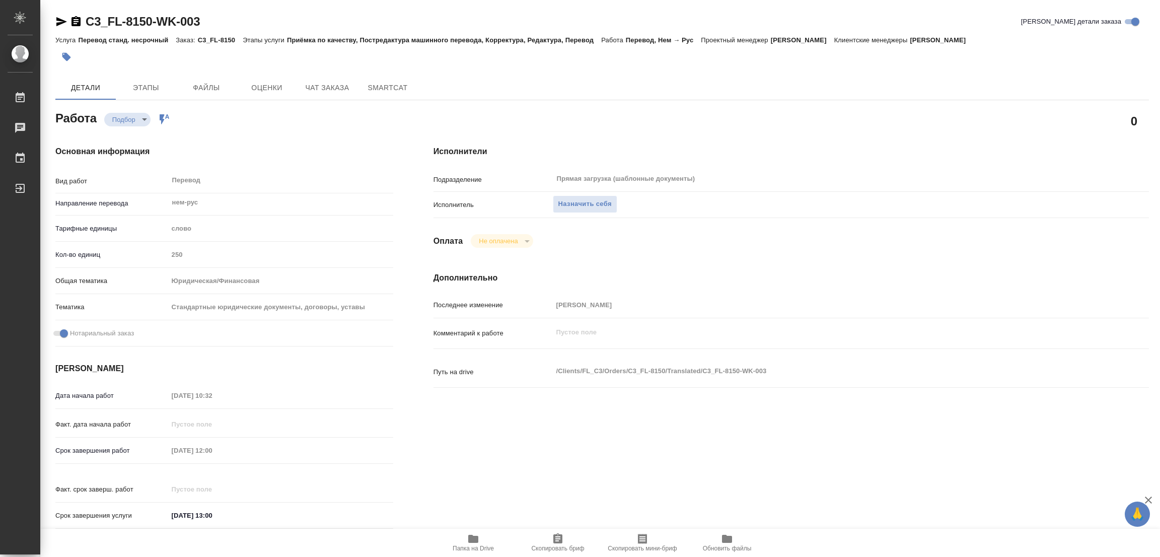
type textarea "x"
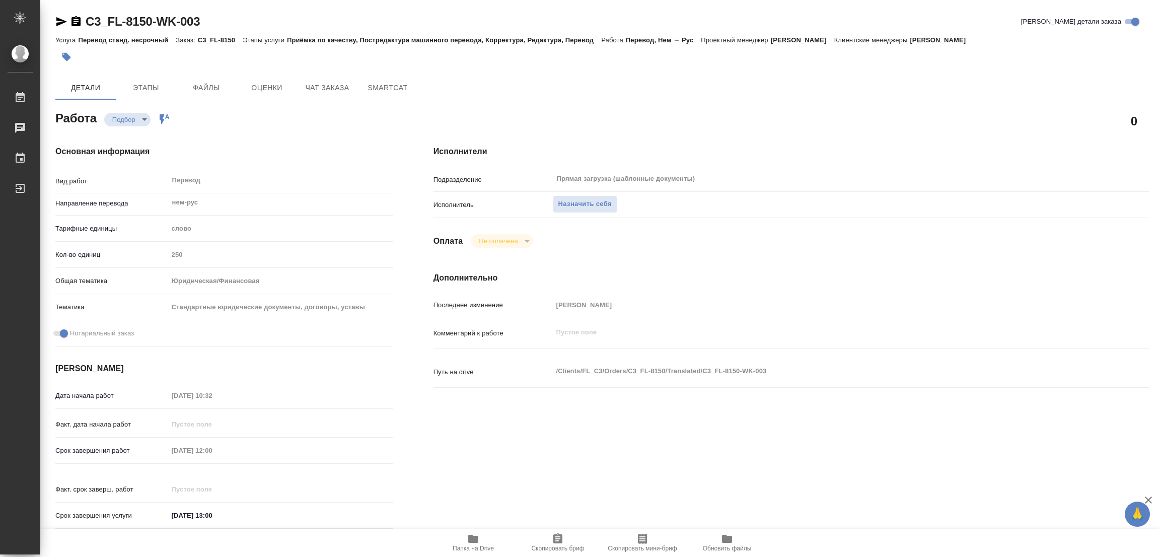
type textarea "x"
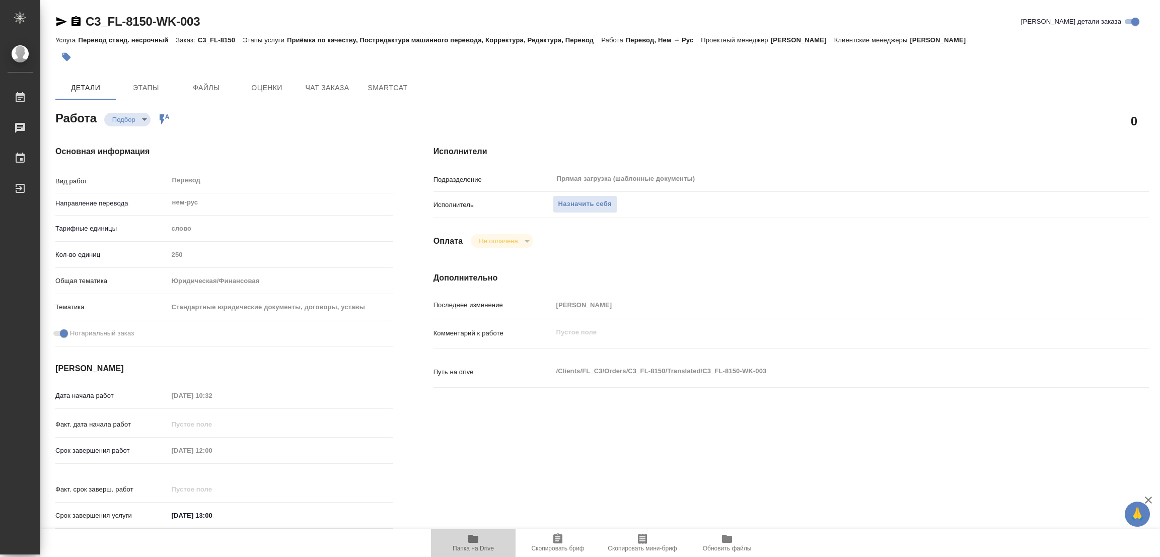
click at [476, 541] on icon "button" at bounding box center [473, 539] width 10 height 8
click at [590, 199] on span "Назначить себя" at bounding box center [584, 204] width 53 height 12
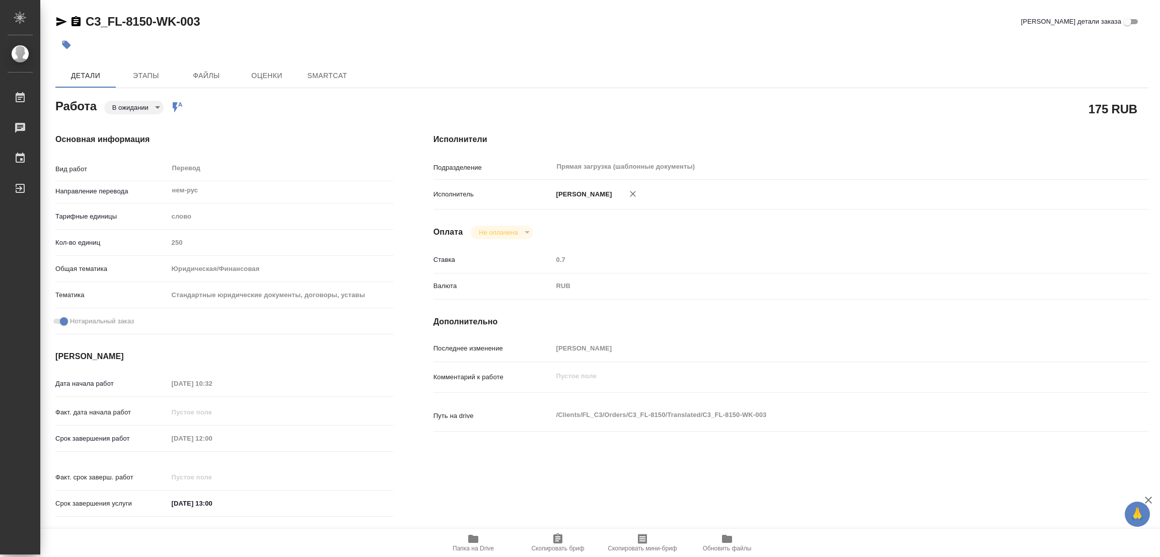
type textarea "x"
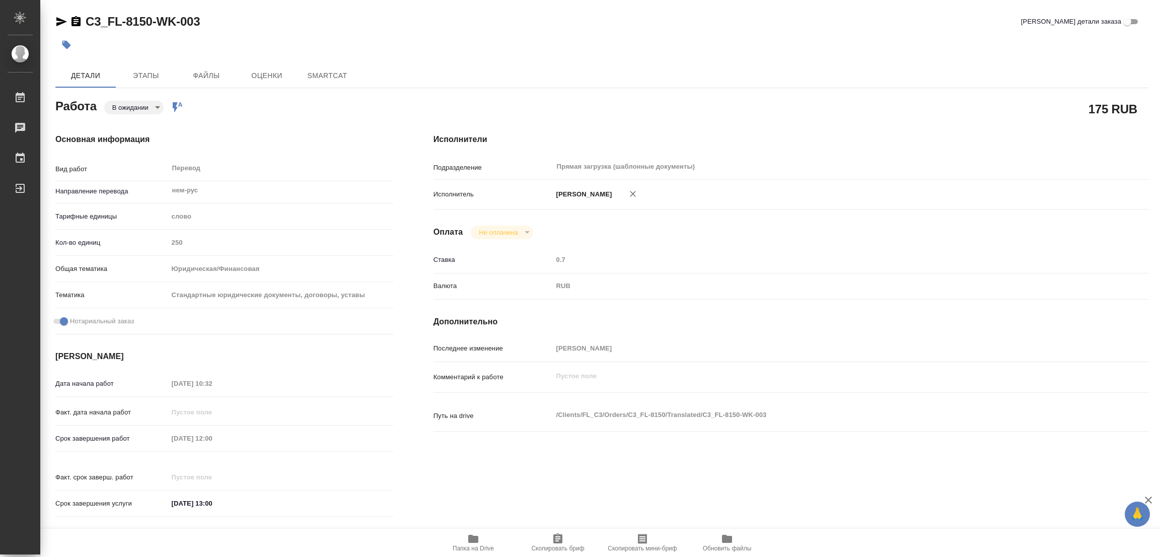
type textarea "x"
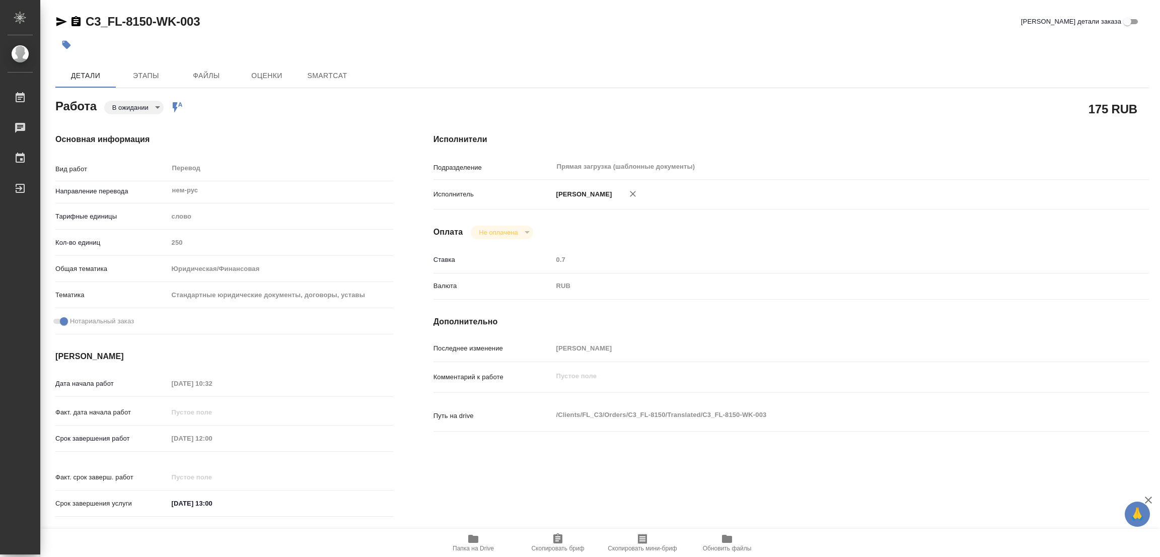
type textarea "x"
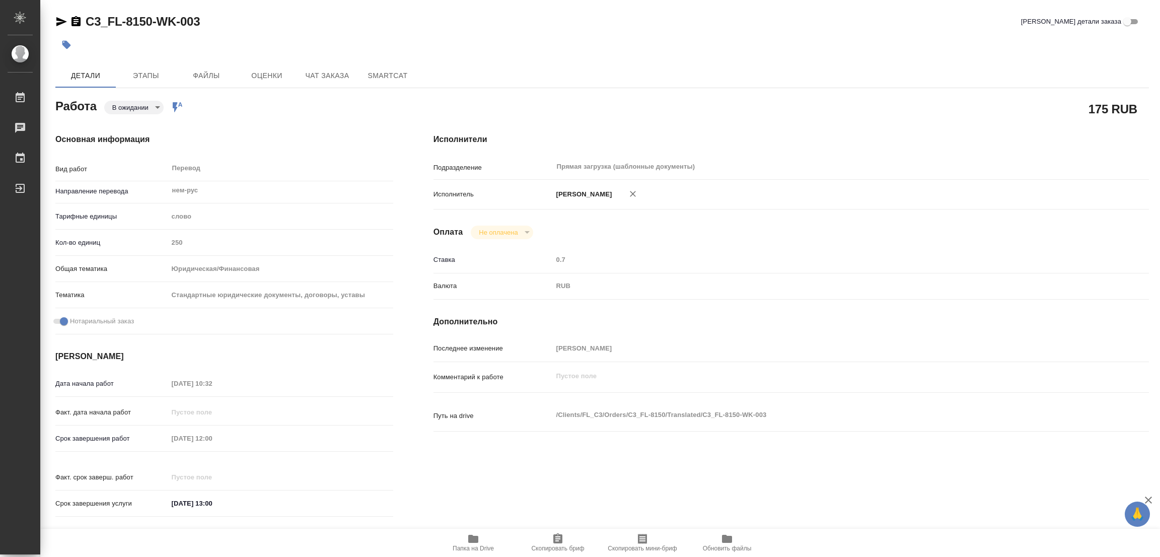
type textarea "x"
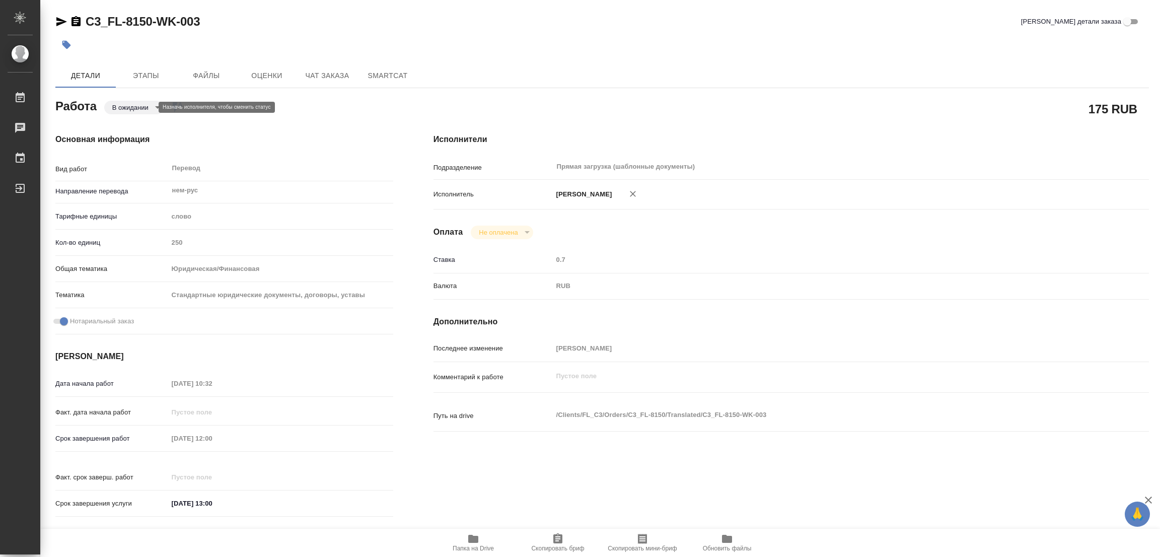
click at [136, 109] on body "🙏 .cls-1 fill:#fff; AWATERA Popova Galina Работы Чаты График Выйти C3_FL-8150-W…" at bounding box center [580, 278] width 1160 height 557
type textarea "x"
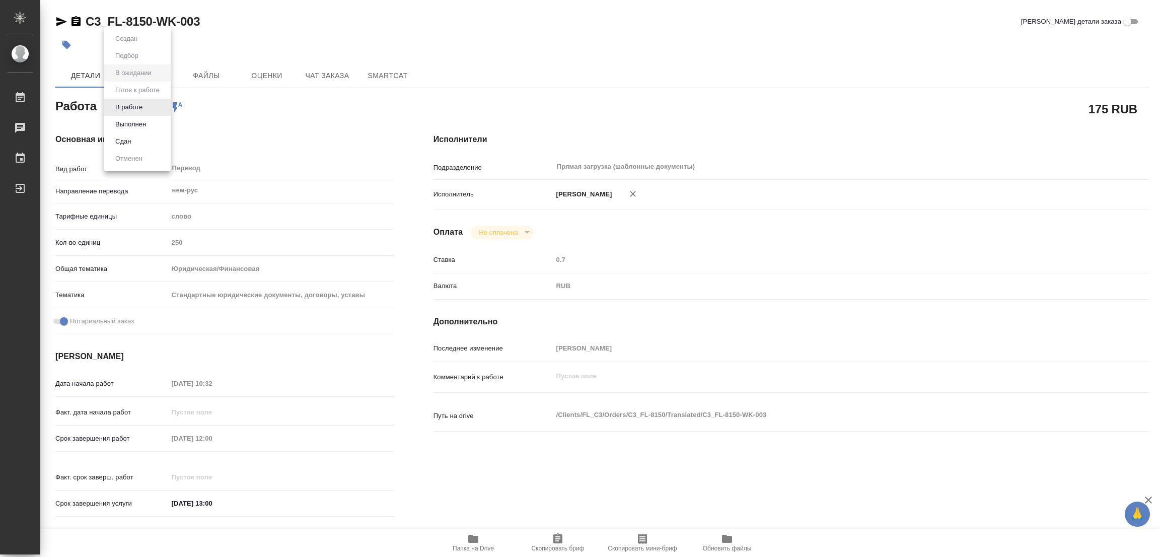
type textarea "x"
click at [135, 106] on button "В работе" at bounding box center [128, 107] width 33 height 11
type textarea "x"
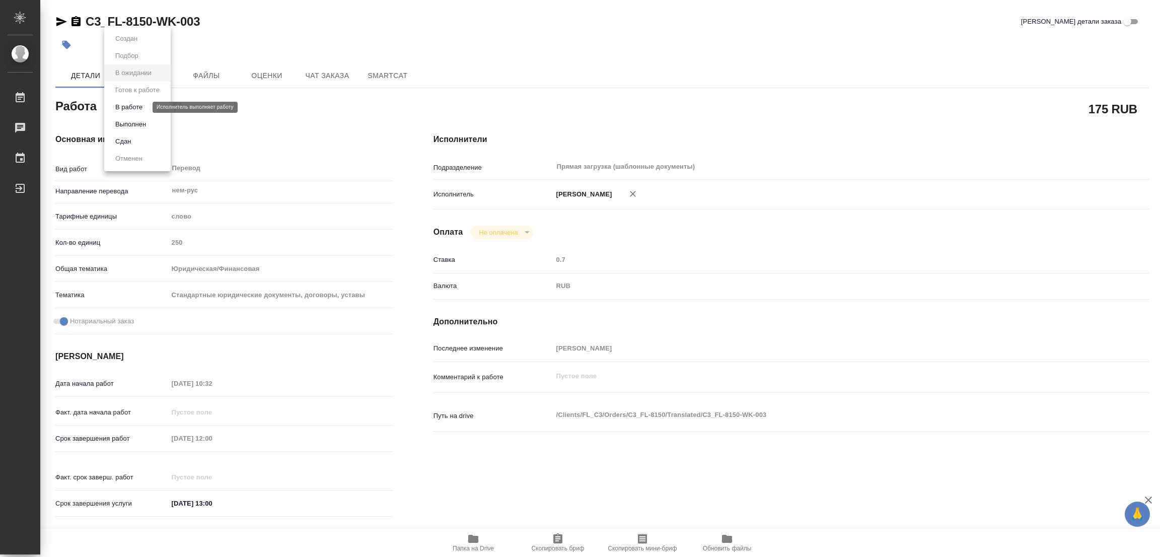
type textarea "x"
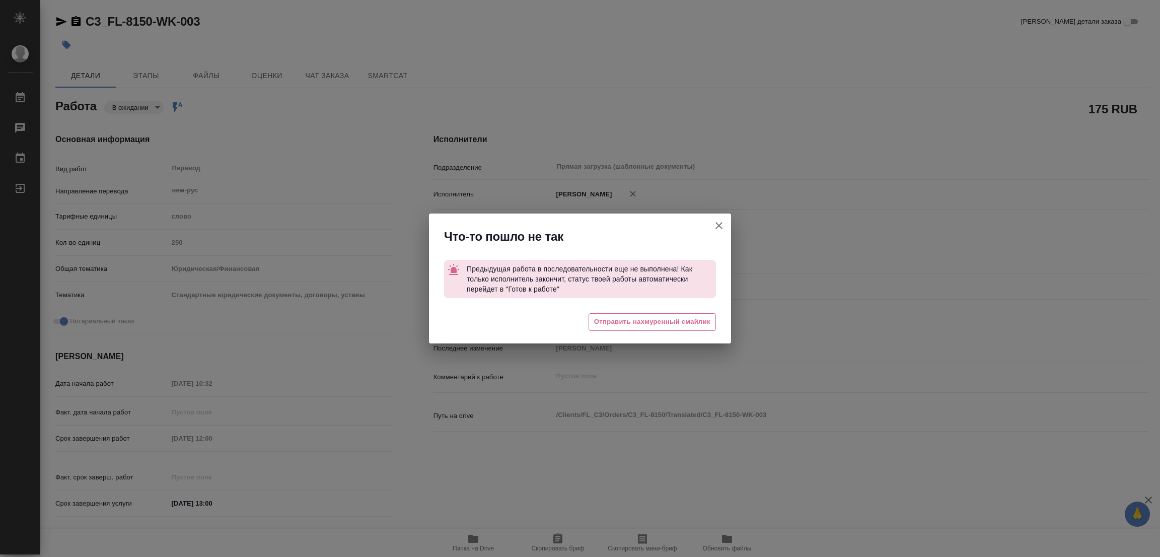
type textarea "x"
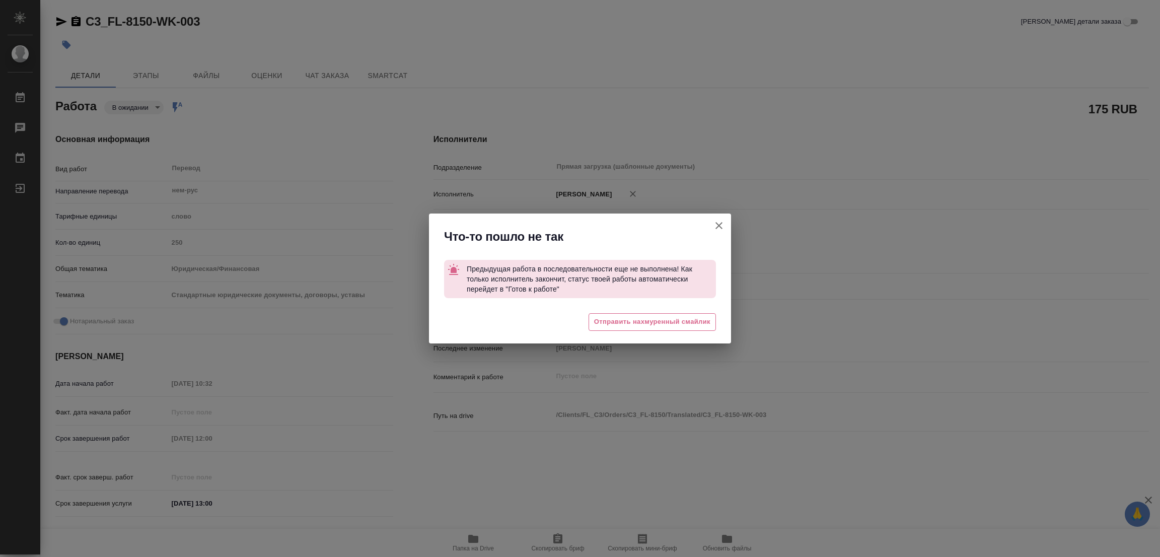
type textarea "x"
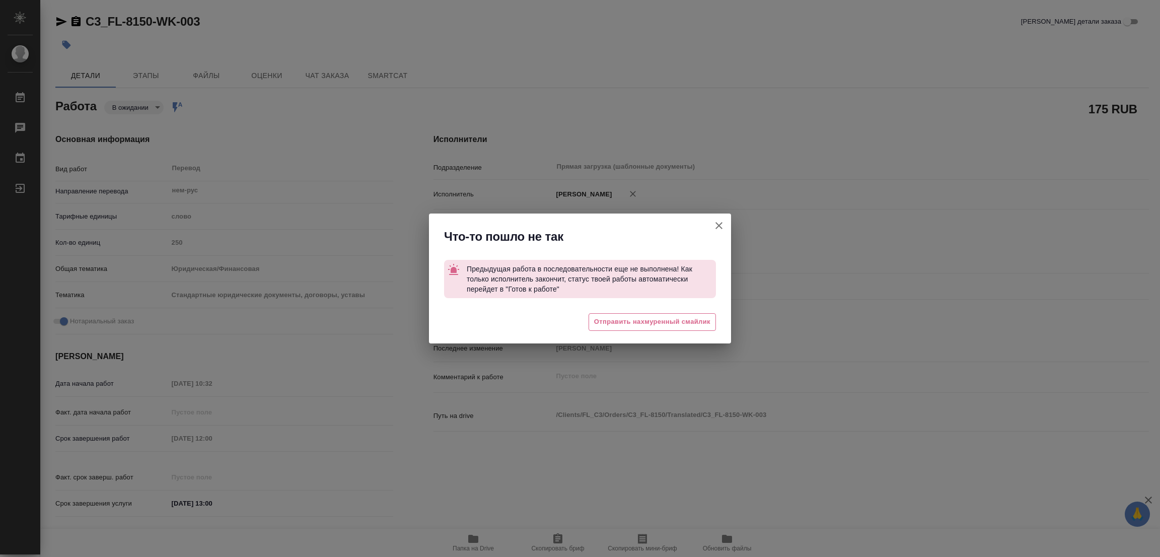
type textarea "x"
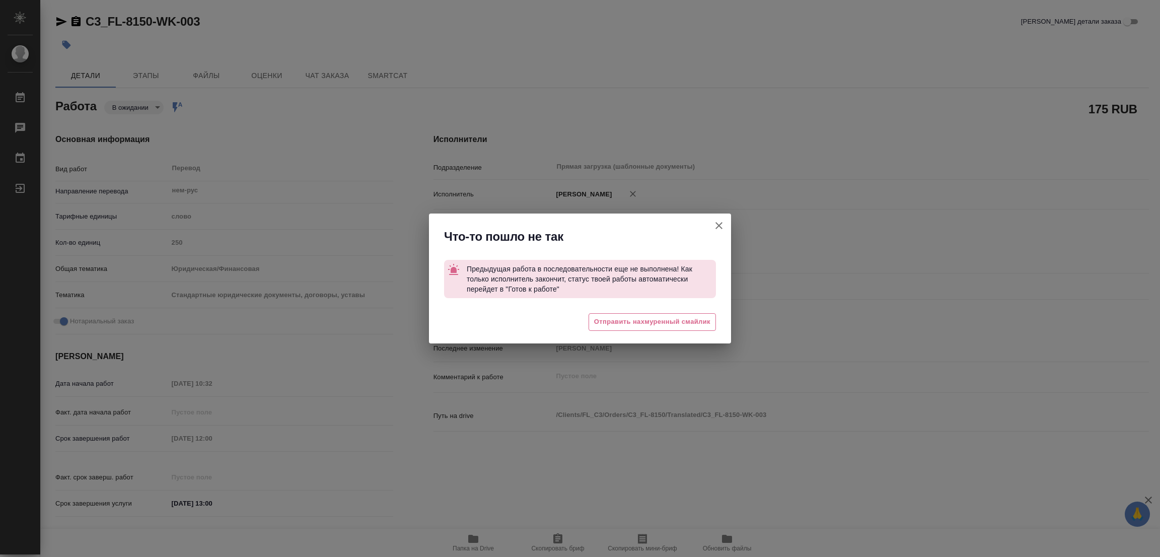
click at [718, 222] on icon "button" at bounding box center [719, 226] width 12 height 12
type textarea "x"
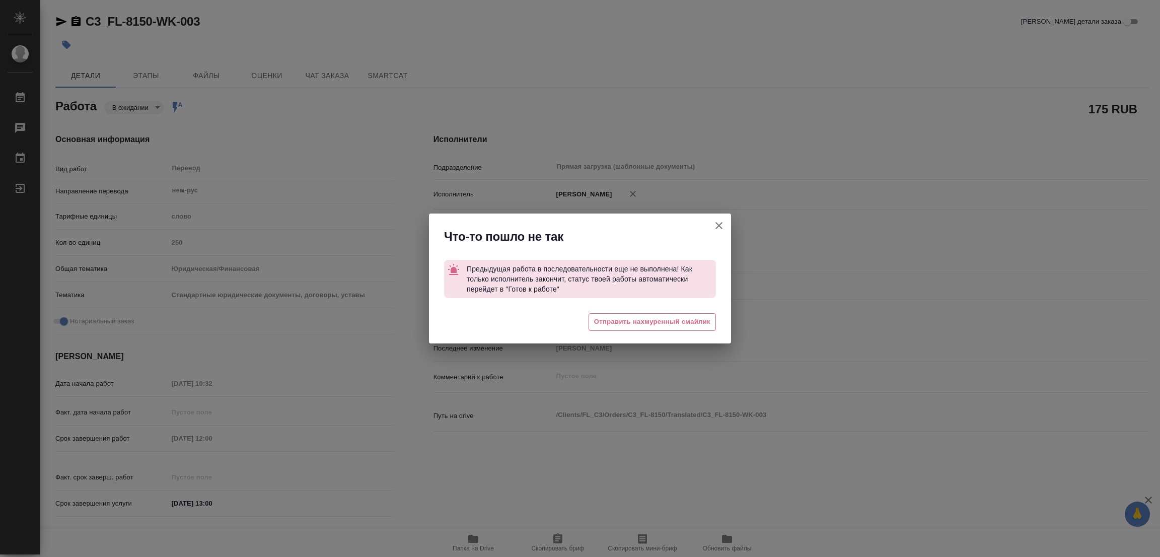
type textarea "x"
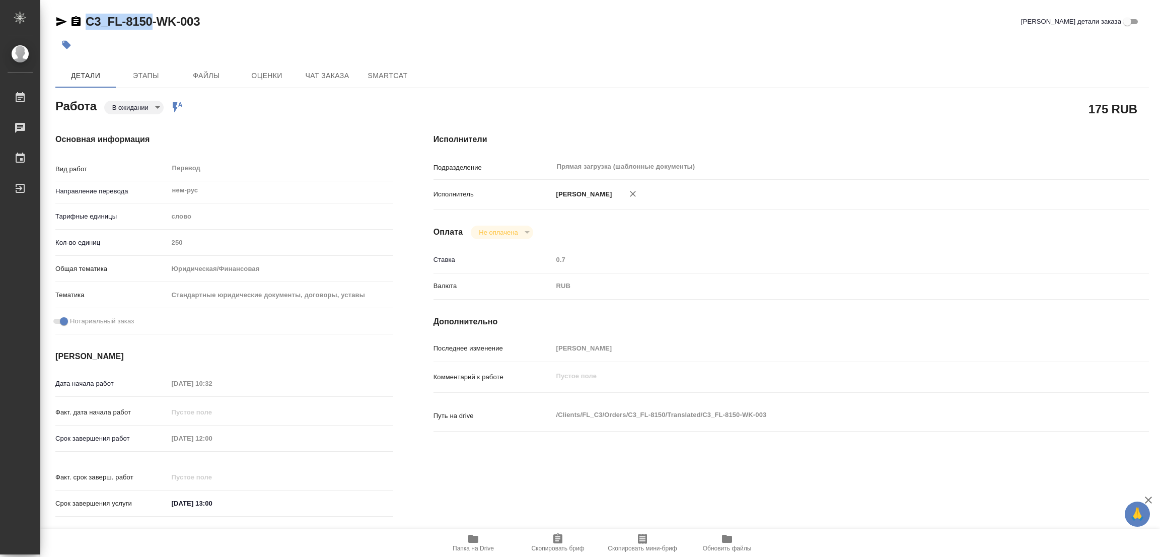
drag, startPoint x: 80, startPoint y: 7, endPoint x: 151, endPoint y: 17, distance: 71.7
click at [151, 17] on div "C3_FL-8150-WK-003 Кратко детали заказа Детали Этапы Файлы Оценки Чат заказа Sma…" at bounding box center [602, 422] width 1105 height 845
copy link "C3_FL-8150"
click at [561, 538] on icon "button" at bounding box center [557, 538] width 9 height 10
copy link "C3_FL-8150"
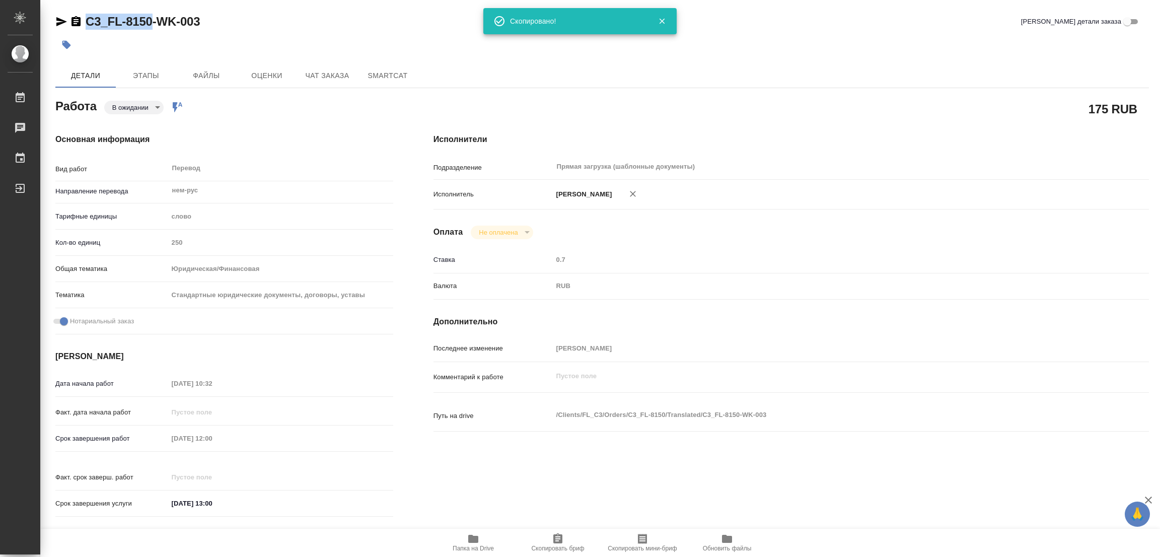
type textarea "x"
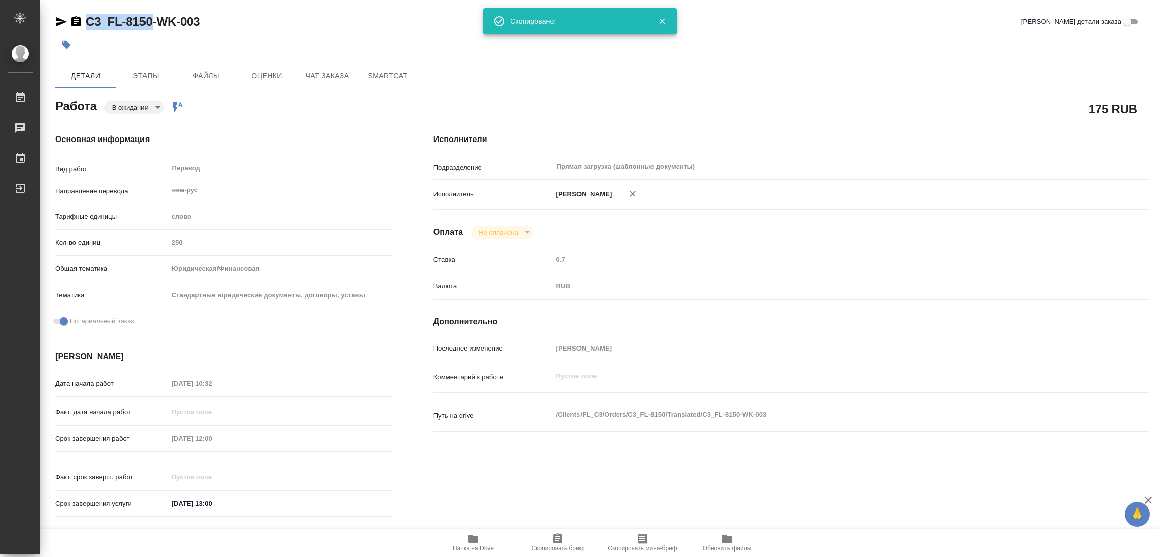
type textarea "x"
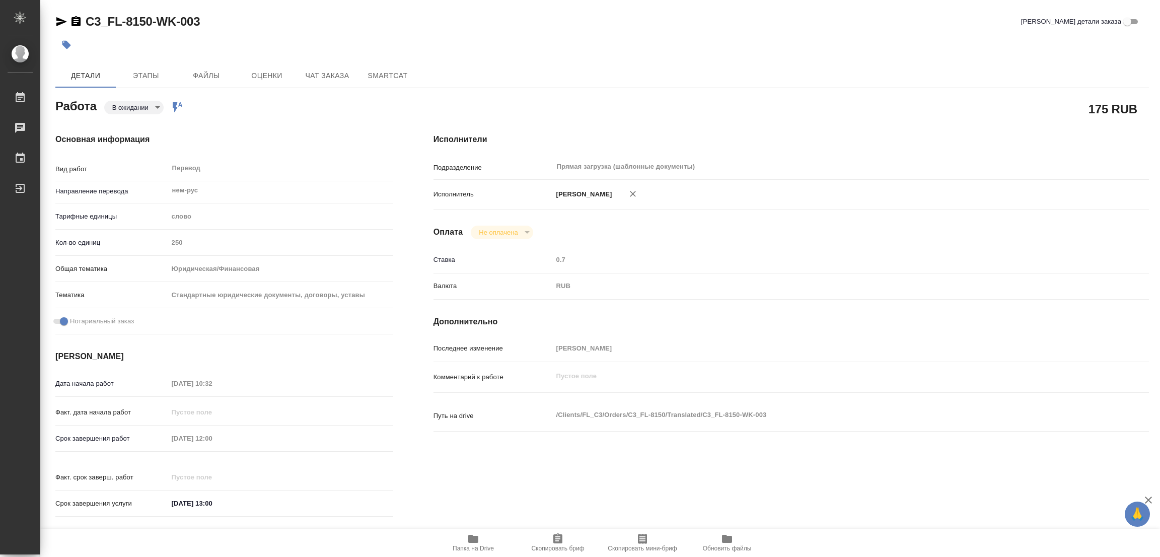
click at [161, 439] on div "Срок завершения работ 07.10.2025 12:00" at bounding box center [224, 439] width 338 height 18
type textarea "x"
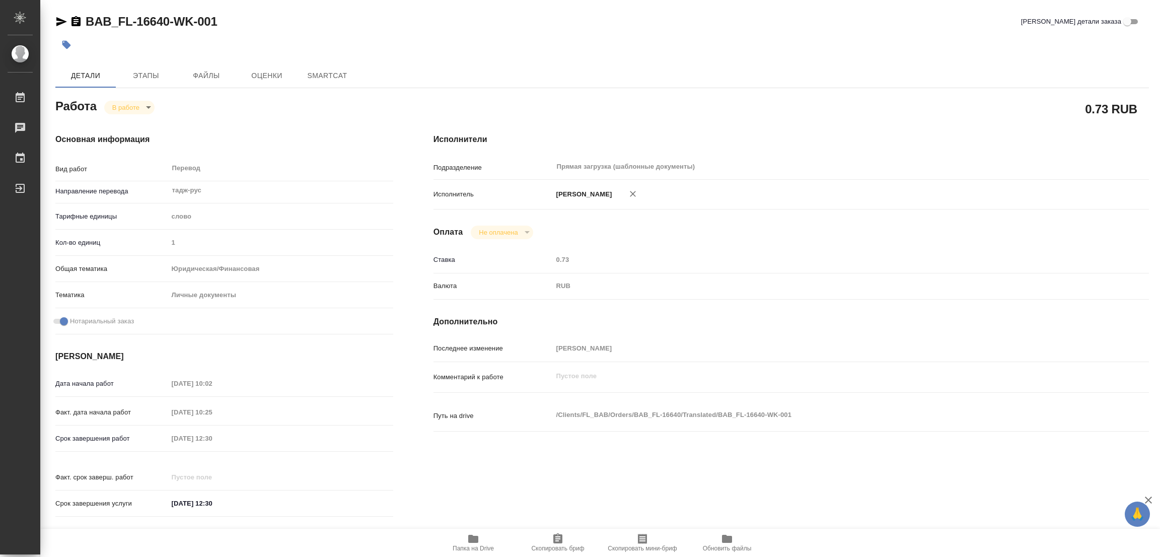
type textarea "x"
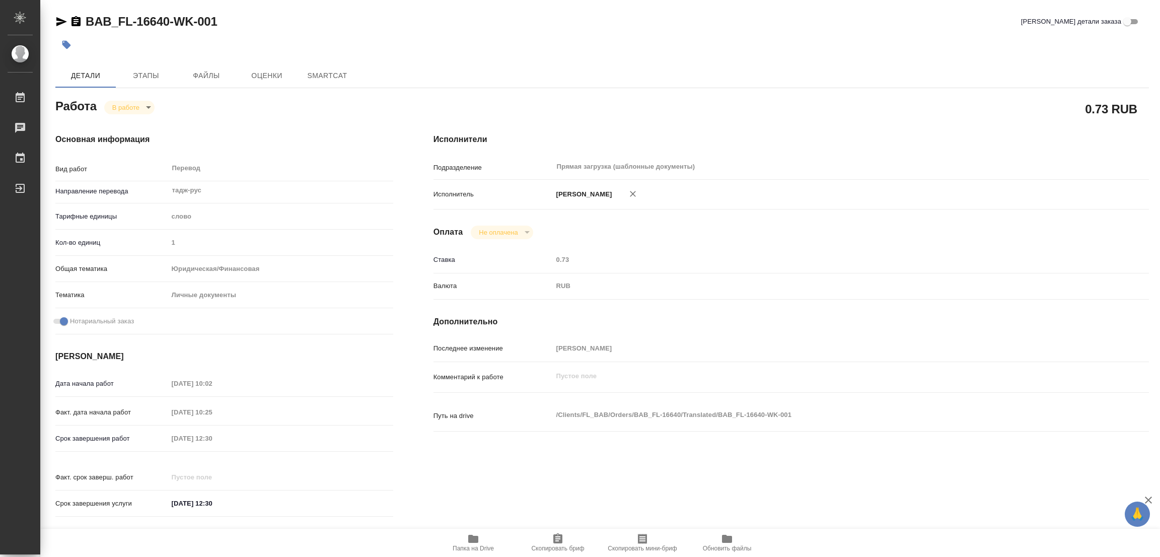
type textarea "x"
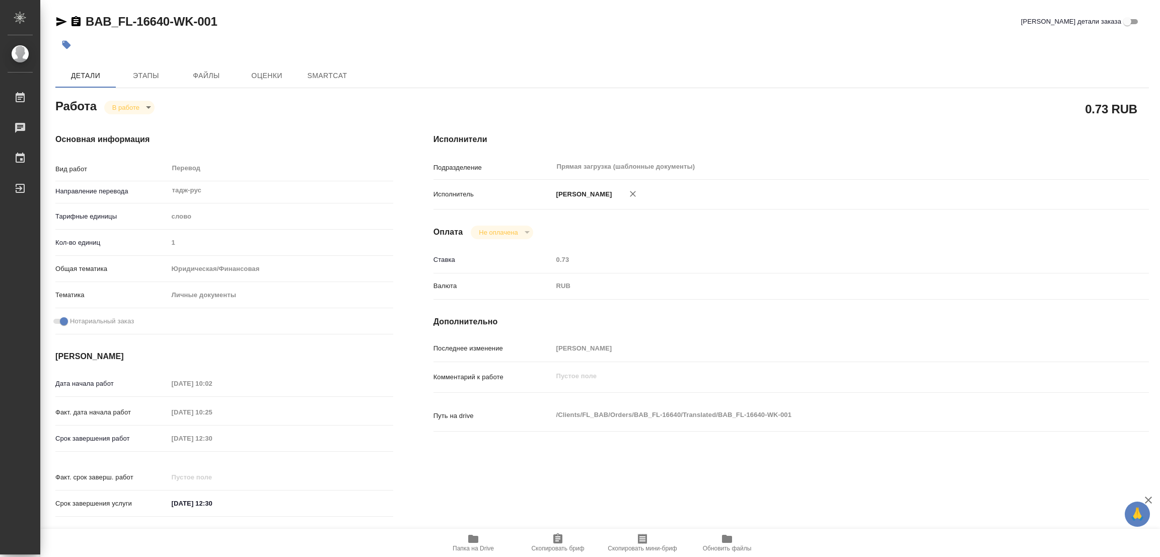
type textarea "x"
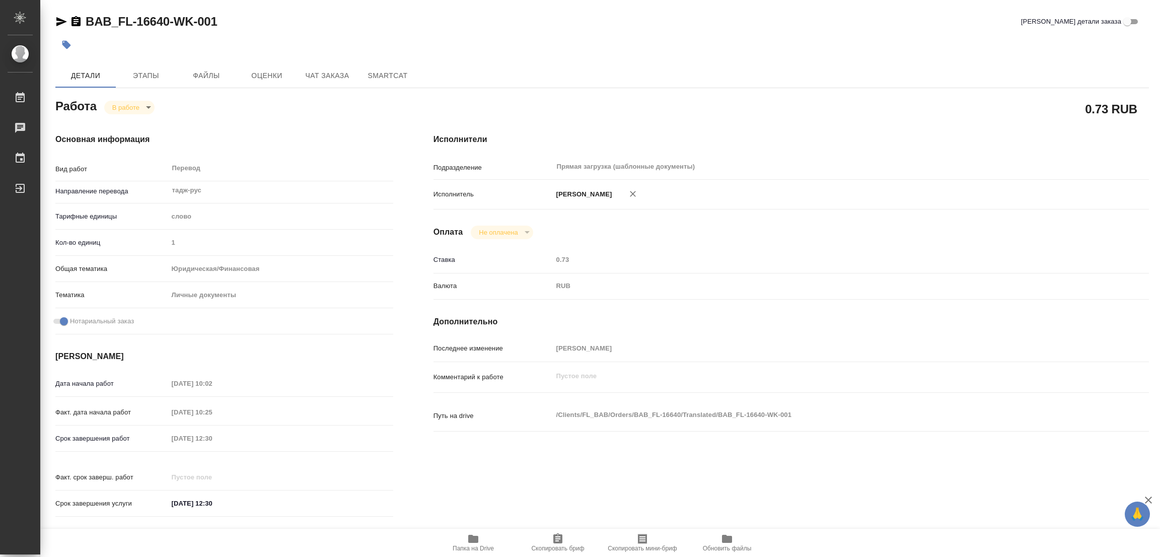
type textarea "x"
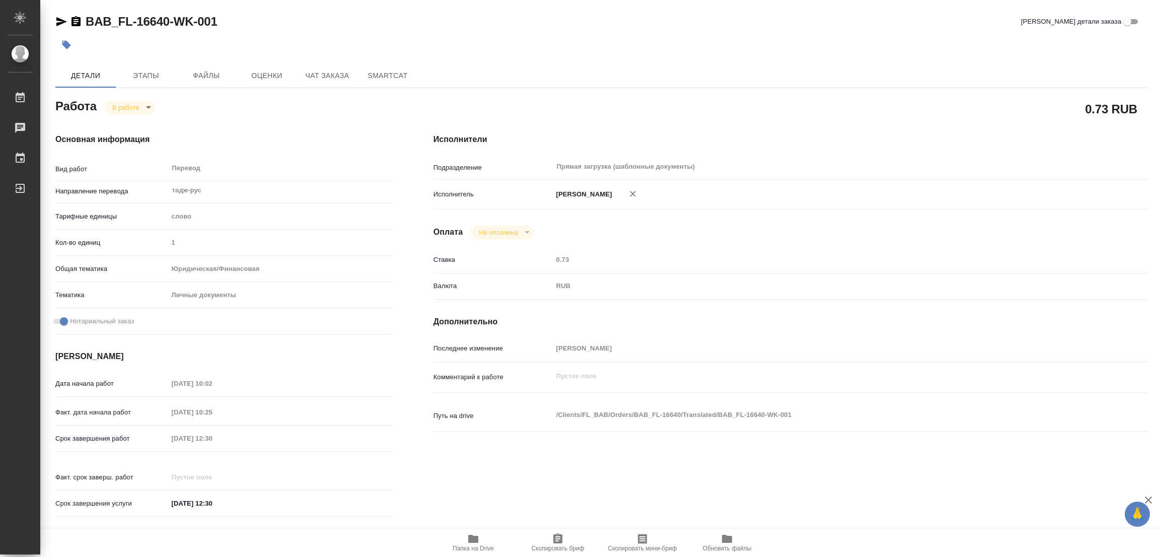
type textarea "x"
